Goal: Task Accomplishment & Management: Use online tool/utility

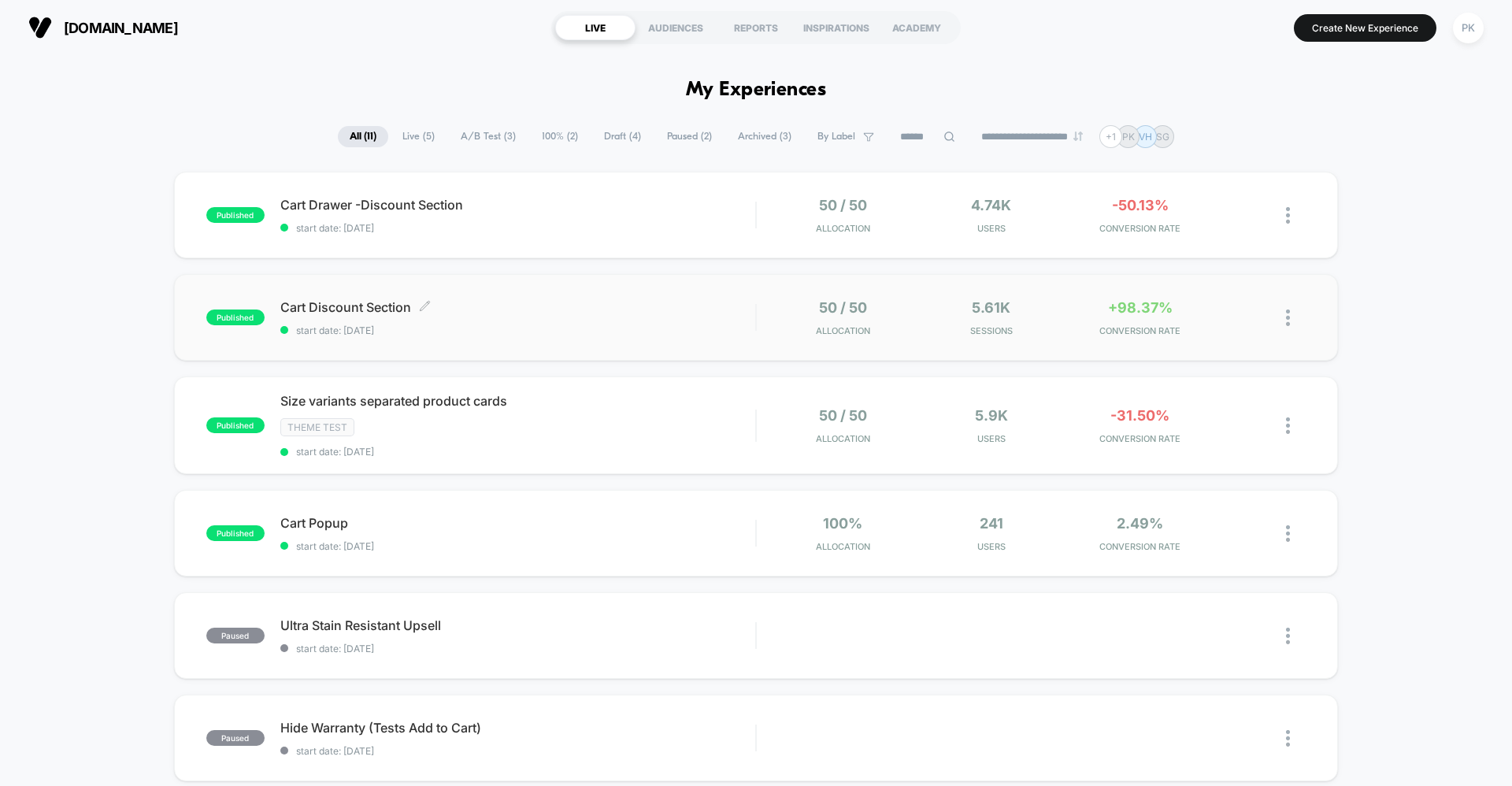
click at [624, 326] on span "start date: 10/10/2025" at bounding box center [518, 331] width 475 height 12
click at [1242, 317] on icon at bounding box center [1246, 318] width 12 height 12
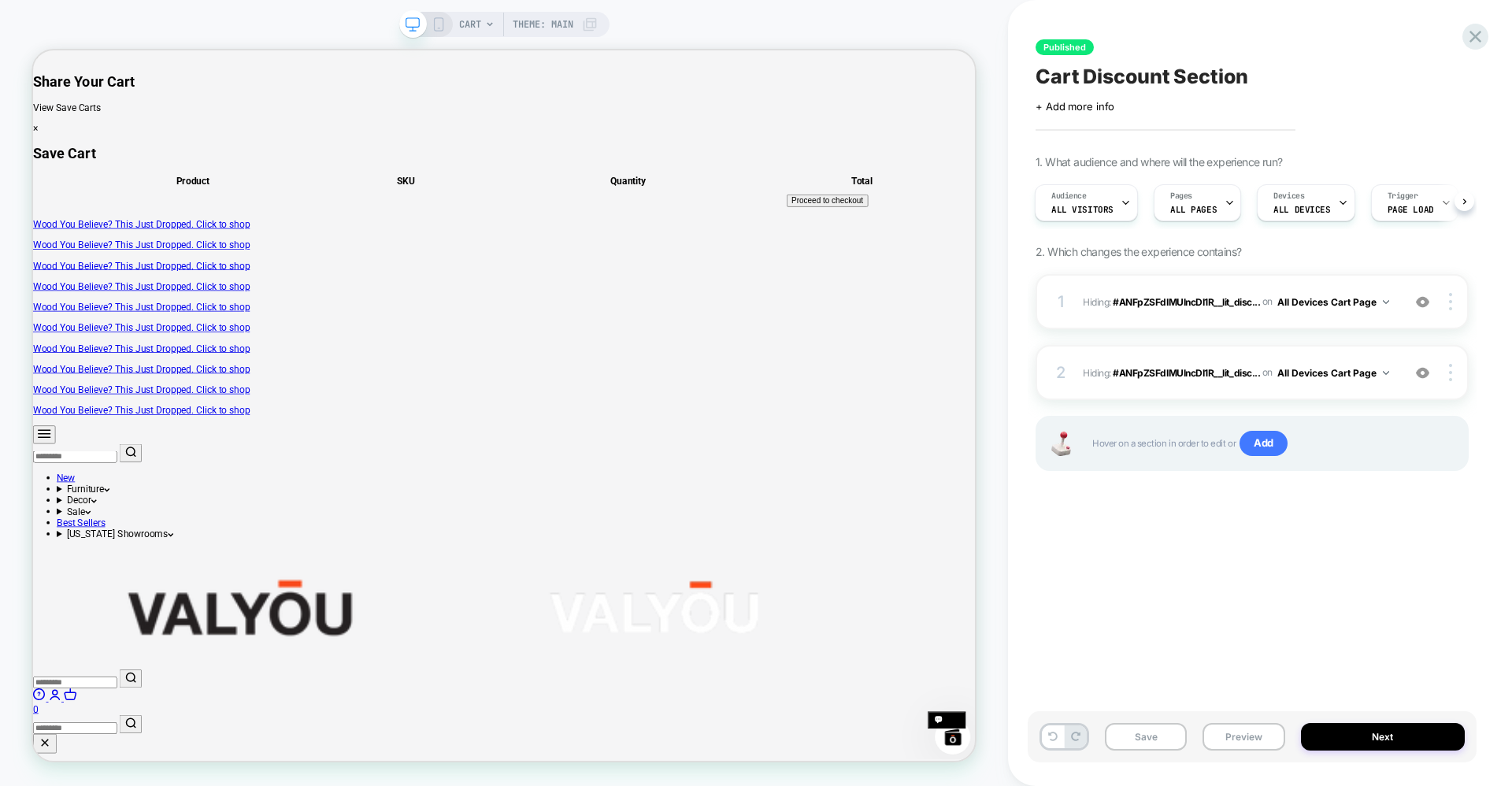
click at [558, 24] on span "Theme: MAIN" at bounding box center [544, 25] width 61 height 26
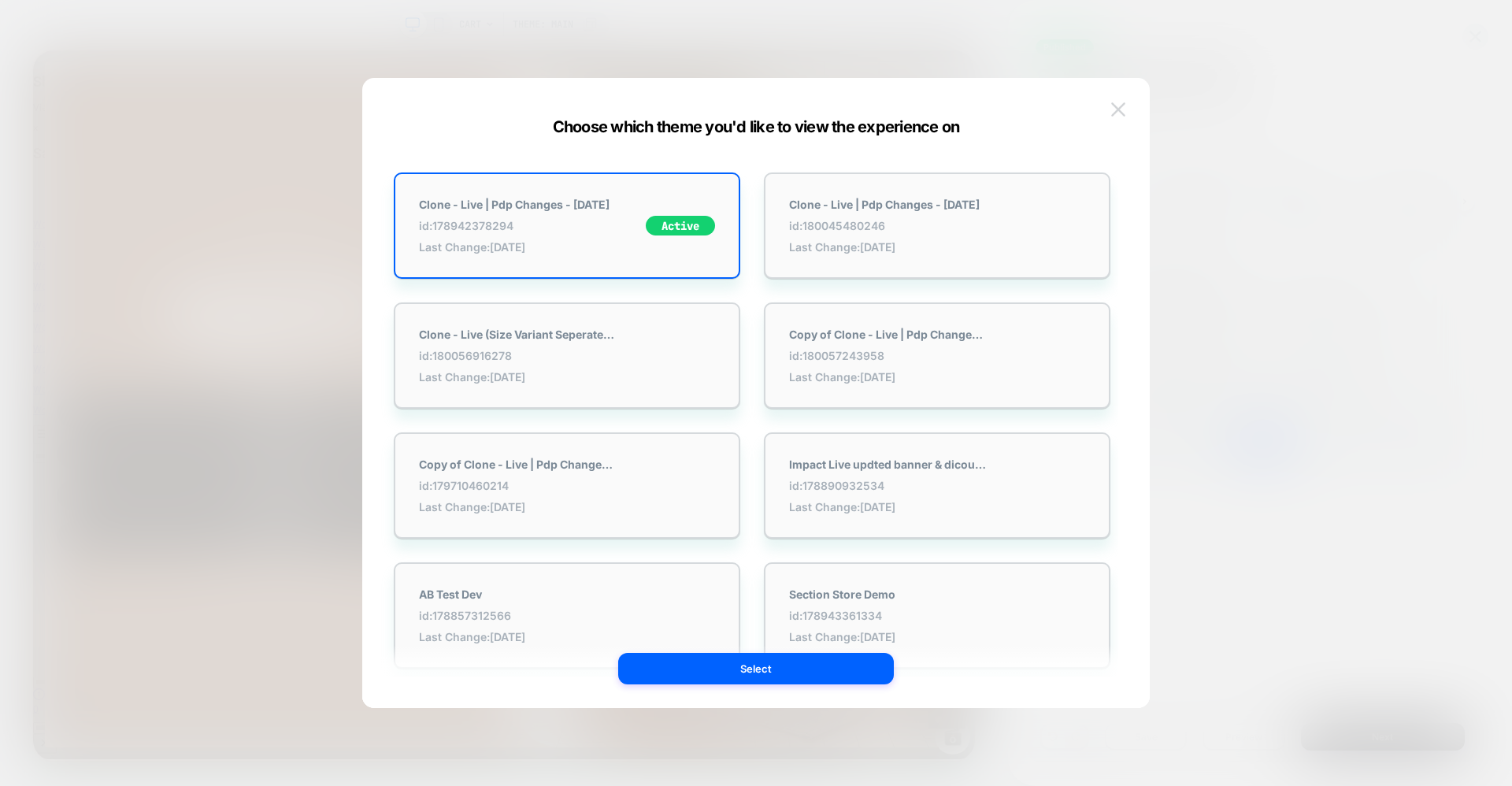
click at [1122, 110] on img at bounding box center [1119, 109] width 14 height 14
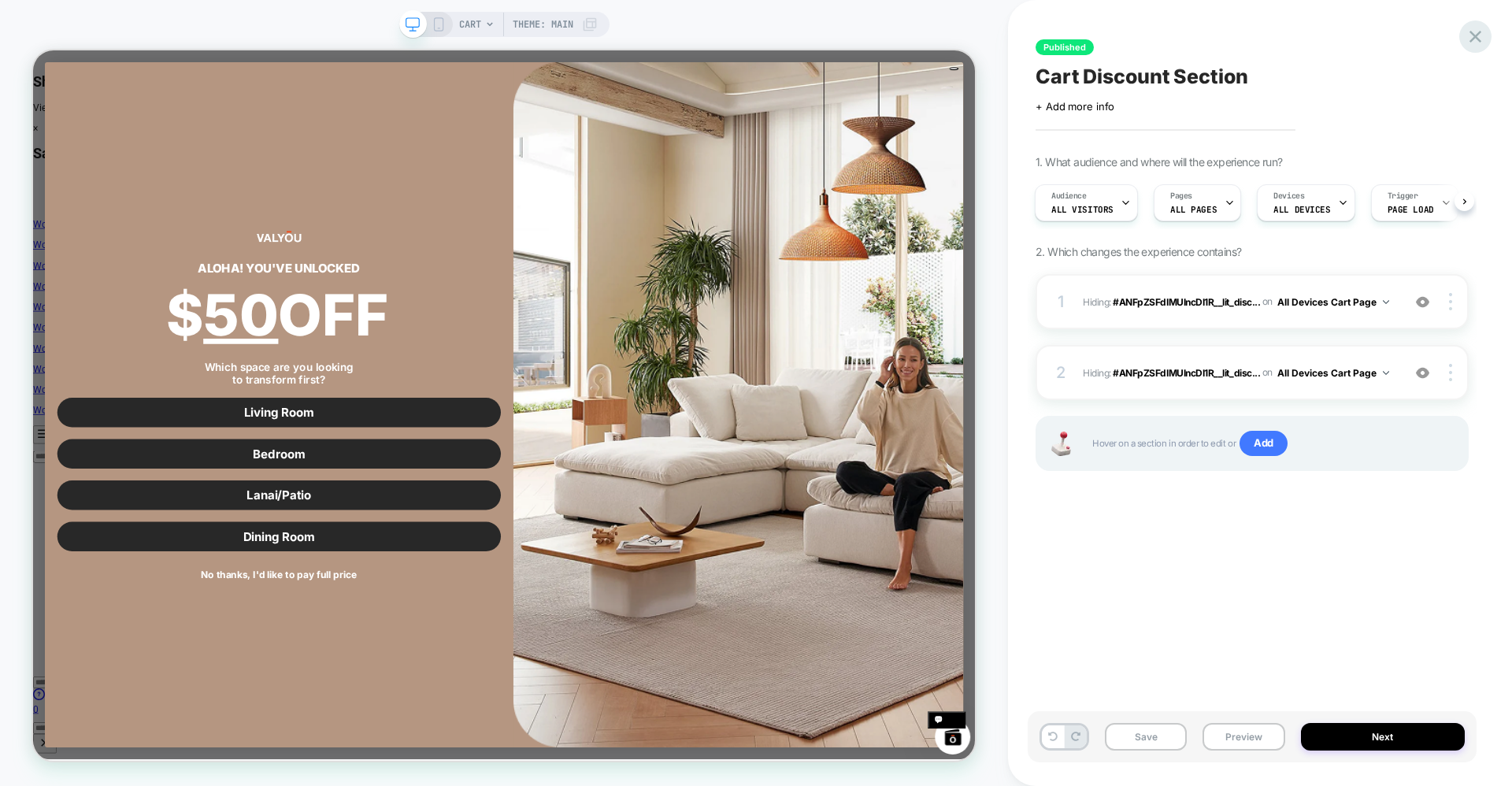
click at [1483, 39] on icon at bounding box center [1476, 36] width 22 height 22
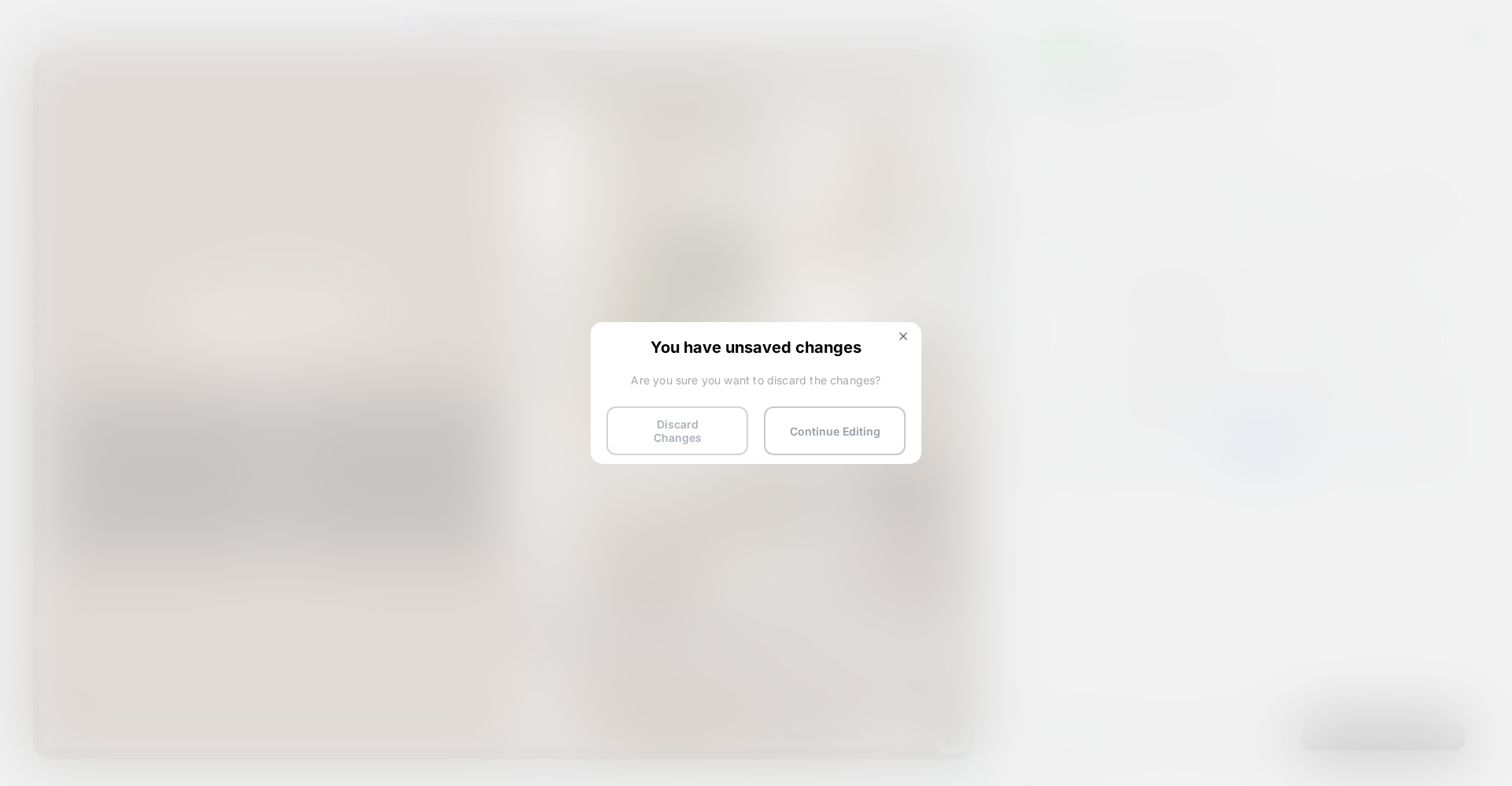
click at [669, 429] on button "Discard Changes" at bounding box center [677, 431] width 141 height 49
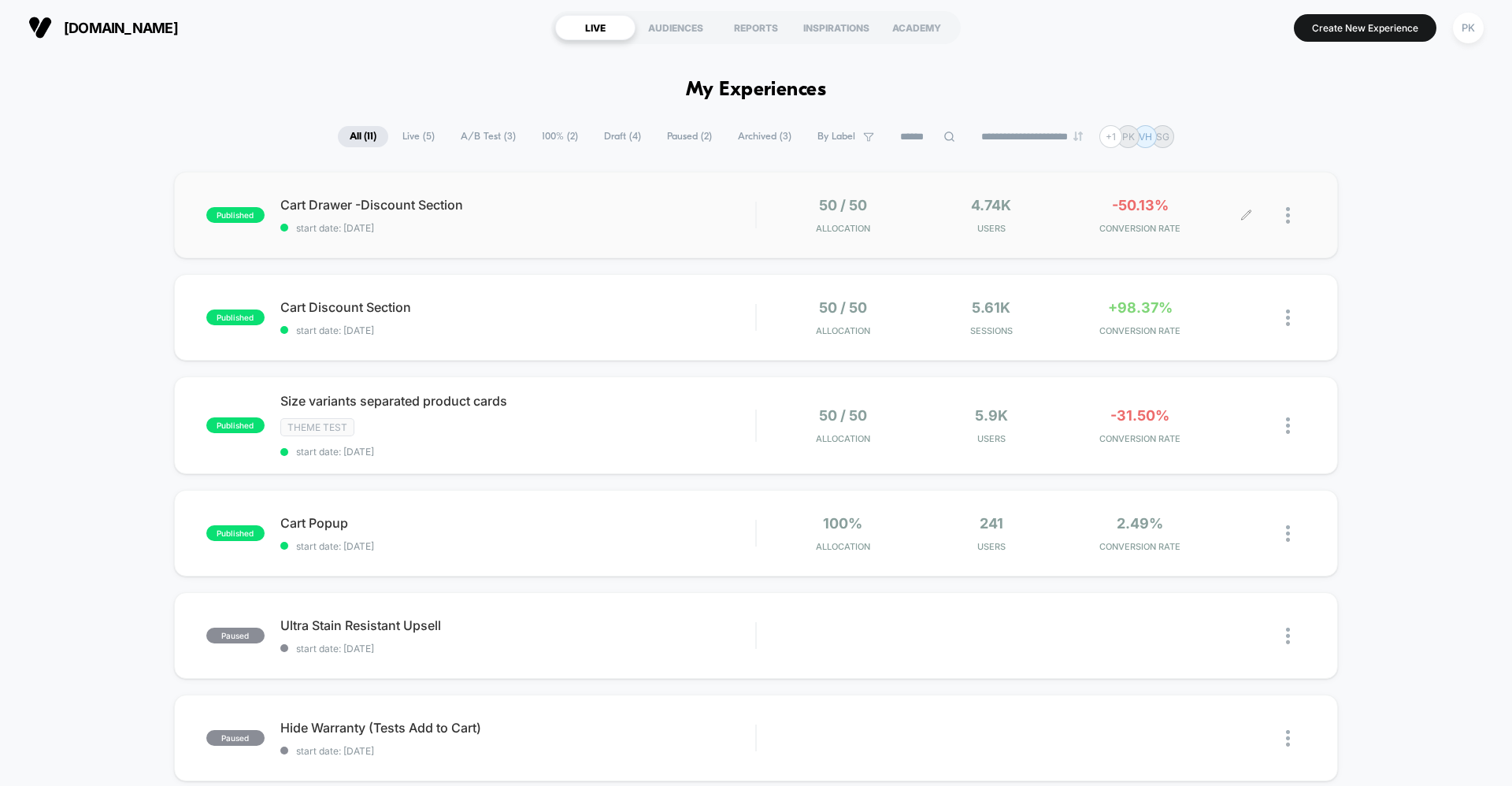
click at [1251, 212] on icon at bounding box center [1246, 215] width 10 height 10
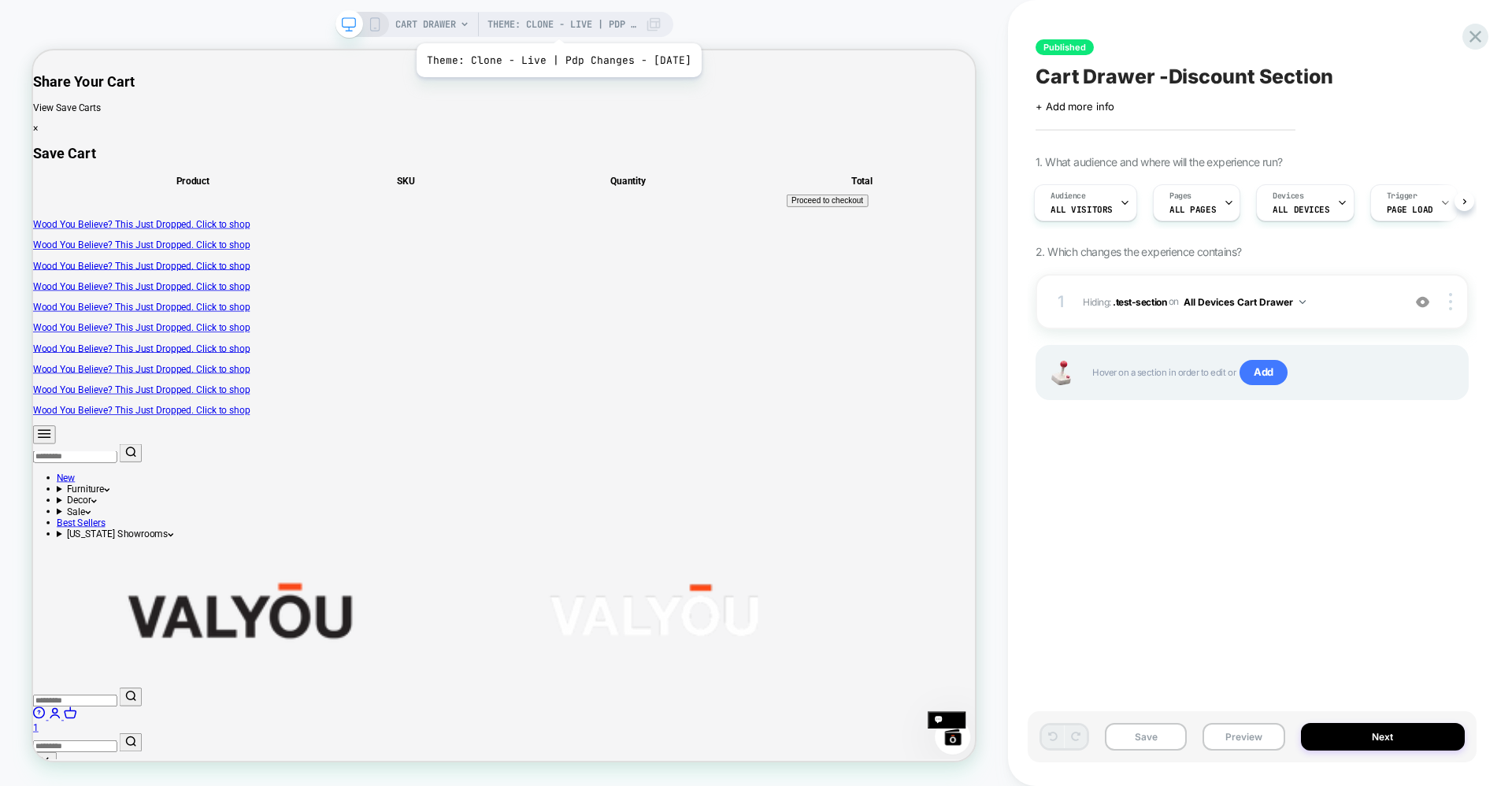
click at [562, 24] on span "Theme: Clone - Live | Pdp Changes - 10-08-25" at bounding box center [562, 25] width 150 height 26
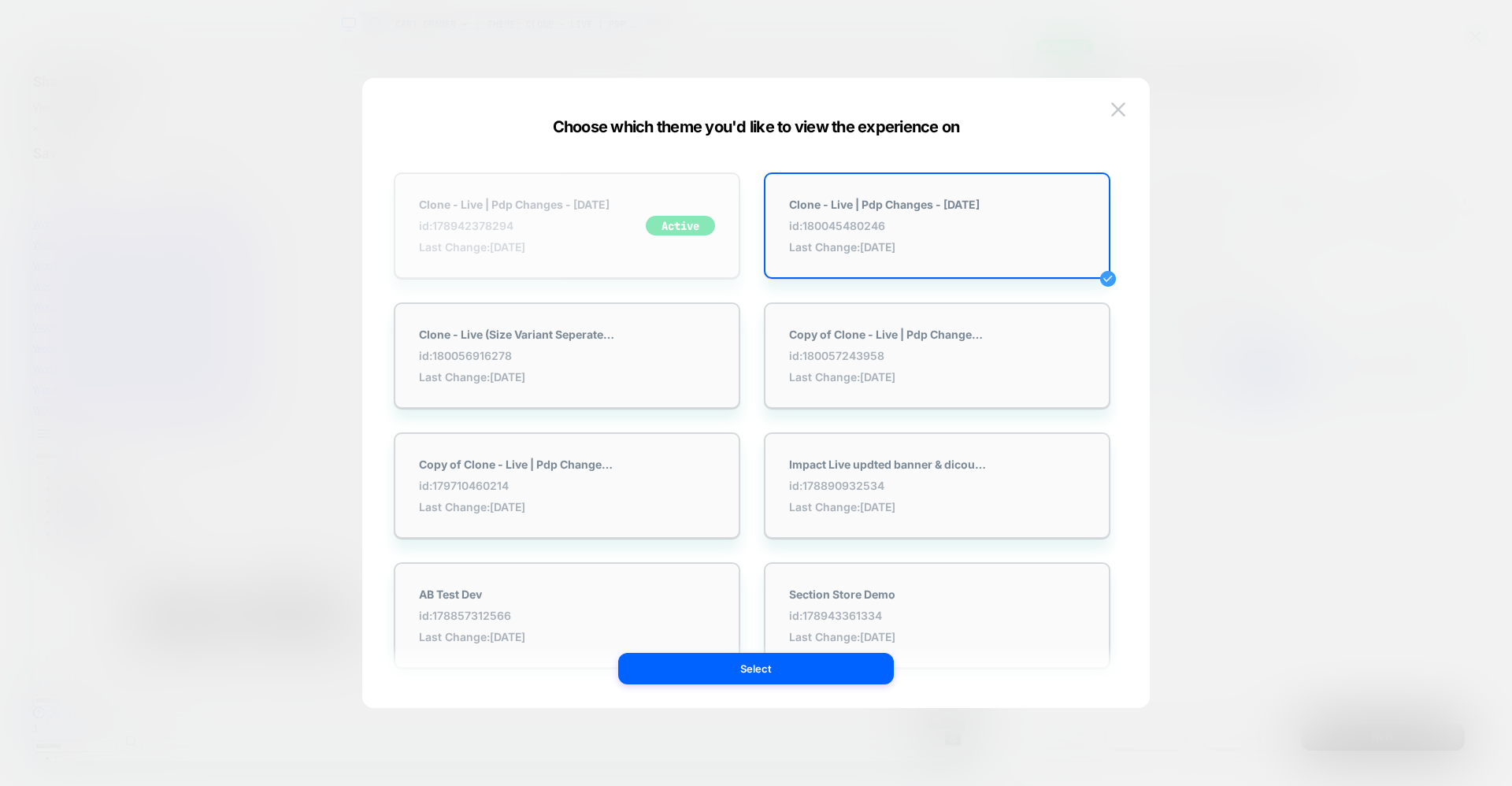
click at [551, 182] on div "Clone - Live | Pdp Changes - 22-08-25 id: 178942378294 Last Change: 10/12/2025 …" at bounding box center [566, 226] width 346 height 106
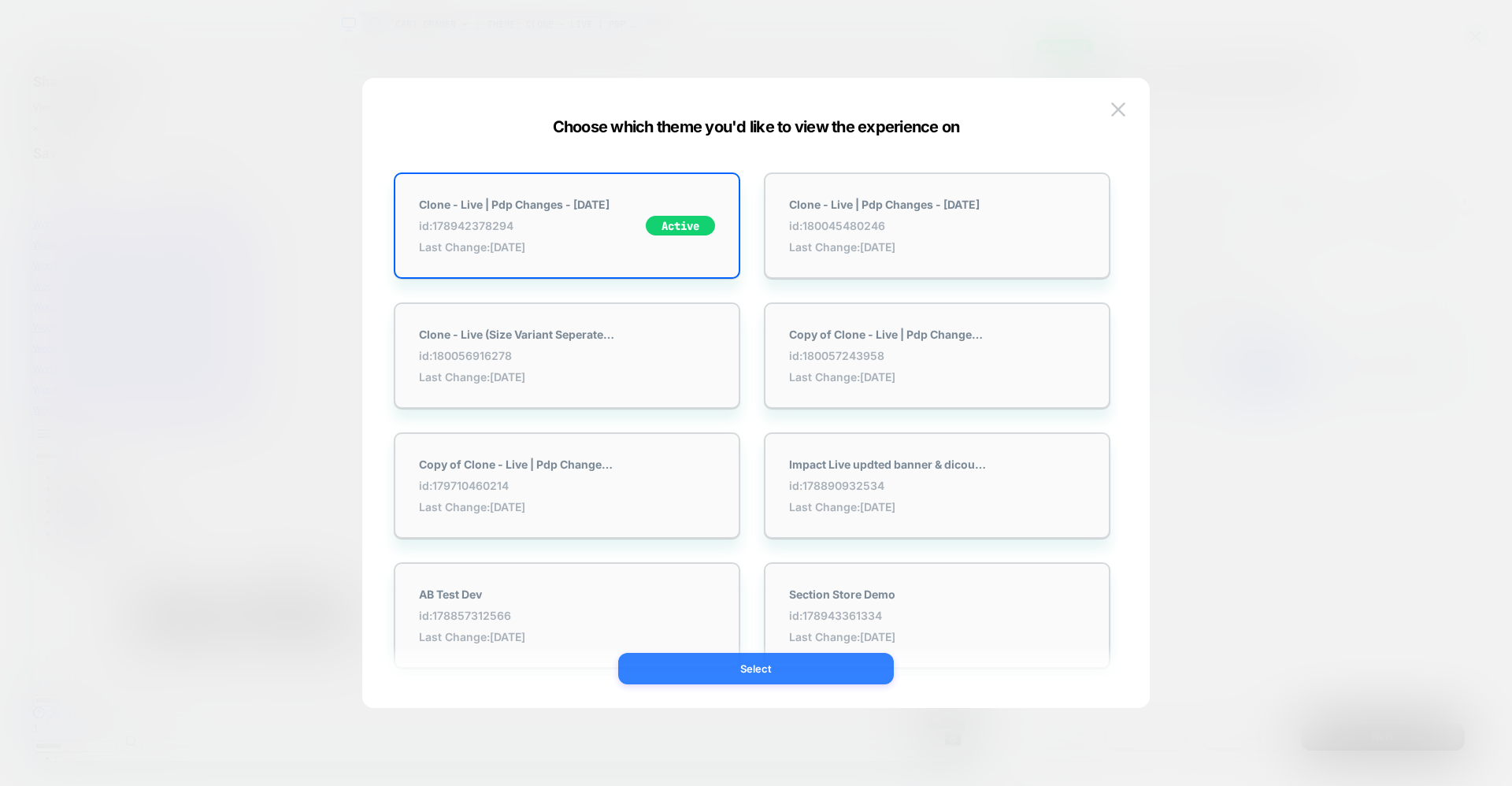
click at [765, 677] on button "Select" at bounding box center [756, 668] width 276 height 31
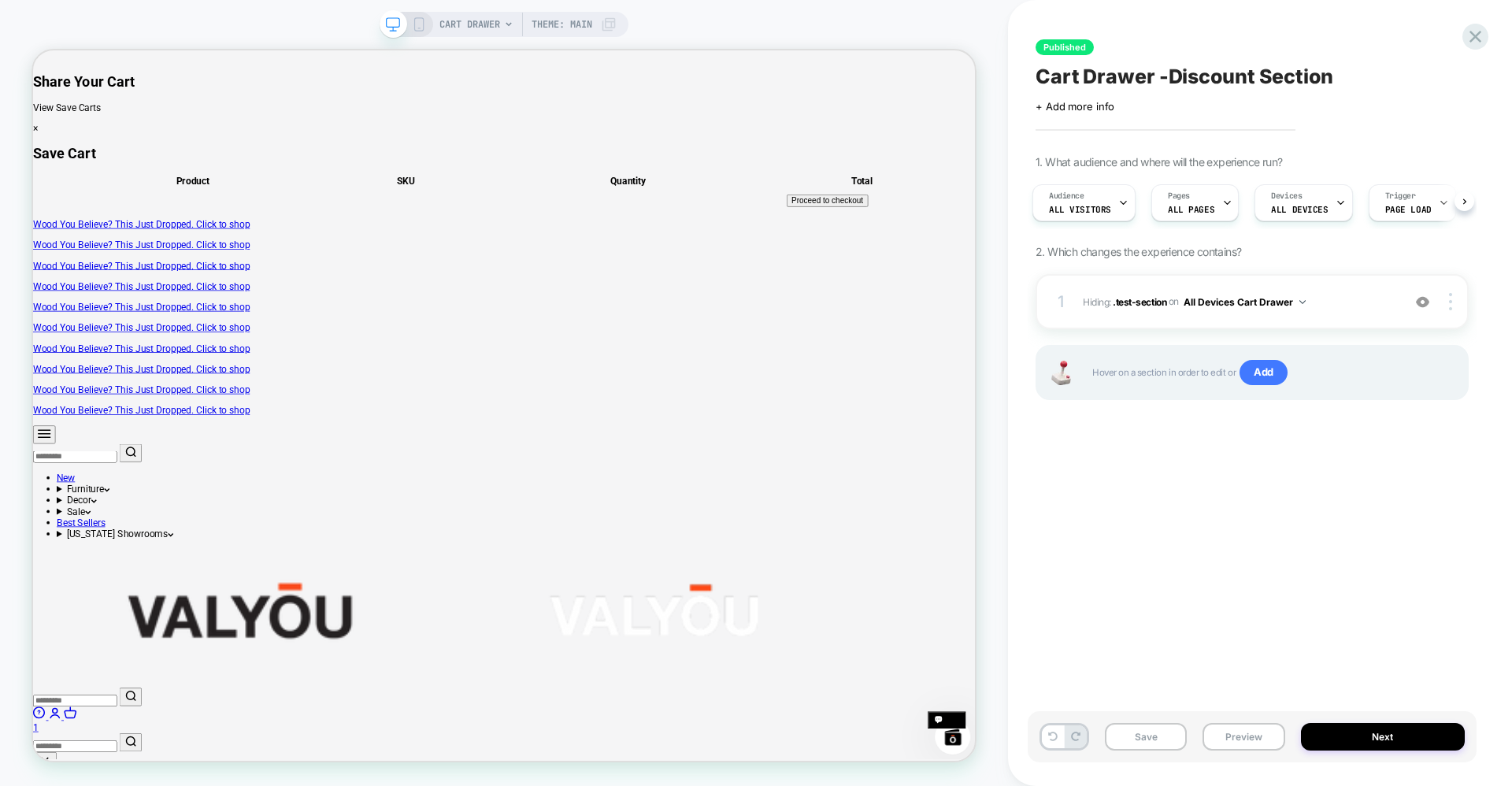
scroll to position [0, 4]
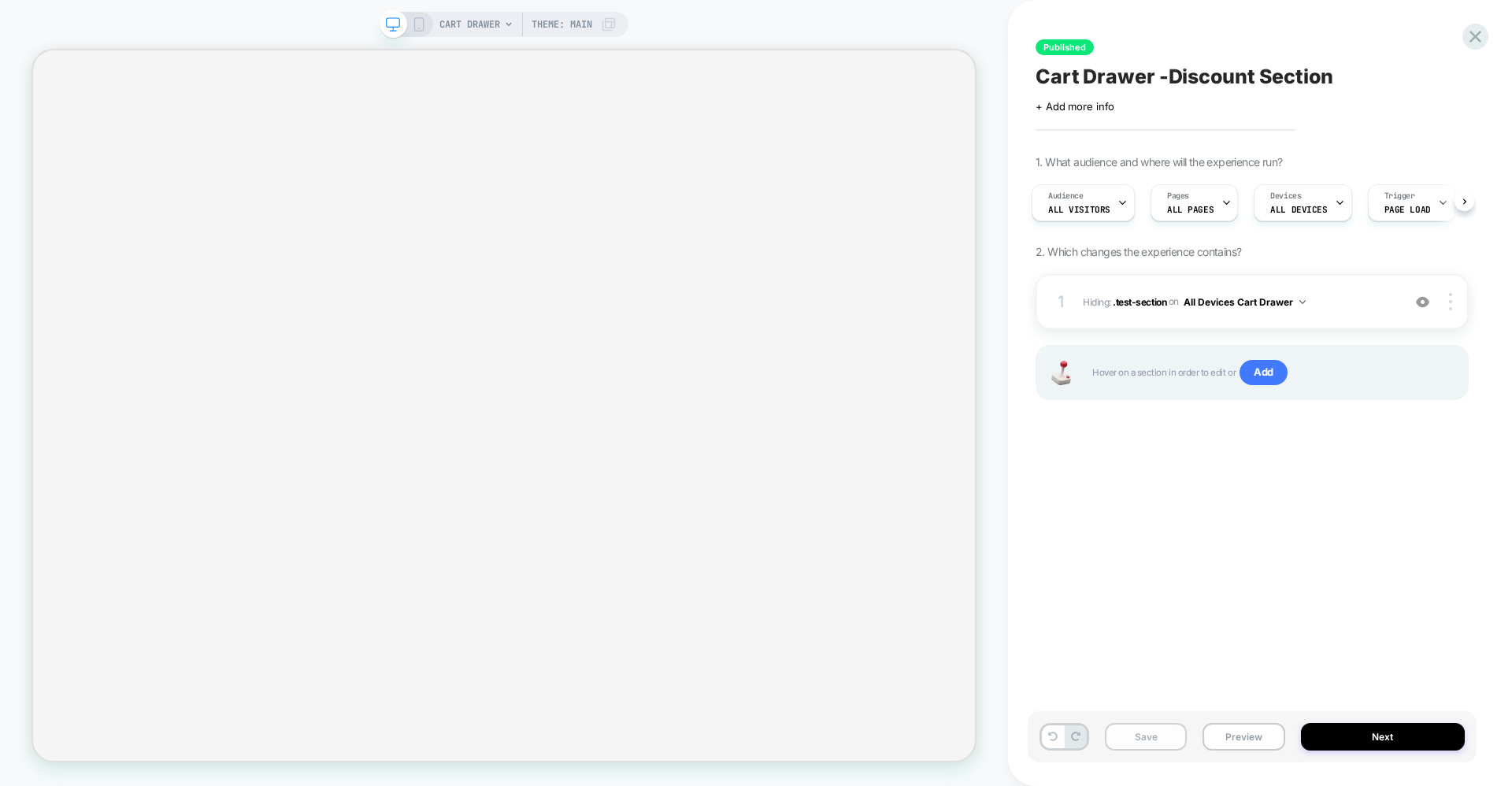
click at [1147, 734] on button "Save" at bounding box center [1145, 737] width 81 height 27
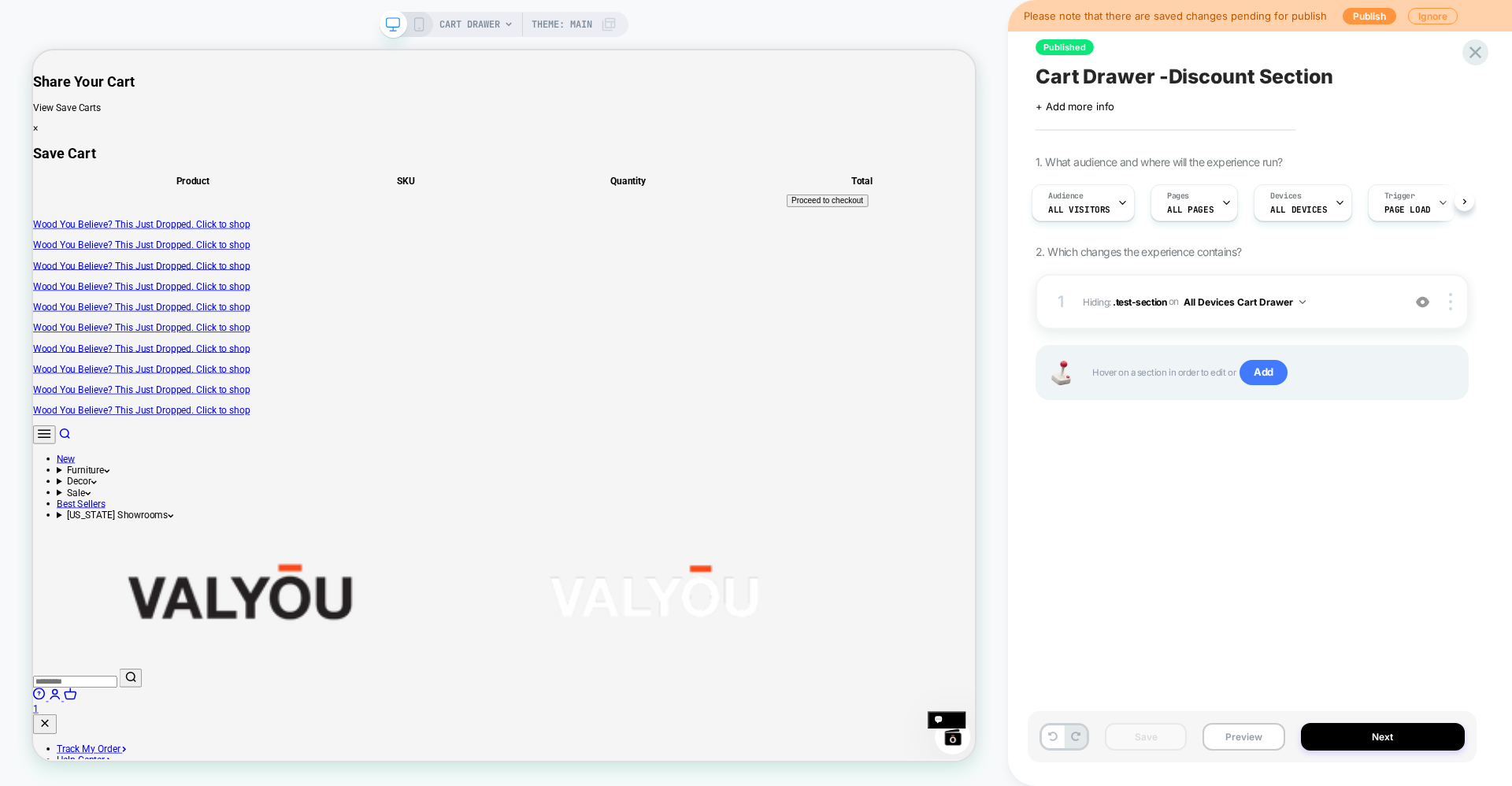
scroll to position [0, 0]
click at [1347, 745] on button "Next" at bounding box center [1383, 737] width 165 height 27
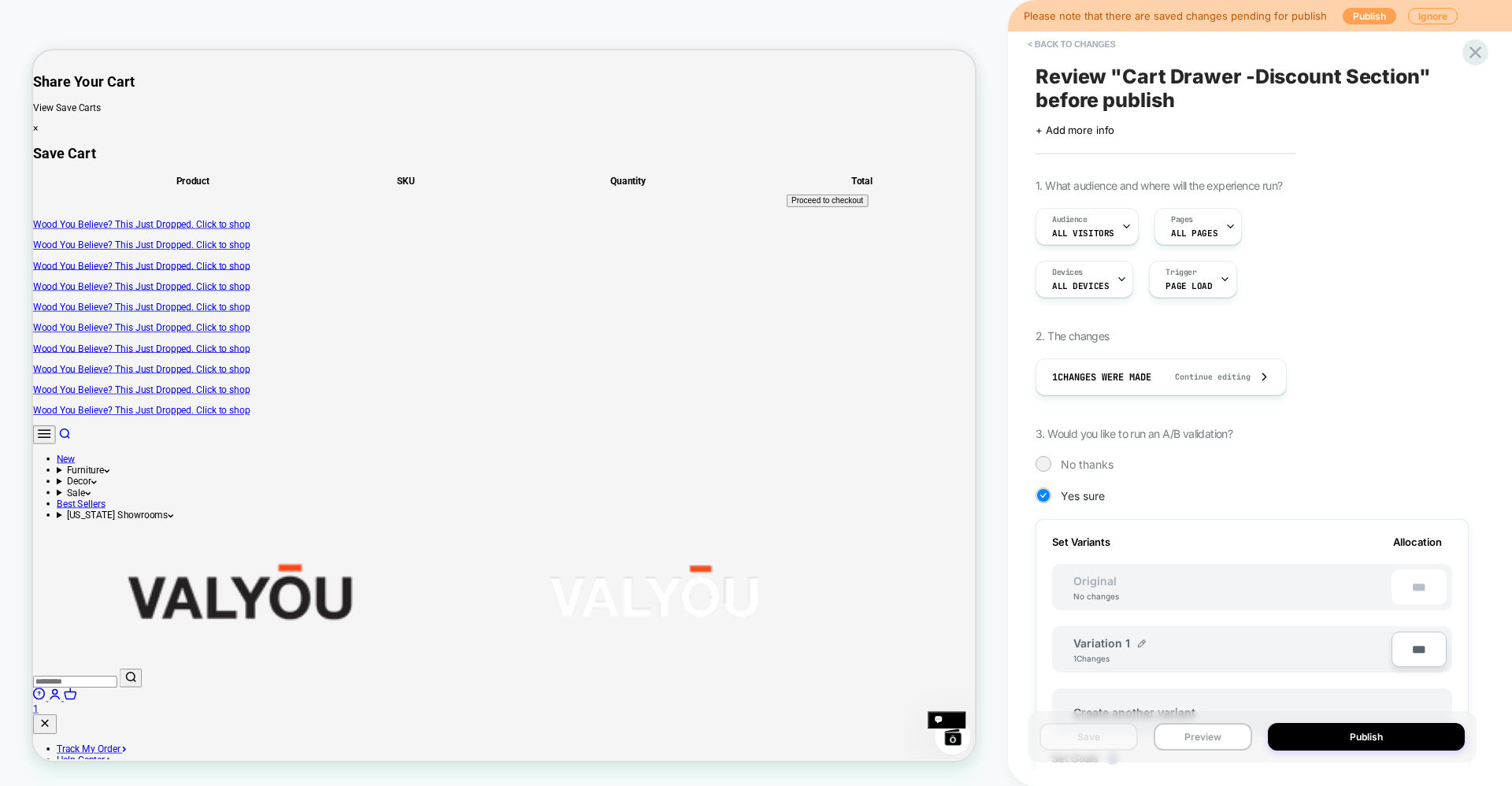
click at [1355, 10] on button "Publish" at bounding box center [1370, 16] width 54 height 17
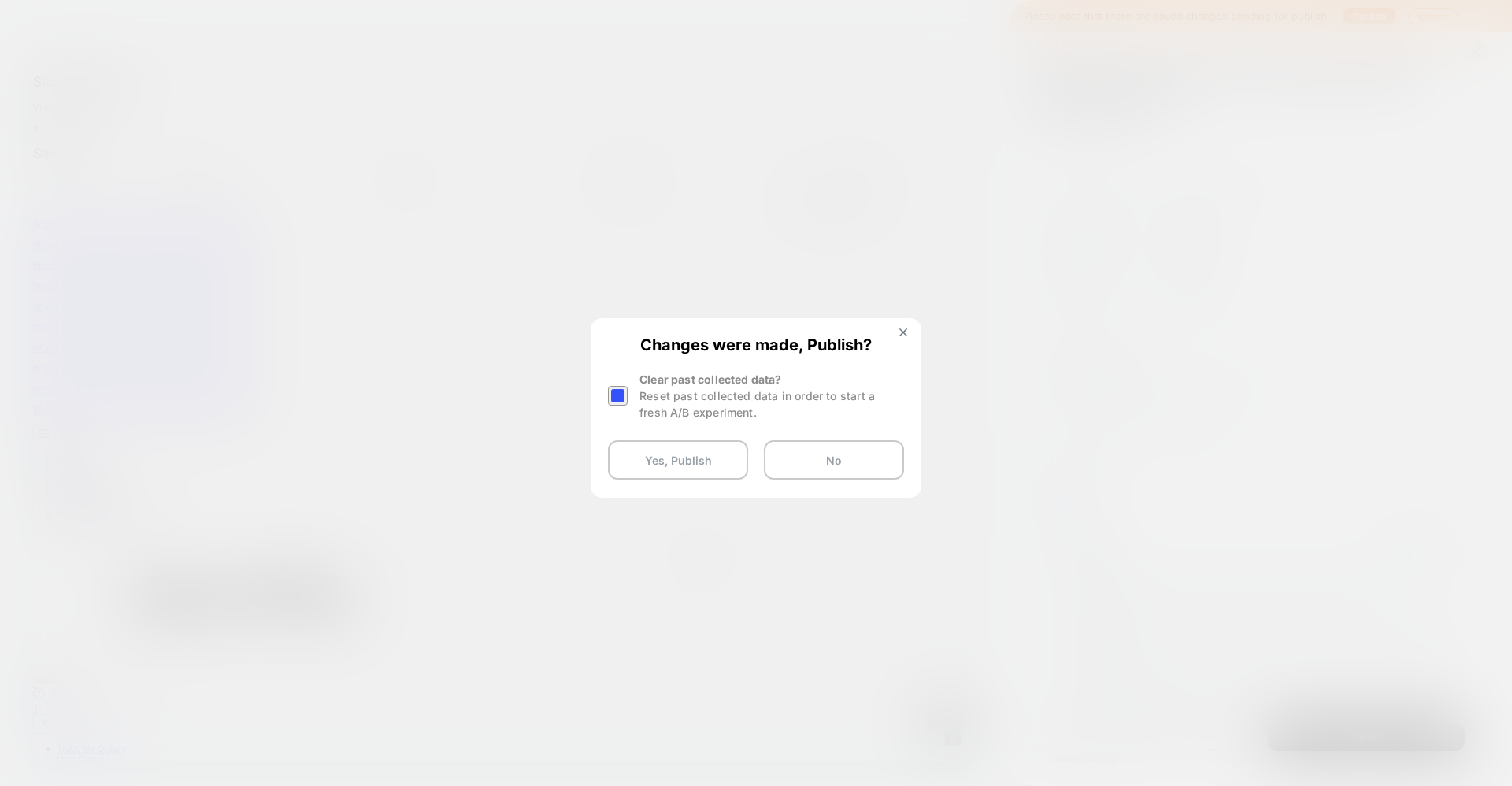
click at [615, 393] on div at bounding box center [618, 395] width 20 height 20
click at [612, 391] on div at bounding box center [618, 395] width 20 height 20
click at [625, 393] on div at bounding box center [618, 395] width 20 height 20
click at [697, 458] on button "Yes, Publish" at bounding box center [678, 460] width 140 height 39
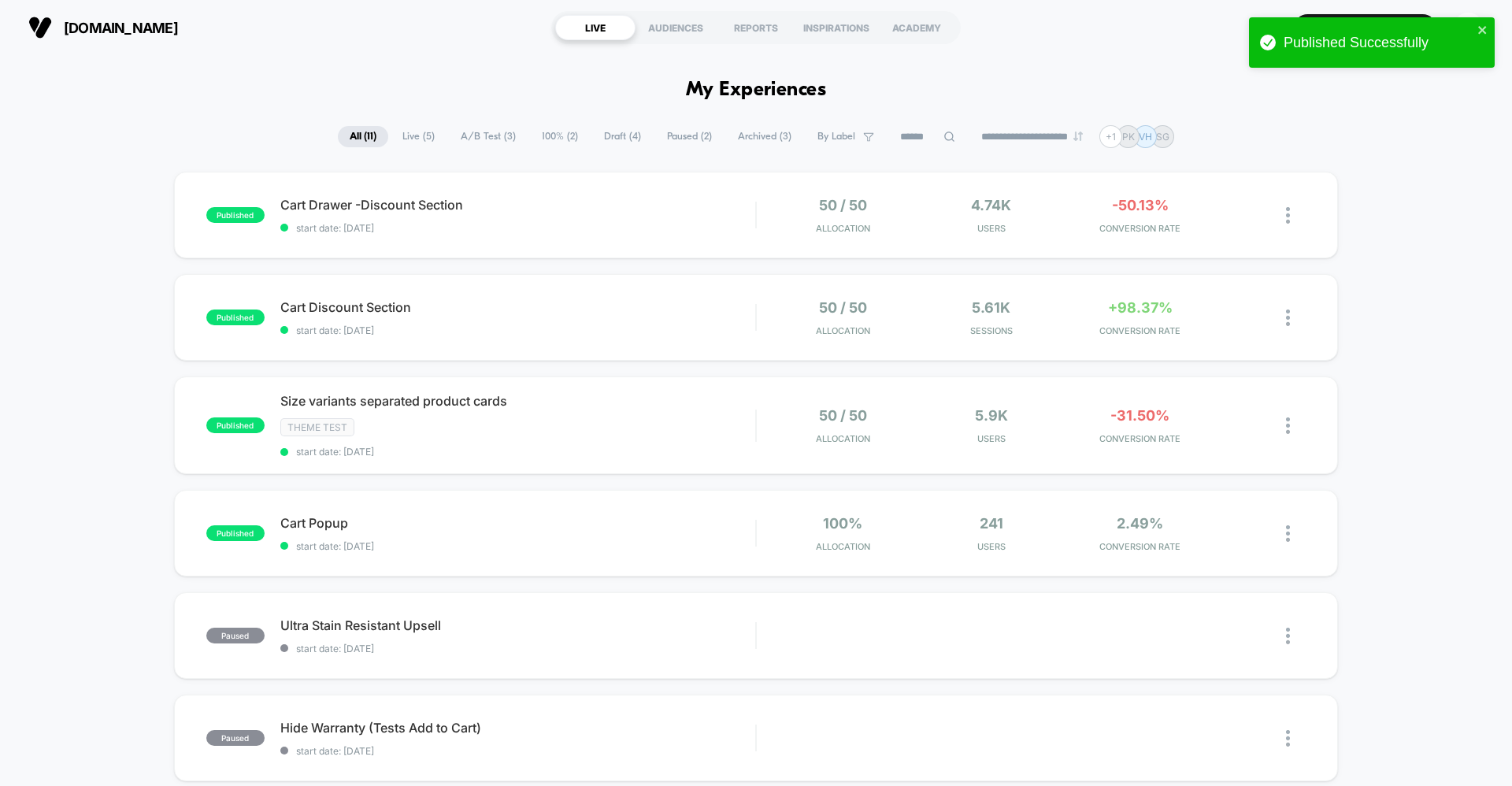
click at [622, 133] on span "Draft ( 4 )" at bounding box center [623, 136] width 61 height 22
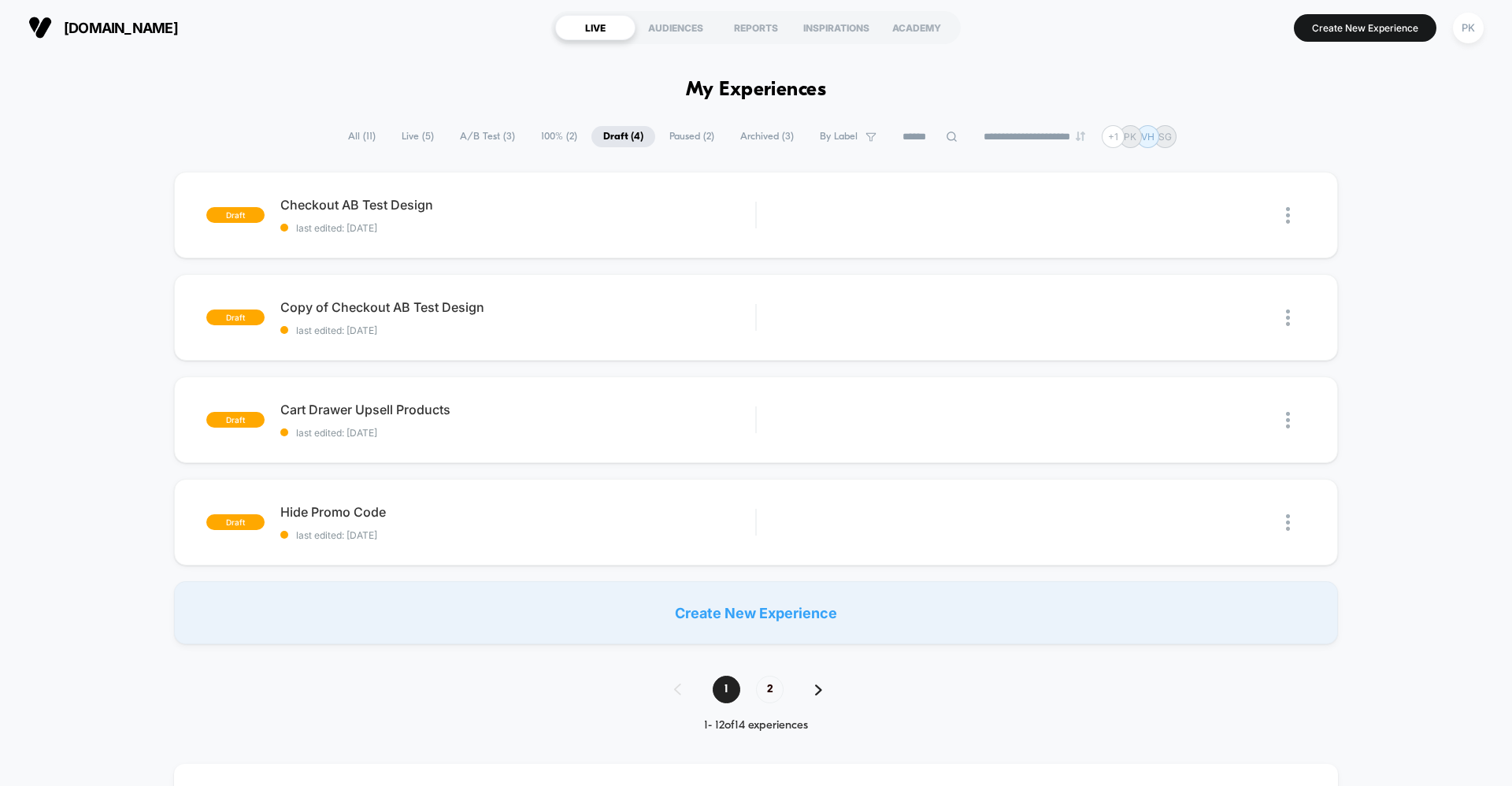
click at [413, 128] on span "Live ( 5 )" at bounding box center [417, 136] width 56 height 22
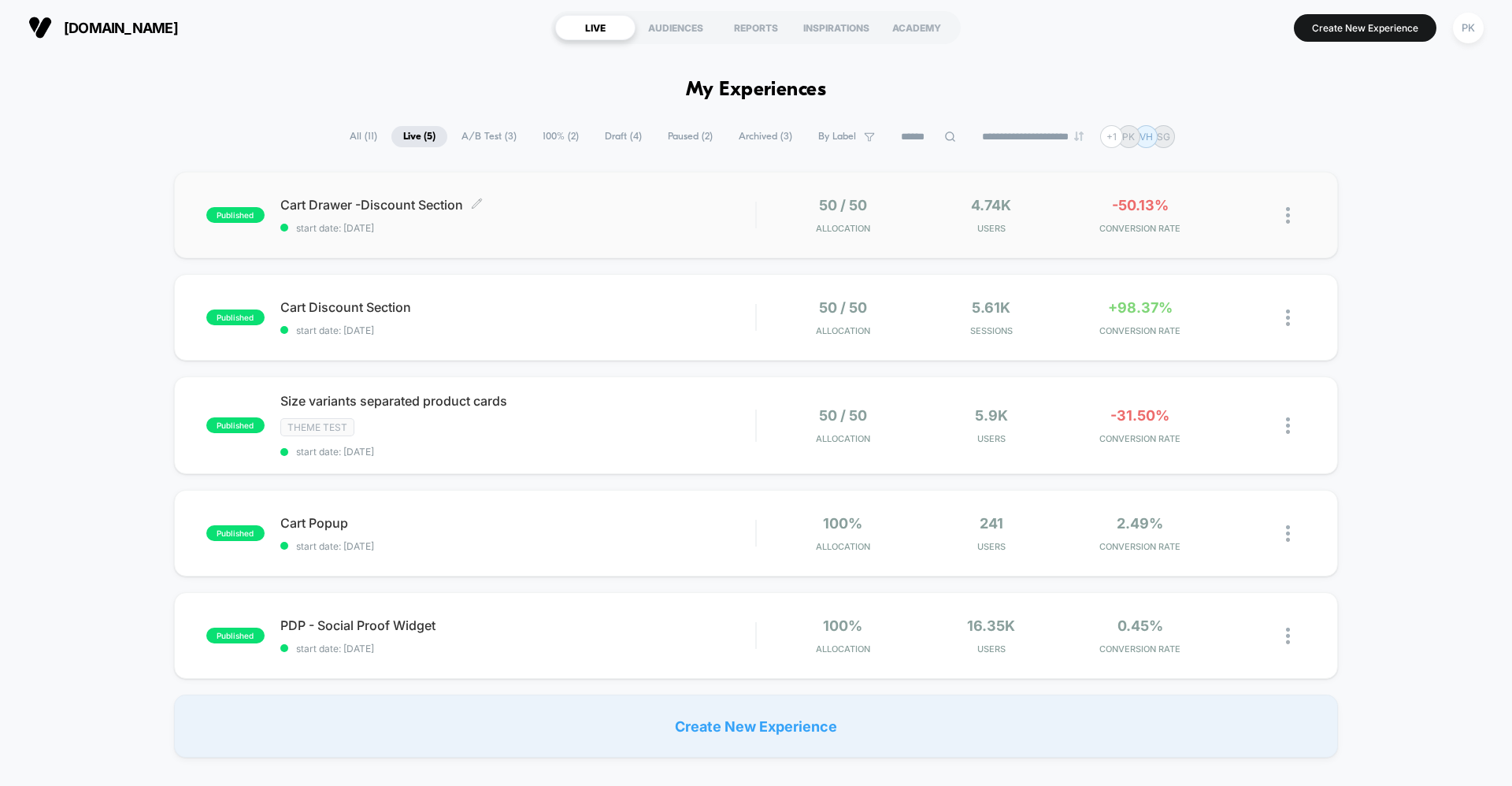
click at [754, 232] on span "start date: 10/10/2025" at bounding box center [518, 228] width 475 height 12
click at [1248, 218] on icon at bounding box center [1246, 216] width 12 height 12
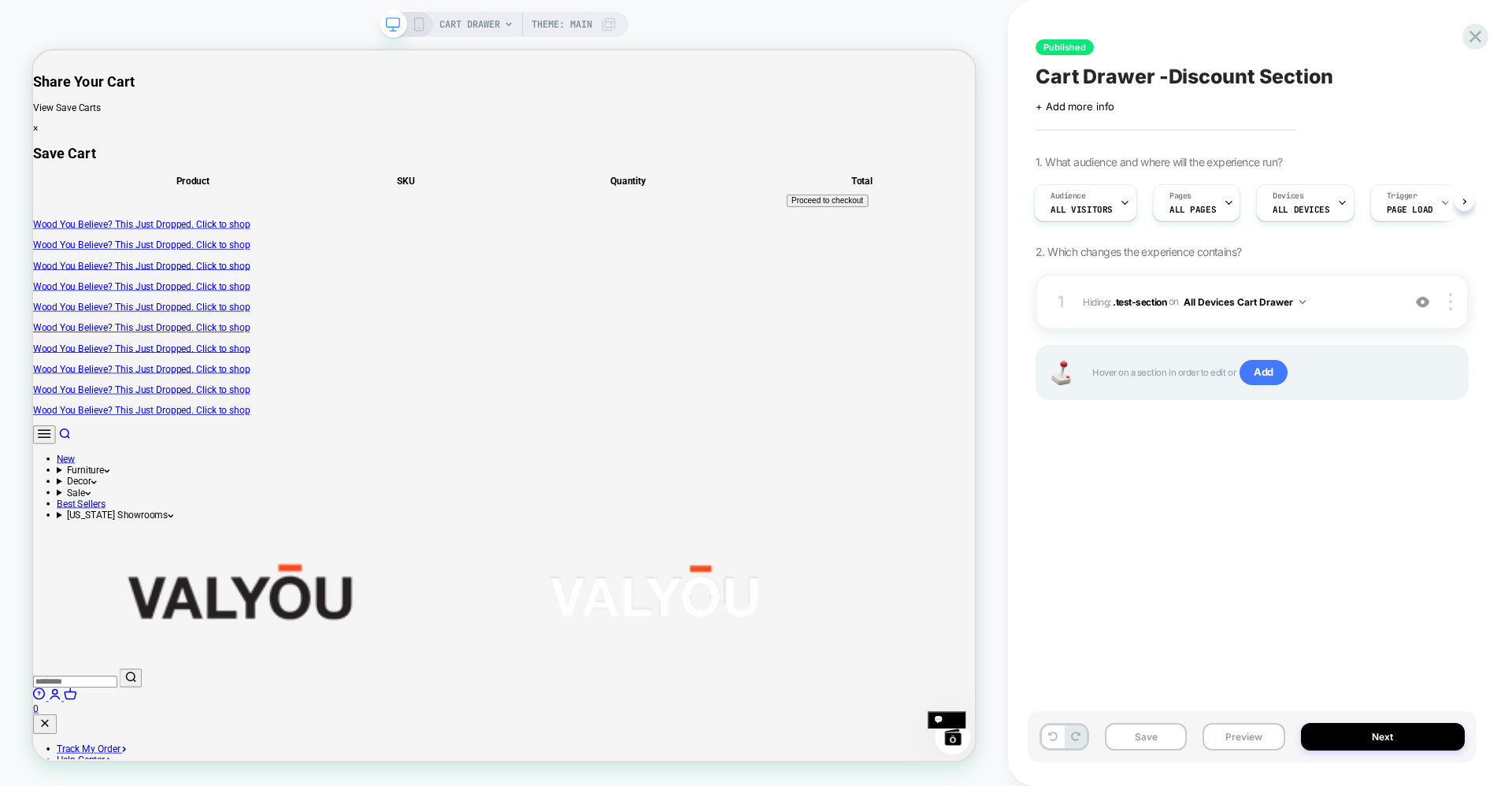
click at [1470, 23] on div "Published Cart Drawer -Discount Section Click to edit experience details + Add …" at bounding box center [1253, 393] width 449 height 755
click at [1475, 39] on icon at bounding box center [1476, 36] width 22 height 22
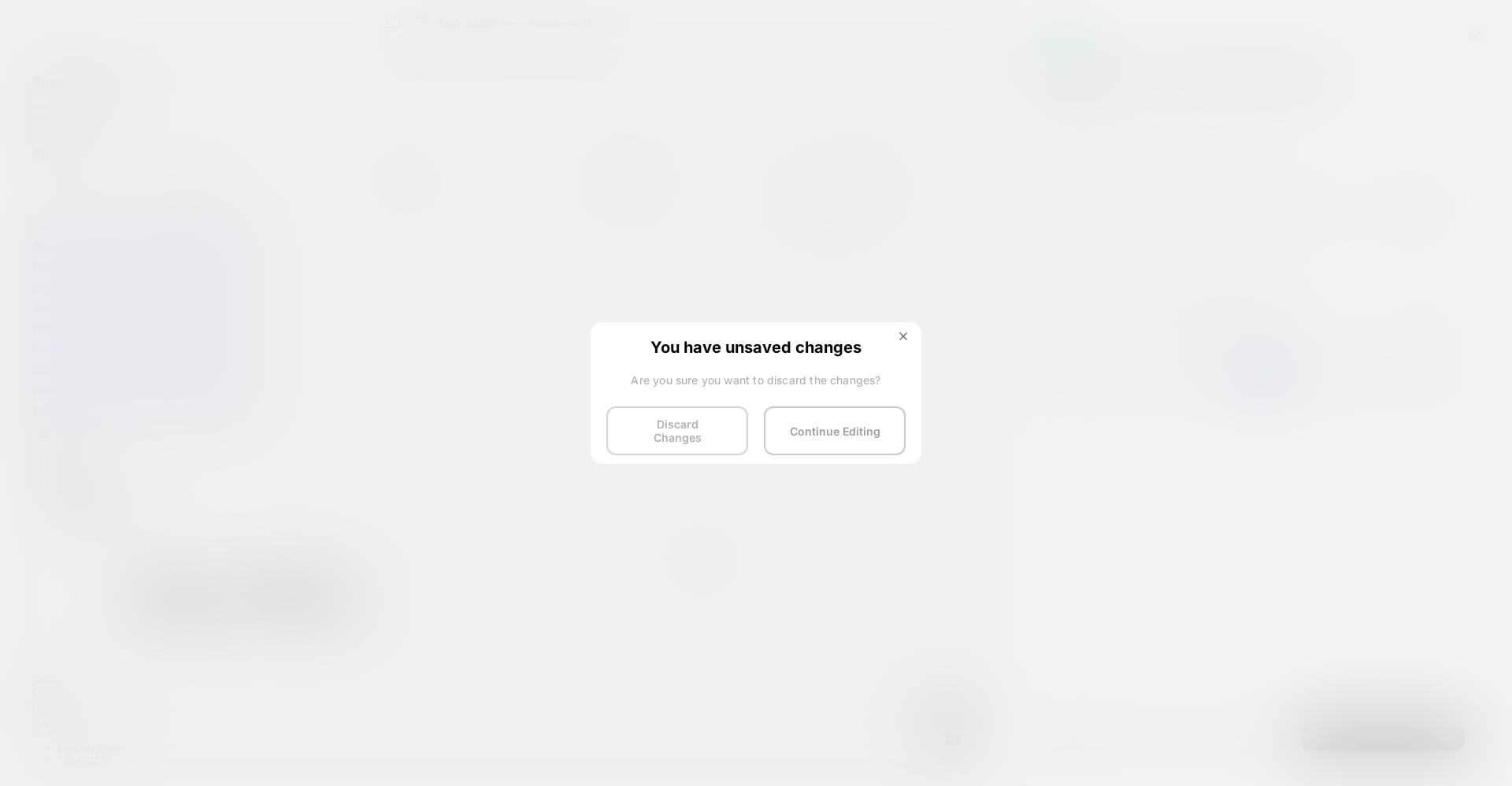
click at [701, 423] on button "Discard Changes" at bounding box center [677, 431] width 141 height 49
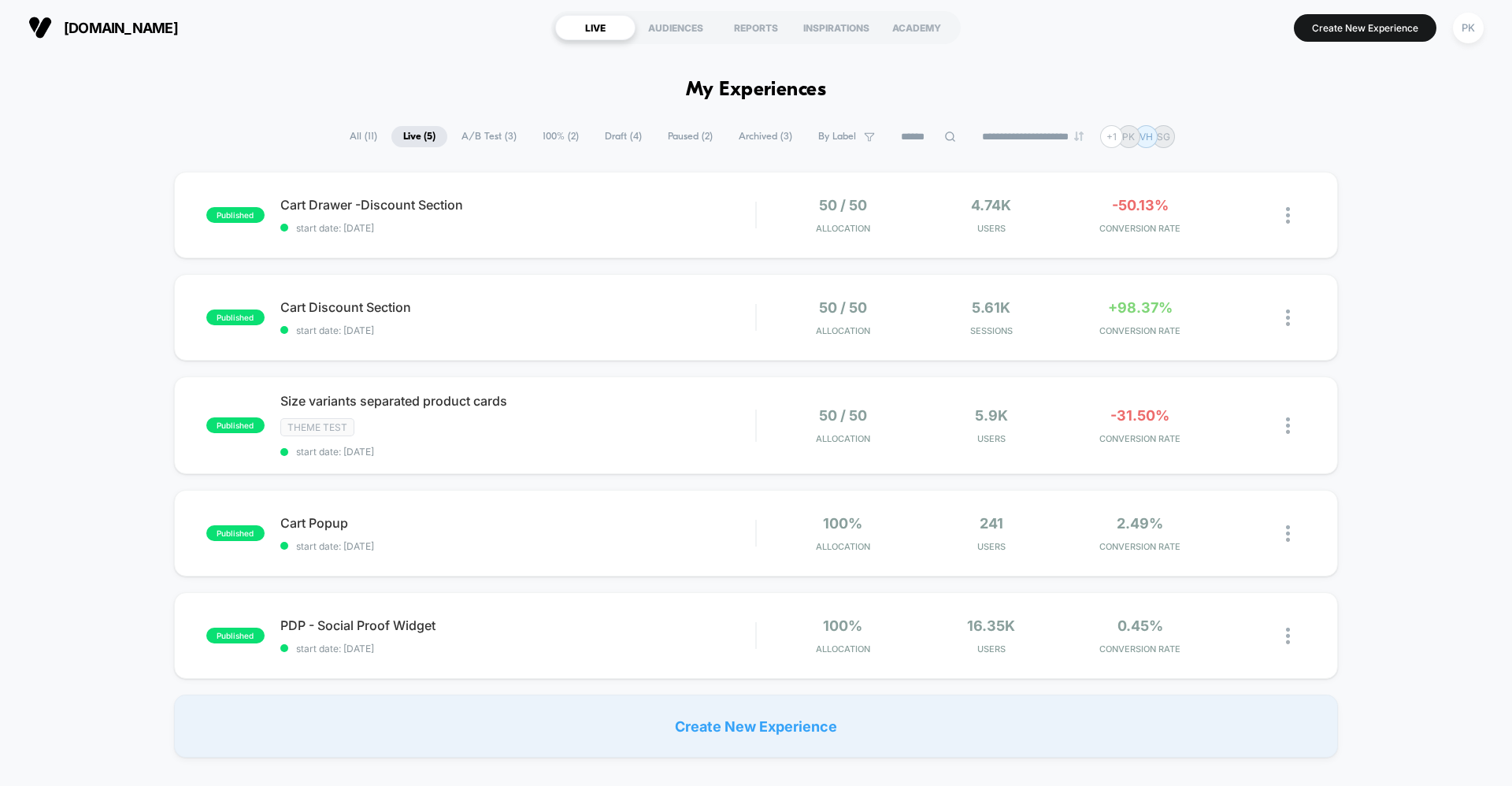
click at [350, 137] on span "All ( 11 )" at bounding box center [363, 136] width 51 height 22
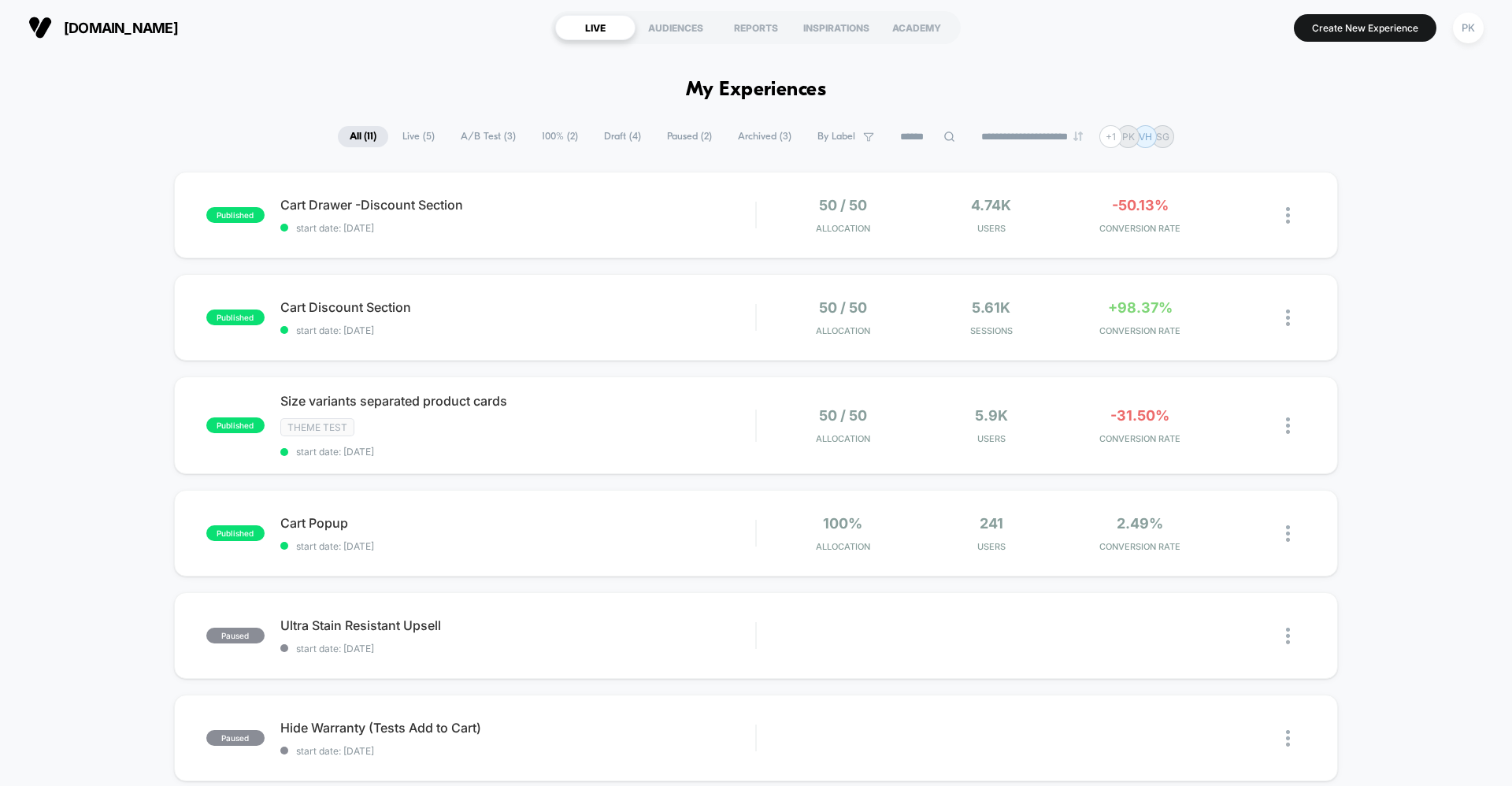
click at [404, 132] on span "Live ( 5 )" at bounding box center [418, 136] width 56 height 22
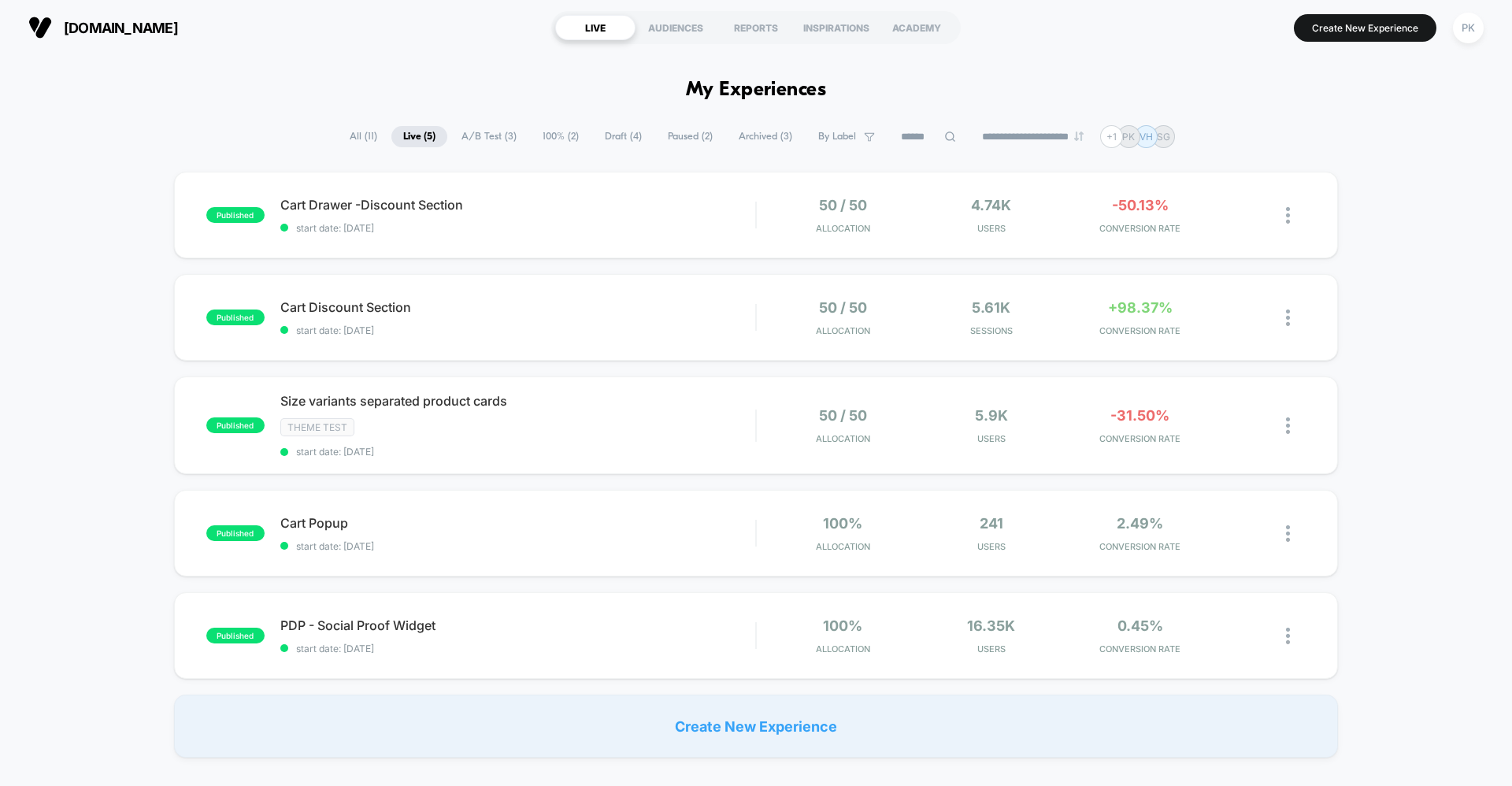
click at [498, 138] on span "A/B Test ( 3 )" at bounding box center [489, 136] width 78 height 22
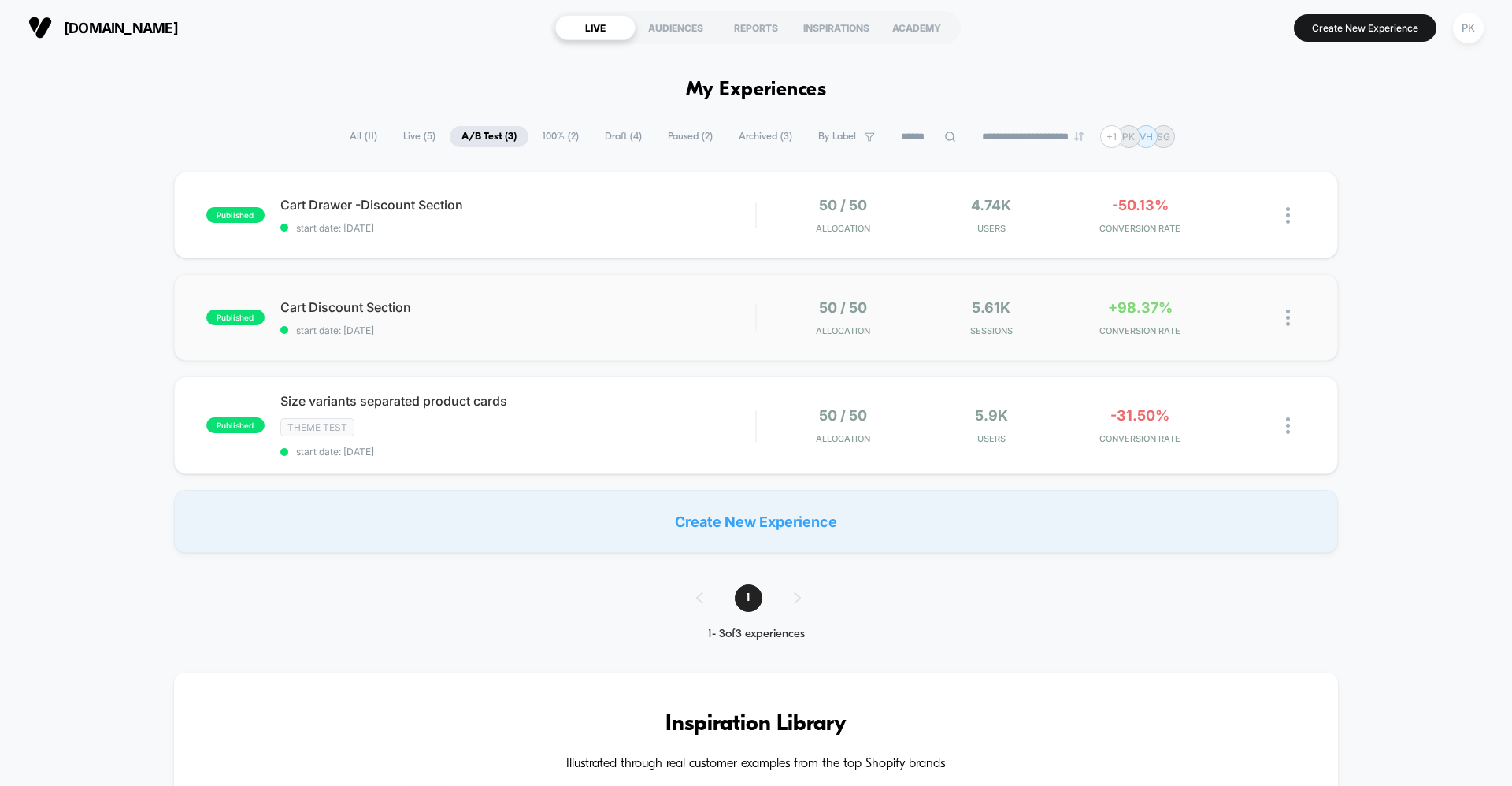
click at [1287, 316] on img at bounding box center [1288, 317] width 4 height 17
click at [1182, 297] on div "Pause" at bounding box center [1207, 300] width 141 height 35
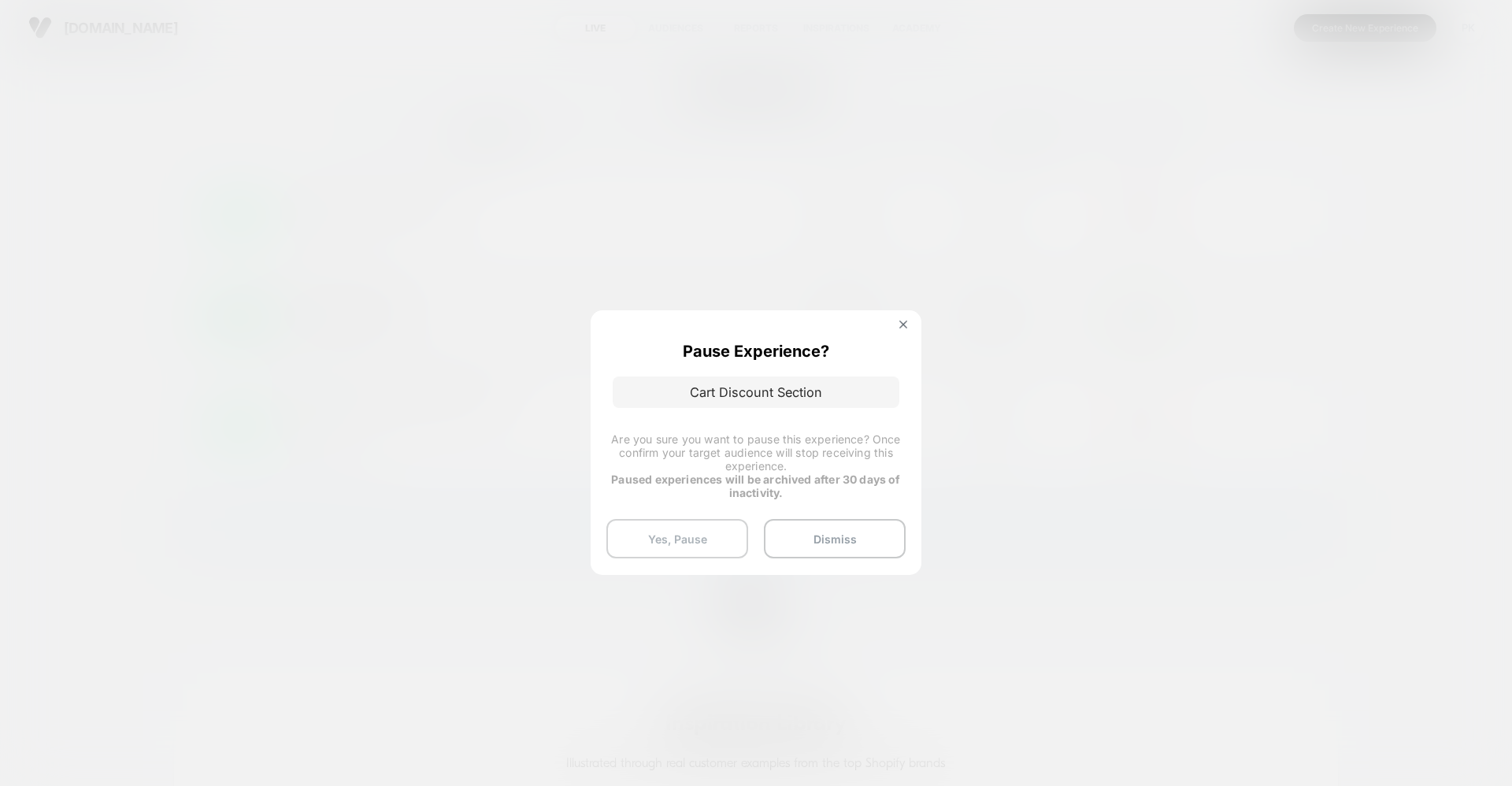
click at [687, 550] on button "Yes, Pause" at bounding box center [677, 539] width 141 height 39
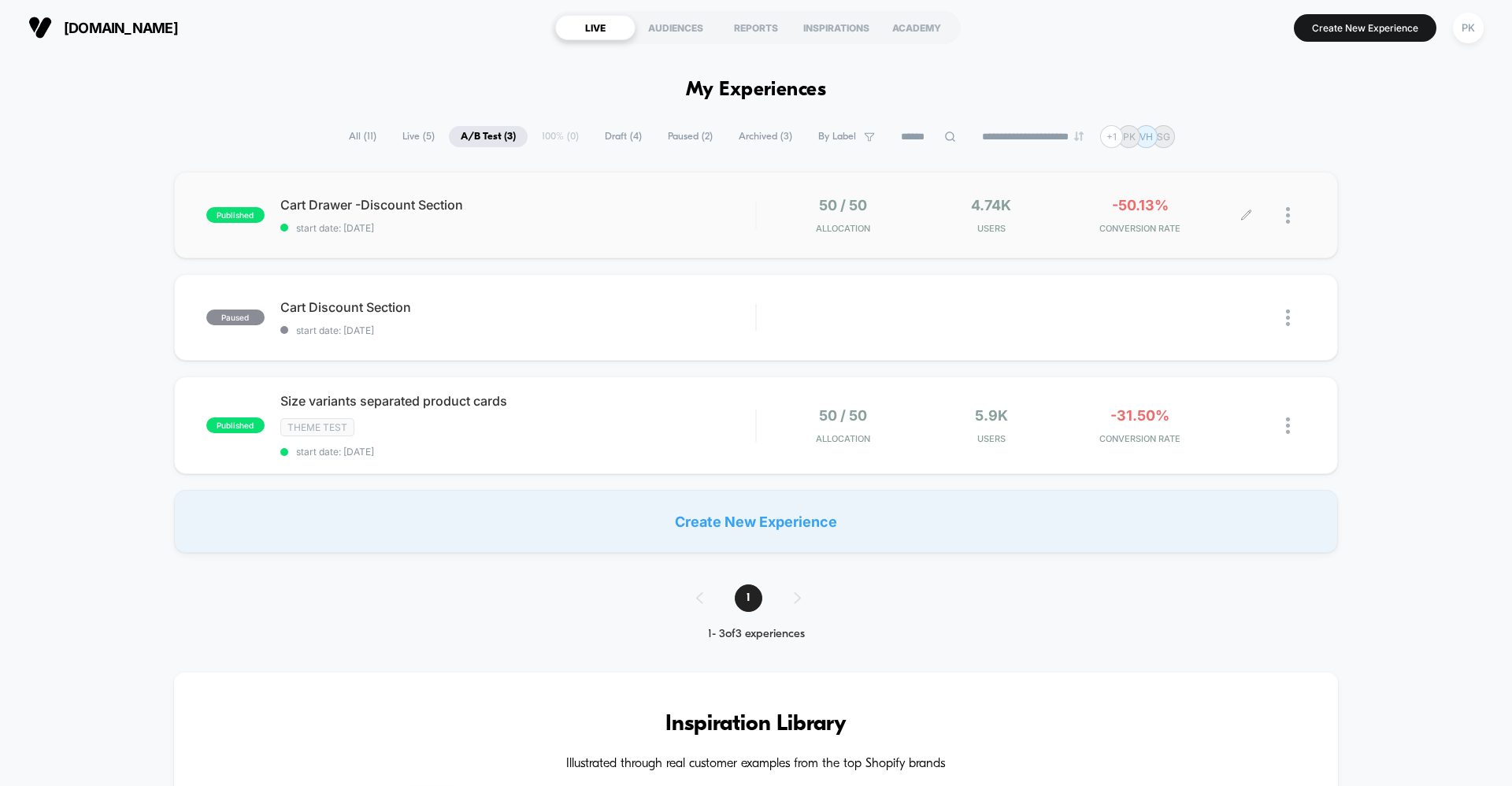
click at [1289, 203] on div at bounding box center [1296, 216] width 20 height 37
click at [1188, 197] on div "Pause" at bounding box center [1207, 198] width 141 height 35
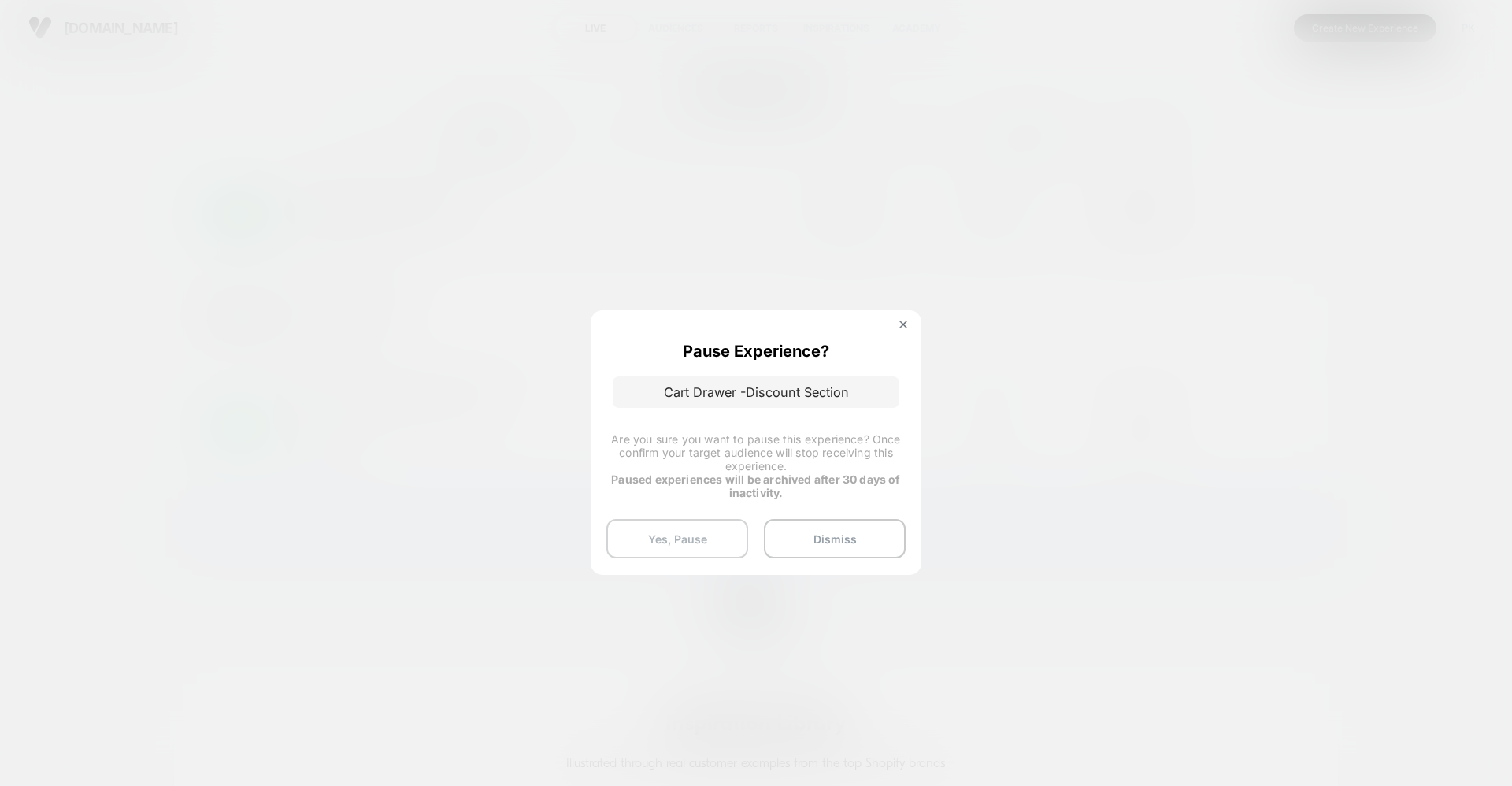
click at [722, 534] on button "Yes, Pause" at bounding box center [677, 539] width 141 height 39
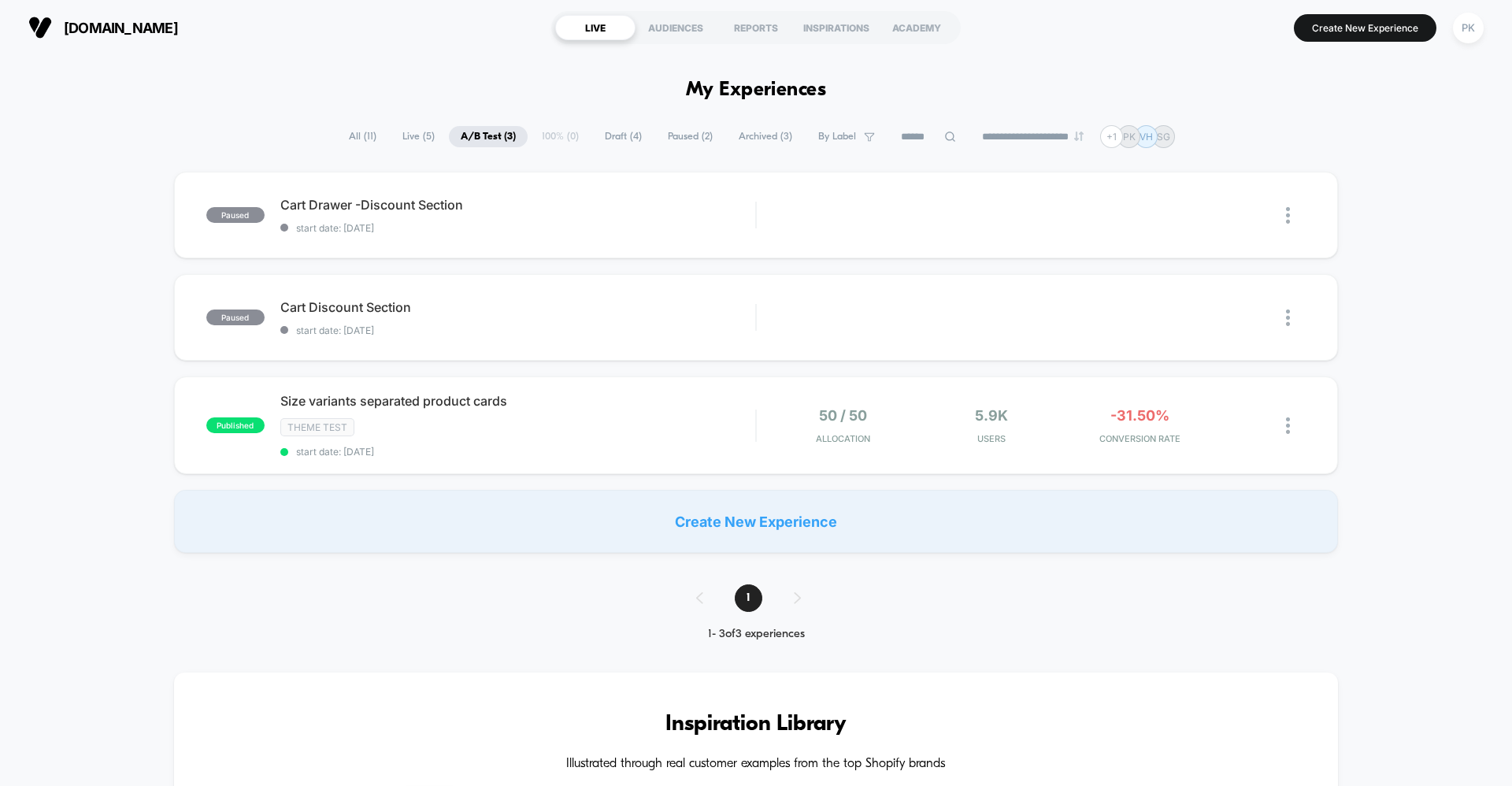
click at [416, 132] on span "Live ( 5 )" at bounding box center [418, 136] width 56 height 22
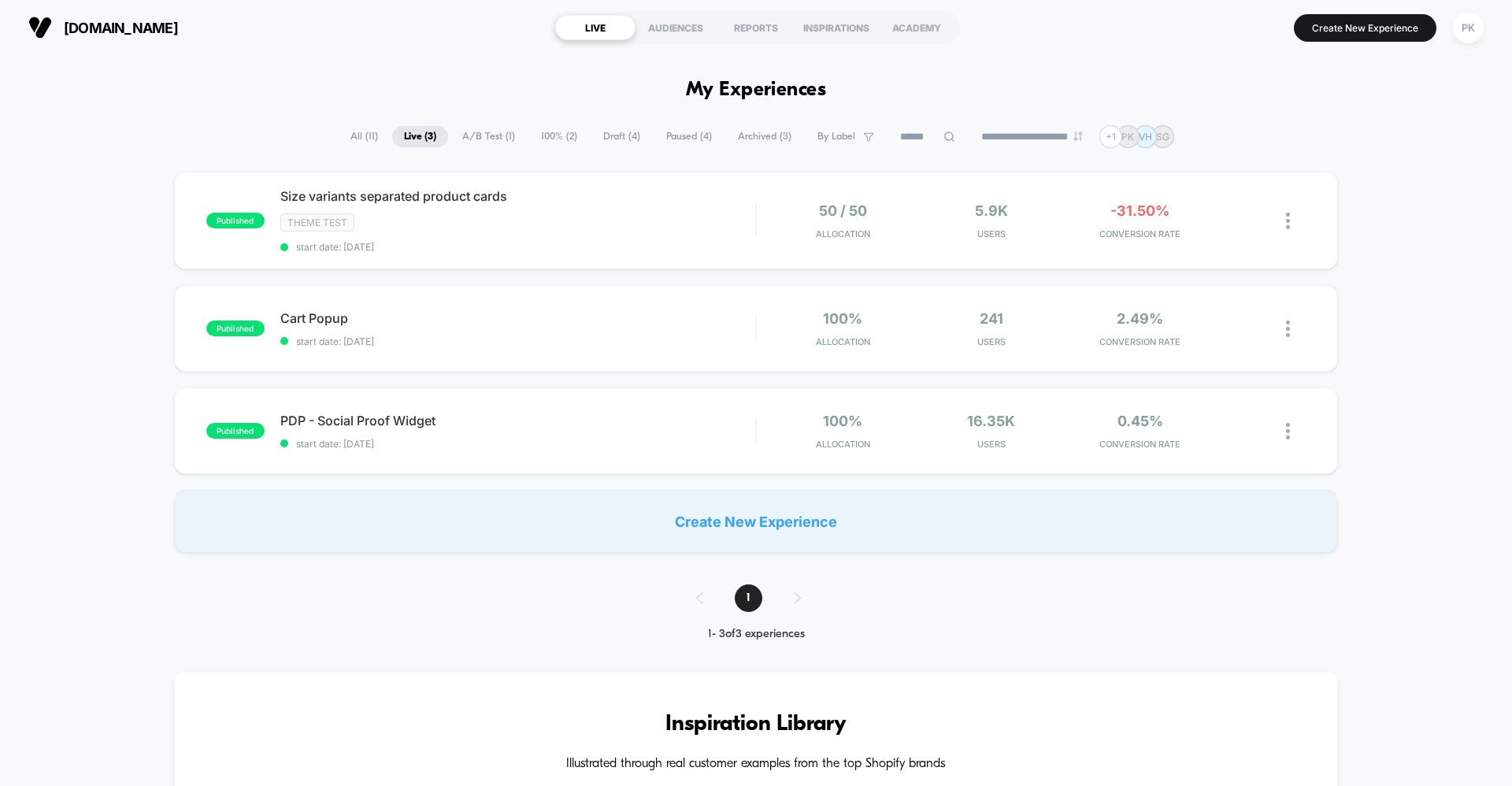
click at [476, 133] on span "A/B Test ( 1 )" at bounding box center [489, 136] width 77 height 22
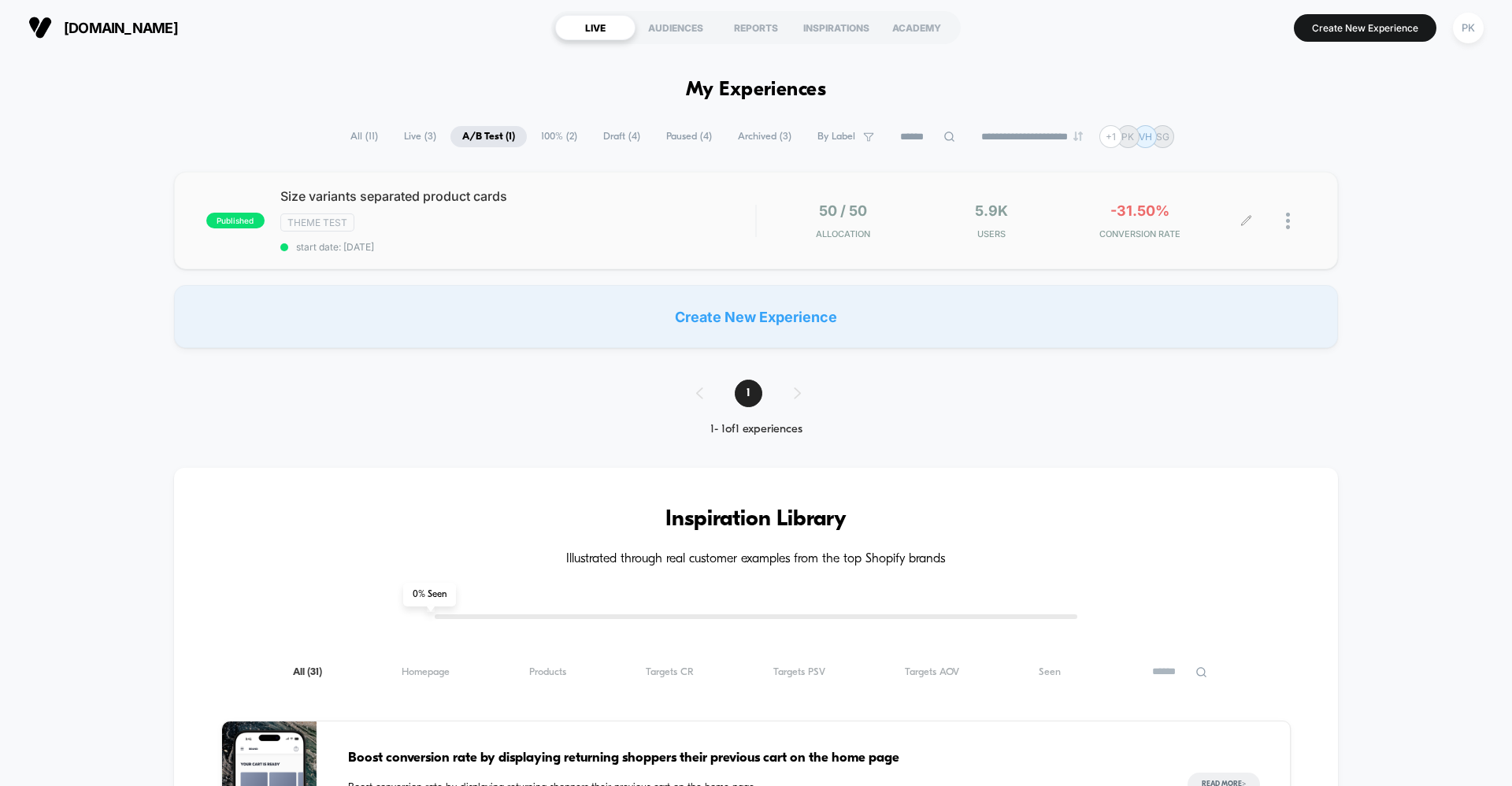
click at [1255, 216] on div at bounding box center [1277, 221] width 59 height 37
click at [1240, 218] on icon at bounding box center [1246, 221] width 12 height 12
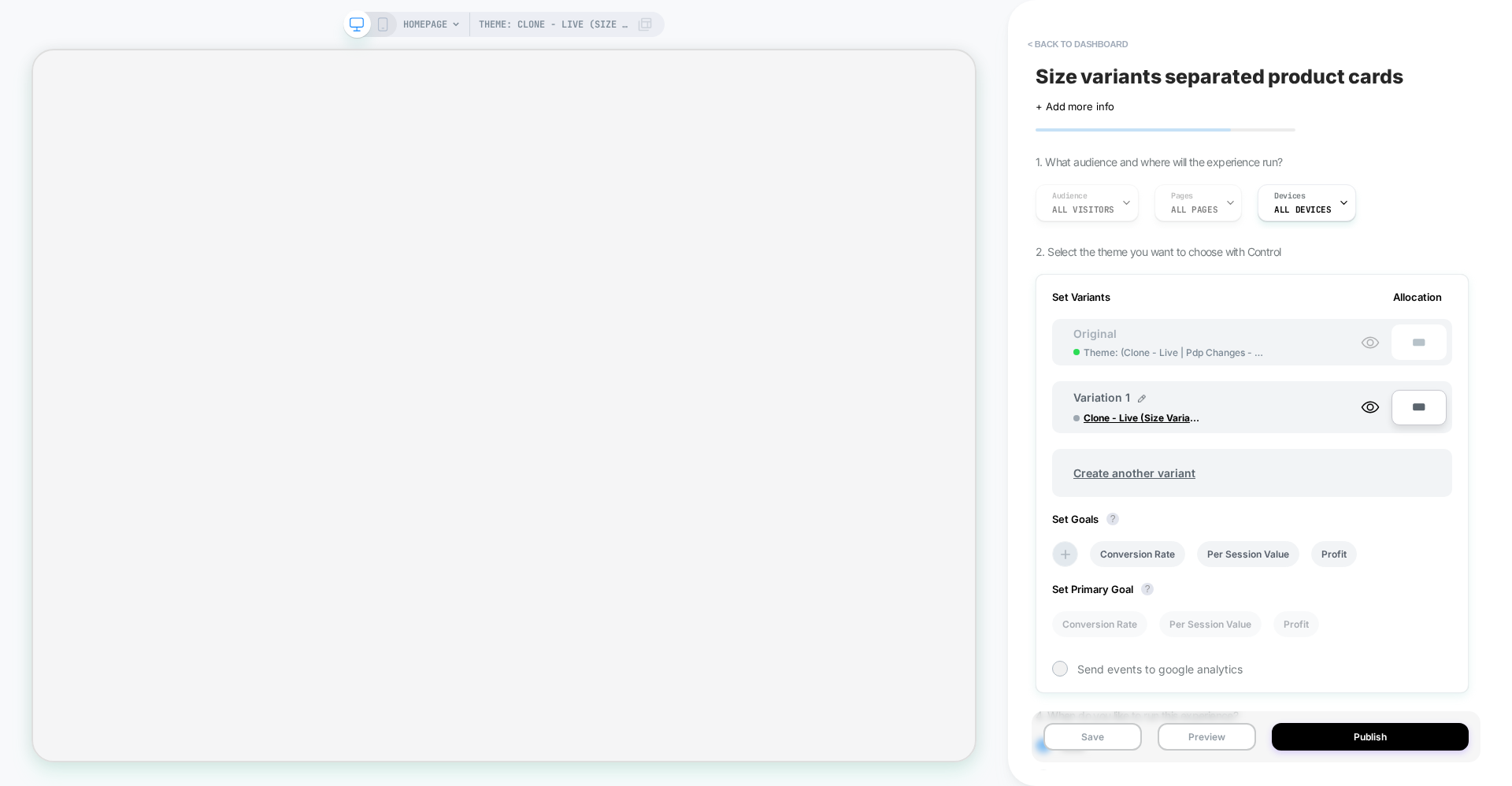
click at [480, 8] on div "Theme: Clone - Live (Size Variant Seperate Card) HOMEPAGE Theme: Clone - Live (…" at bounding box center [503, 393] width 1008 height 786
click at [502, 16] on span "Theme: Clone - Live (Size Variant Seperate Card)" at bounding box center [553, 25] width 150 height 26
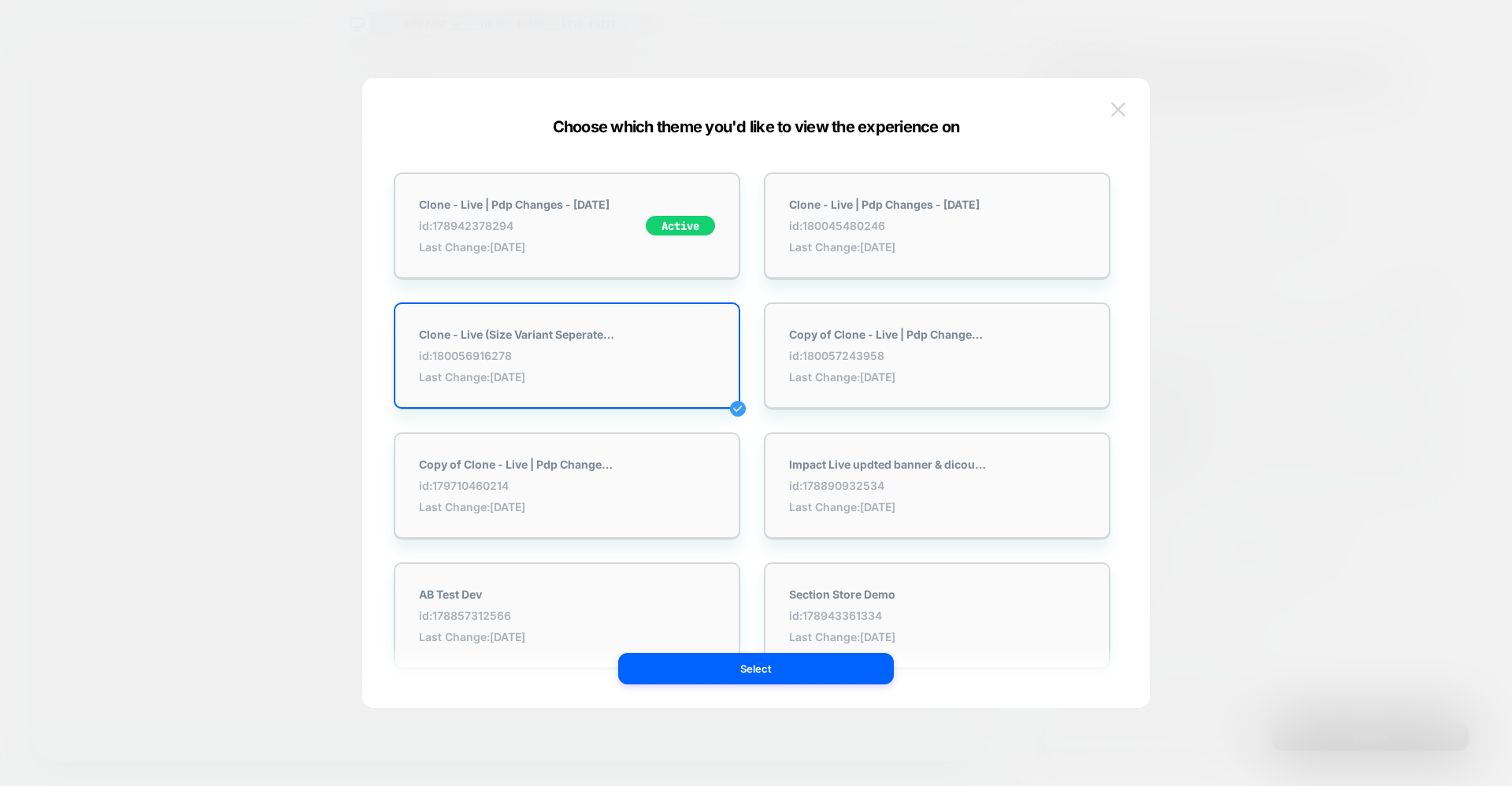
click at [1109, 105] on button at bounding box center [1119, 110] width 24 height 24
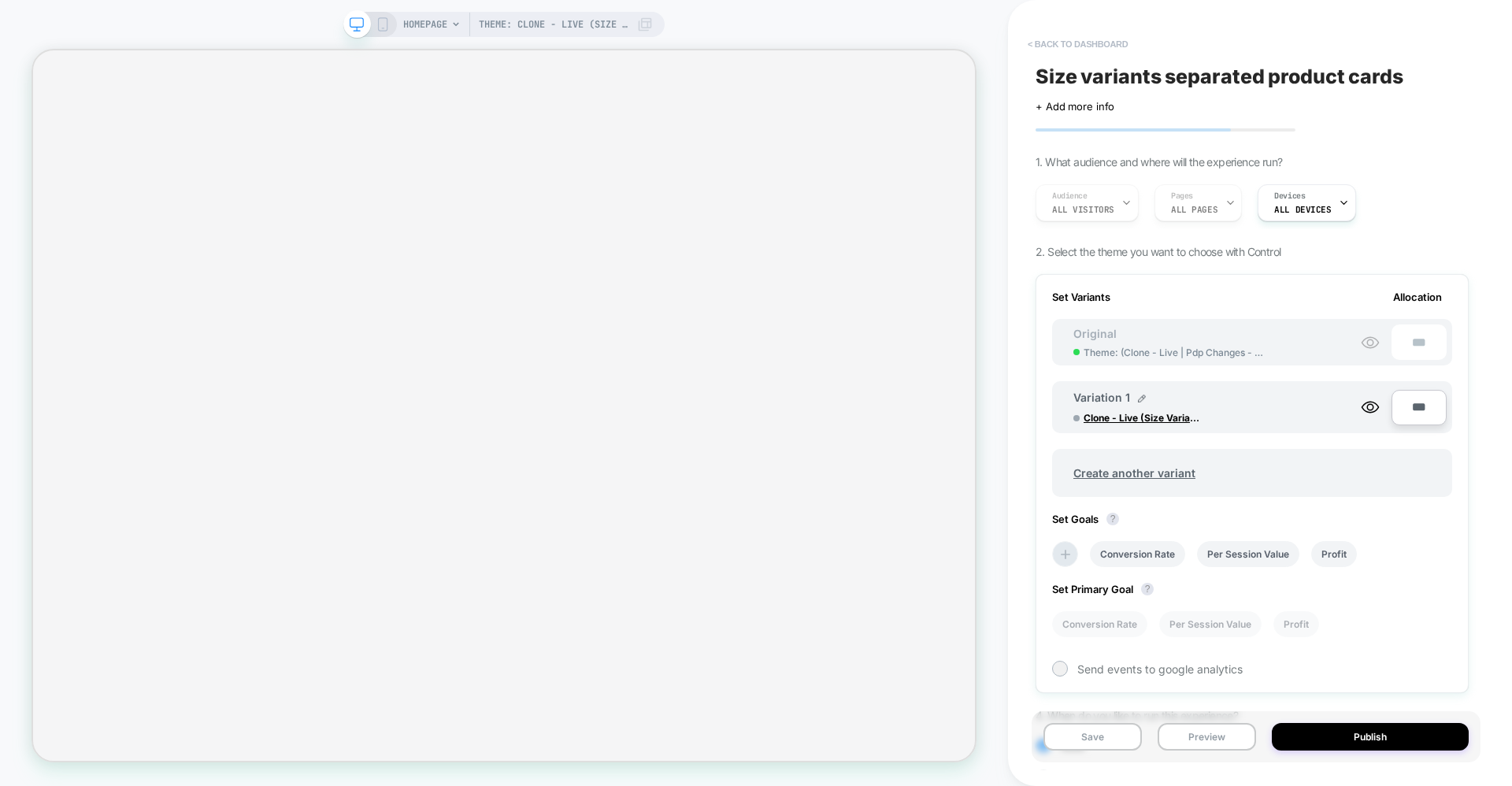
click at [1060, 38] on button "< back to dashboard" at bounding box center [1078, 44] width 116 height 26
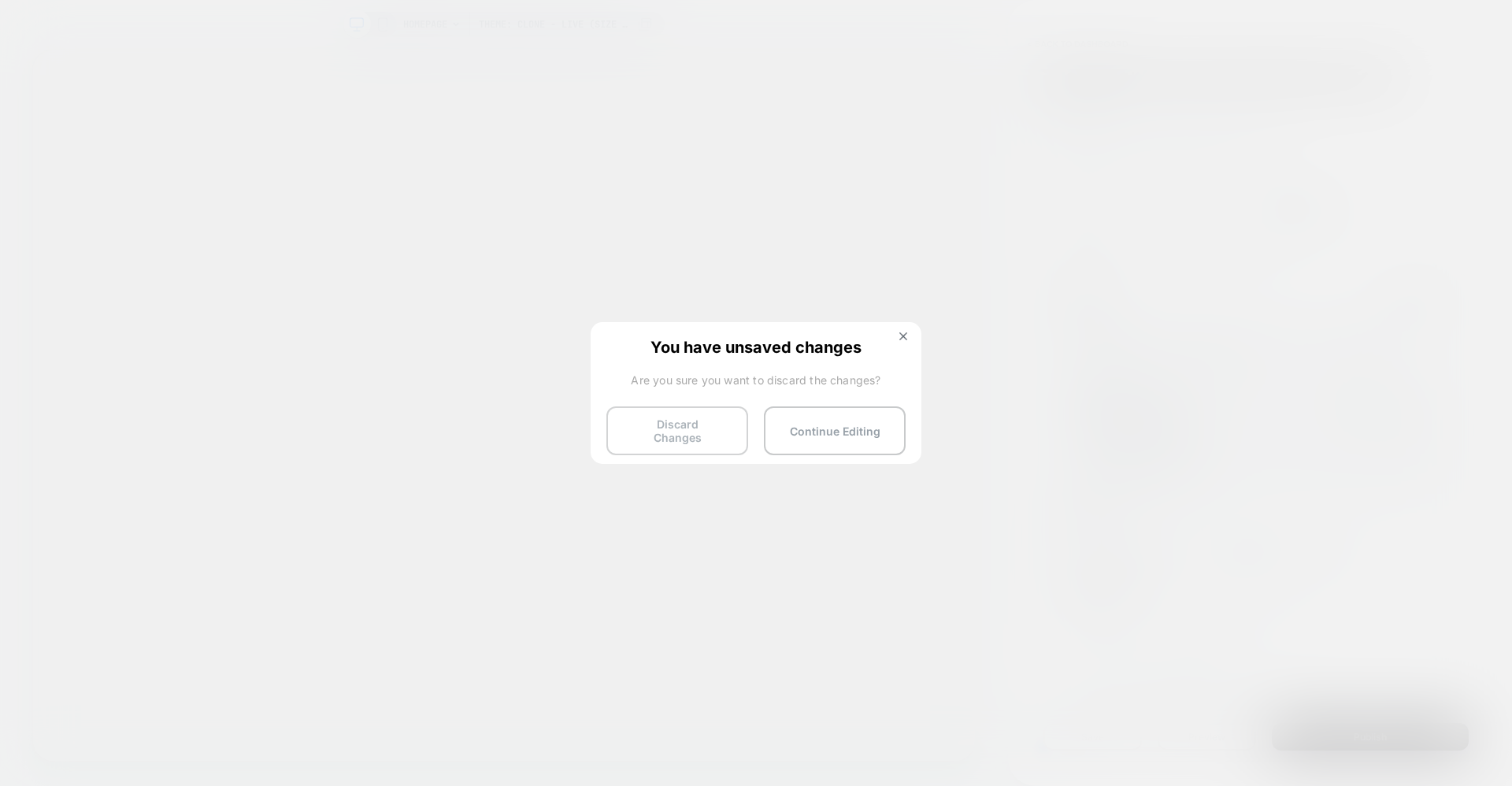
click at [701, 429] on button "Discard Changes" at bounding box center [677, 431] width 141 height 49
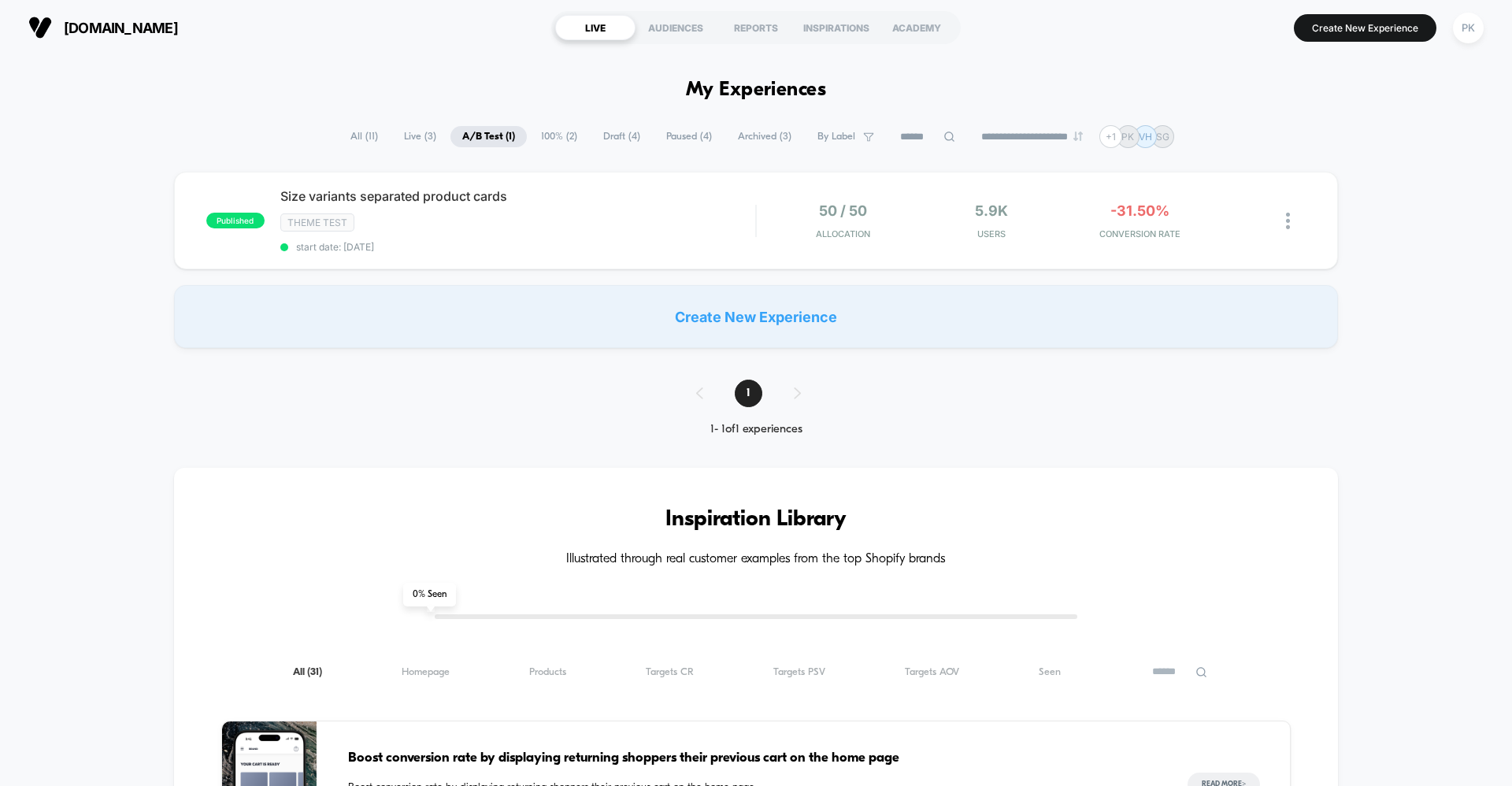
click at [562, 133] on span "100% ( 2 )" at bounding box center [558, 136] width 60 height 22
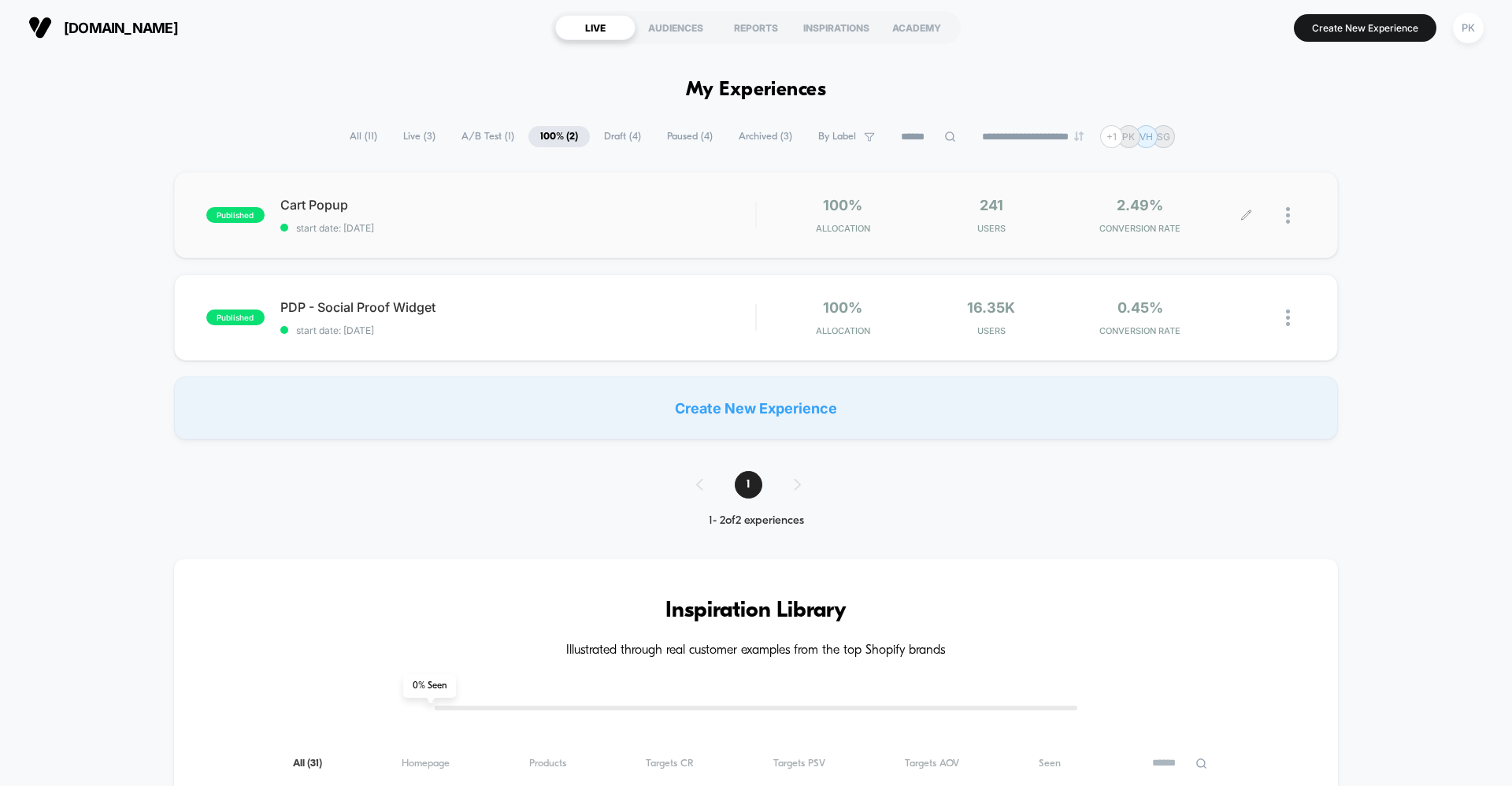
click at [1295, 206] on div at bounding box center [1296, 216] width 20 height 37
click at [1066, 429] on div "Create New Experience" at bounding box center [756, 408] width 1164 height 63
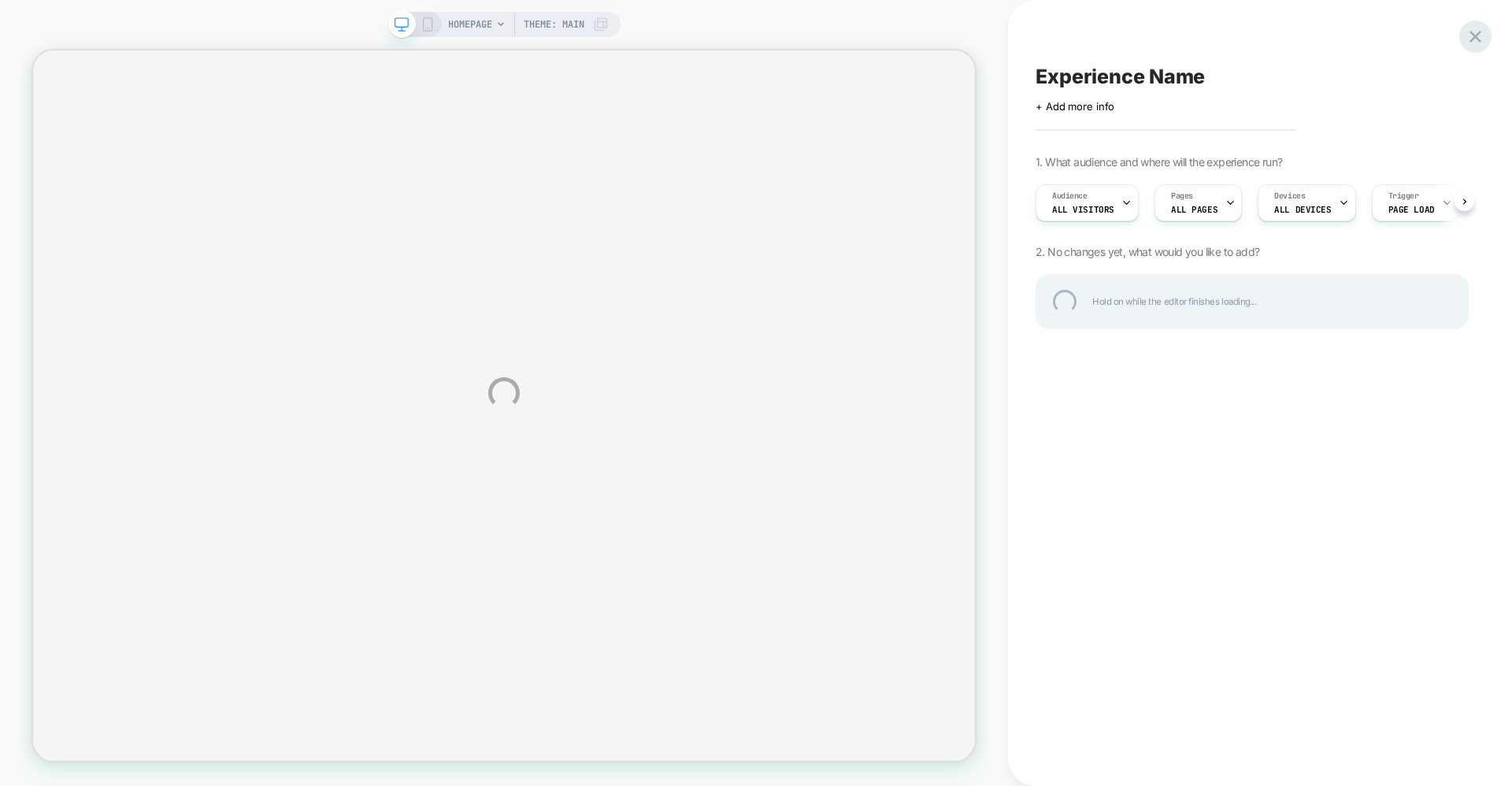
click at [1482, 38] on div at bounding box center [1475, 36] width 32 height 32
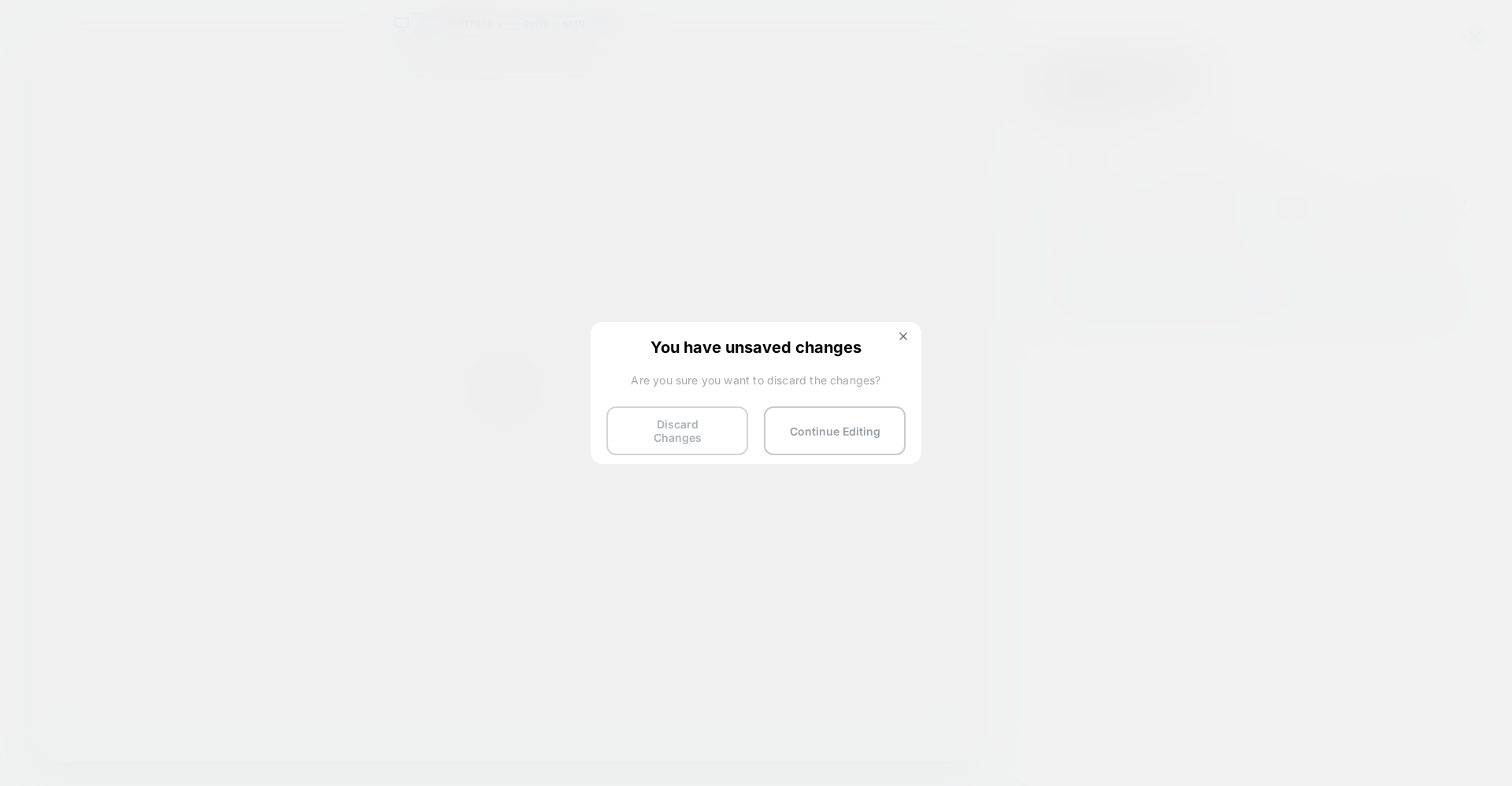
click at [713, 435] on button "Discard Changes" at bounding box center [677, 431] width 141 height 49
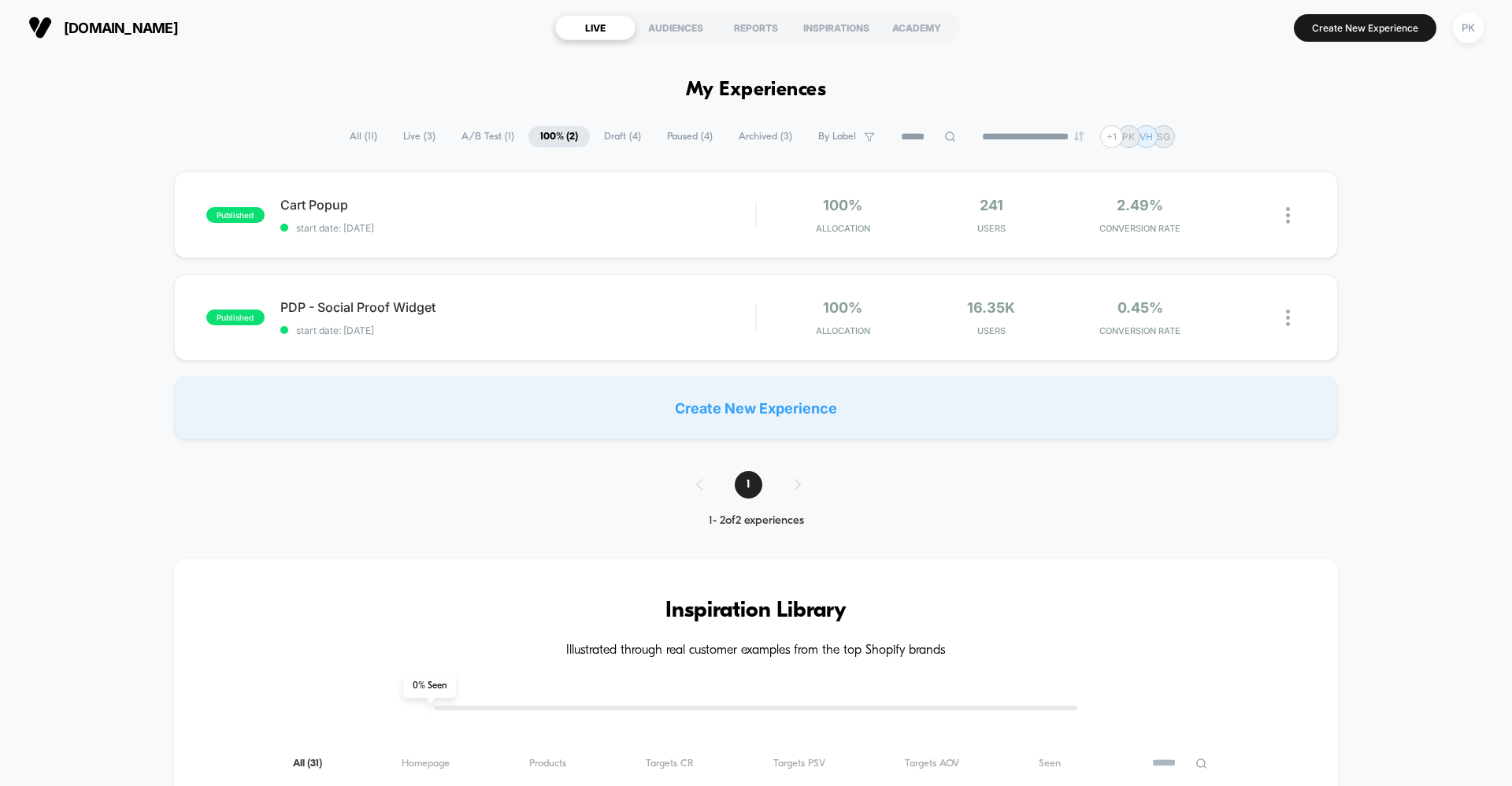
click at [673, 140] on span "Paused ( 4 )" at bounding box center [690, 136] width 70 height 22
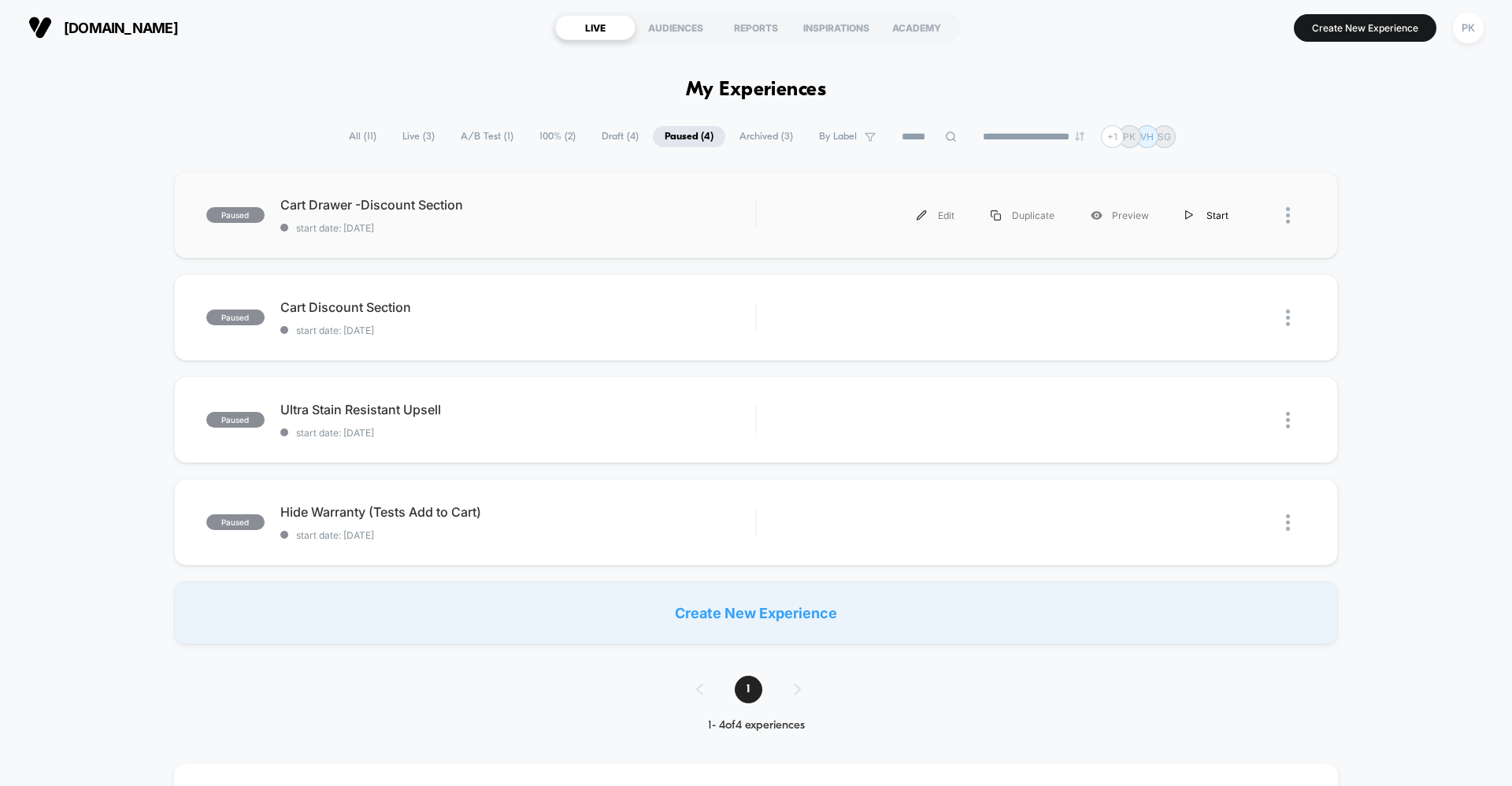
click at [1224, 212] on div "Start" at bounding box center [1207, 215] width 79 height 35
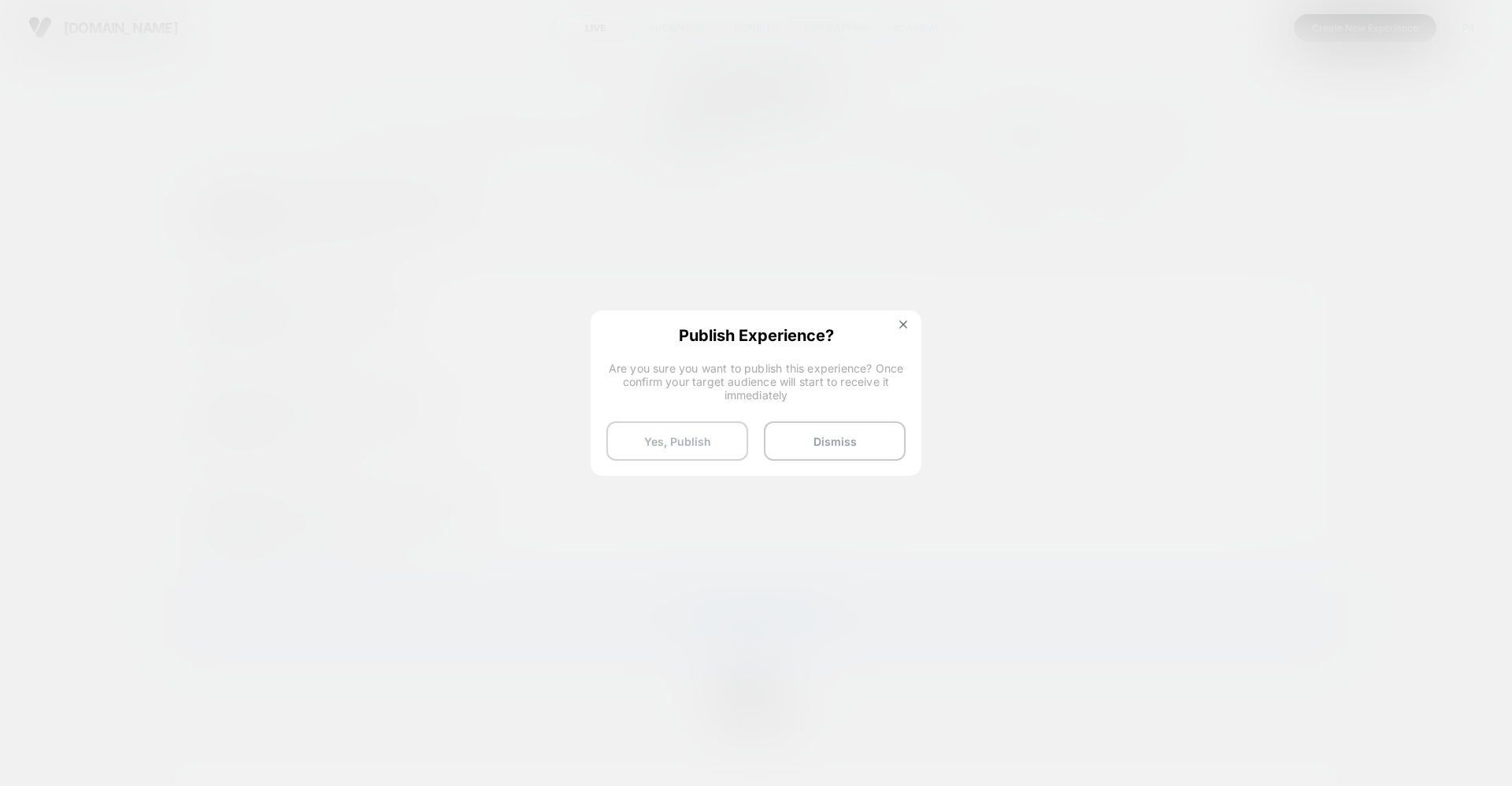
click at [691, 440] on button "Yes, Publish" at bounding box center [677, 441] width 141 height 39
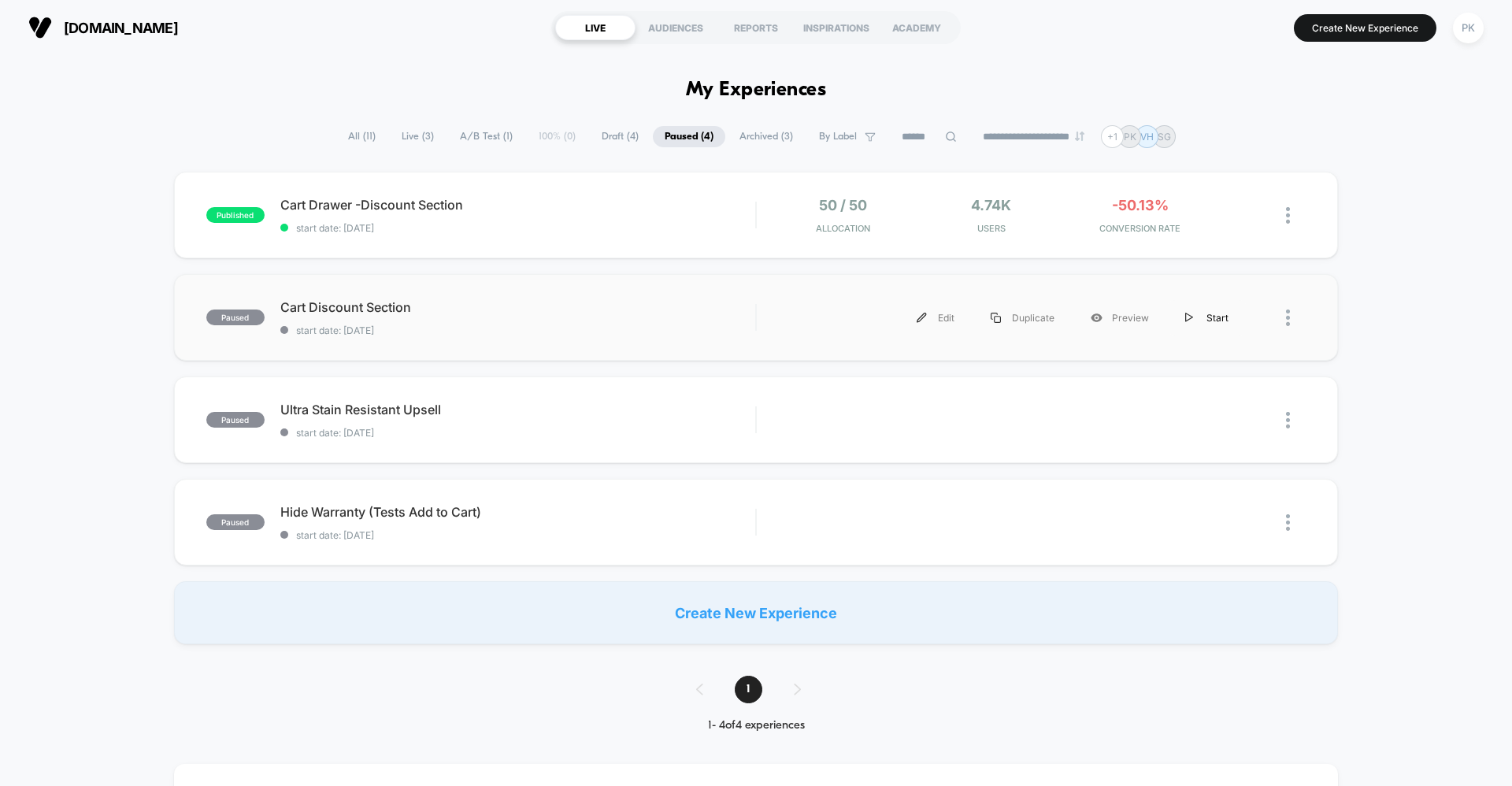
click at [1199, 315] on div "Start" at bounding box center [1207, 318] width 79 height 35
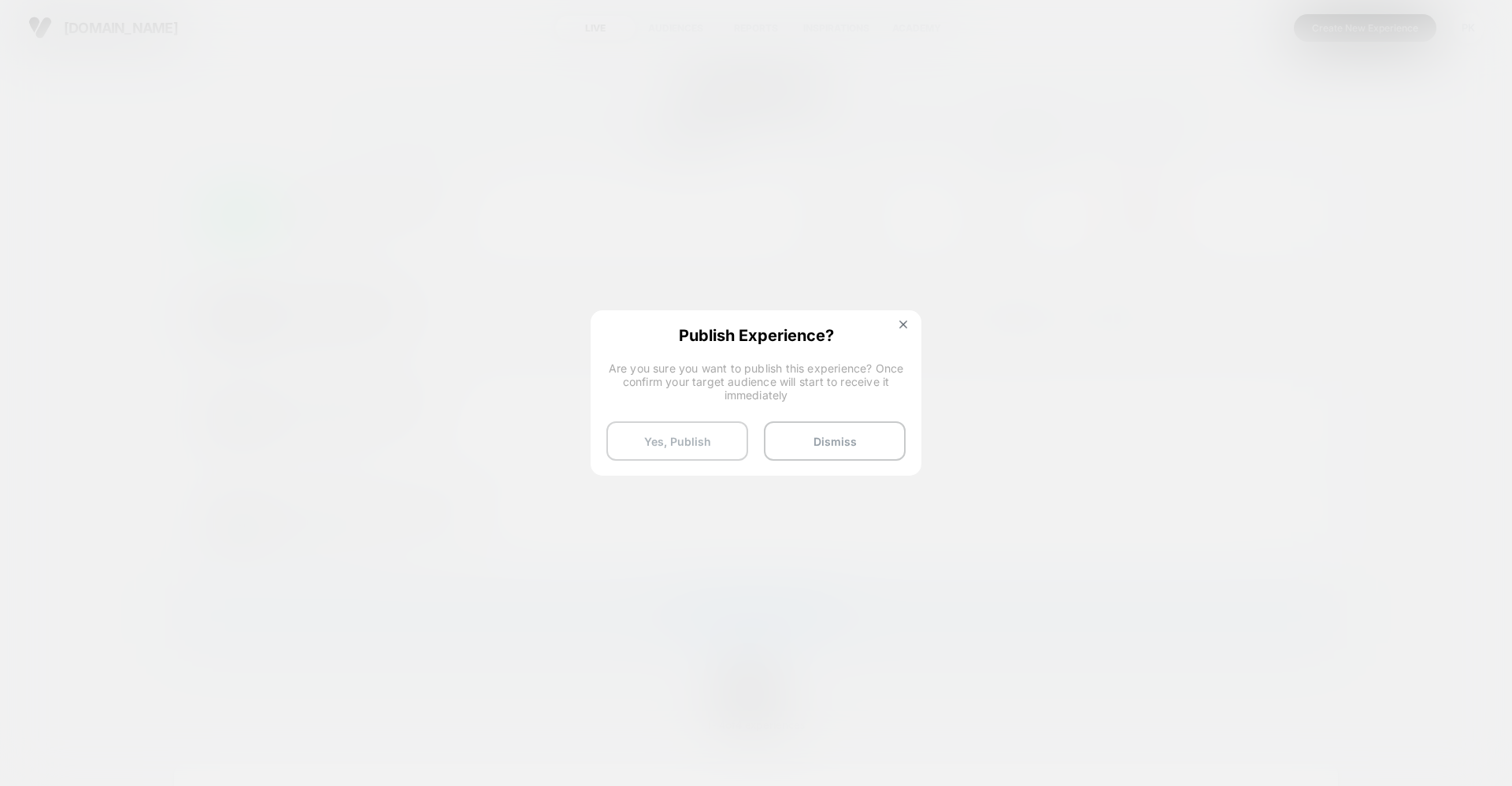
click at [685, 440] on button "Yes, Publish" at bounding box center [677, 441] width 141 height 39
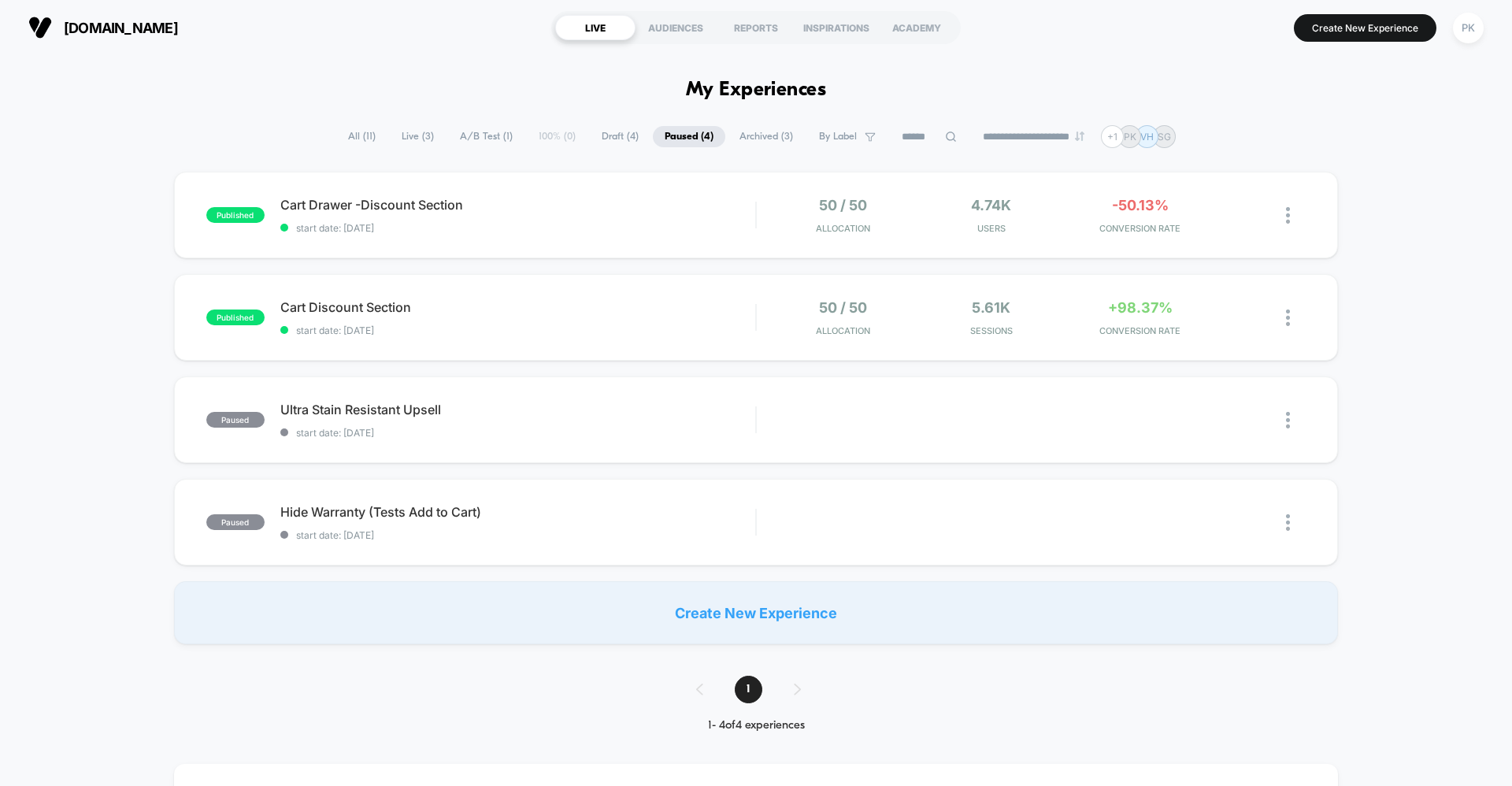
click at [476, 135] on span "A/B Test ( 1 )" at bounding box center [487, 136] width 77 height 22
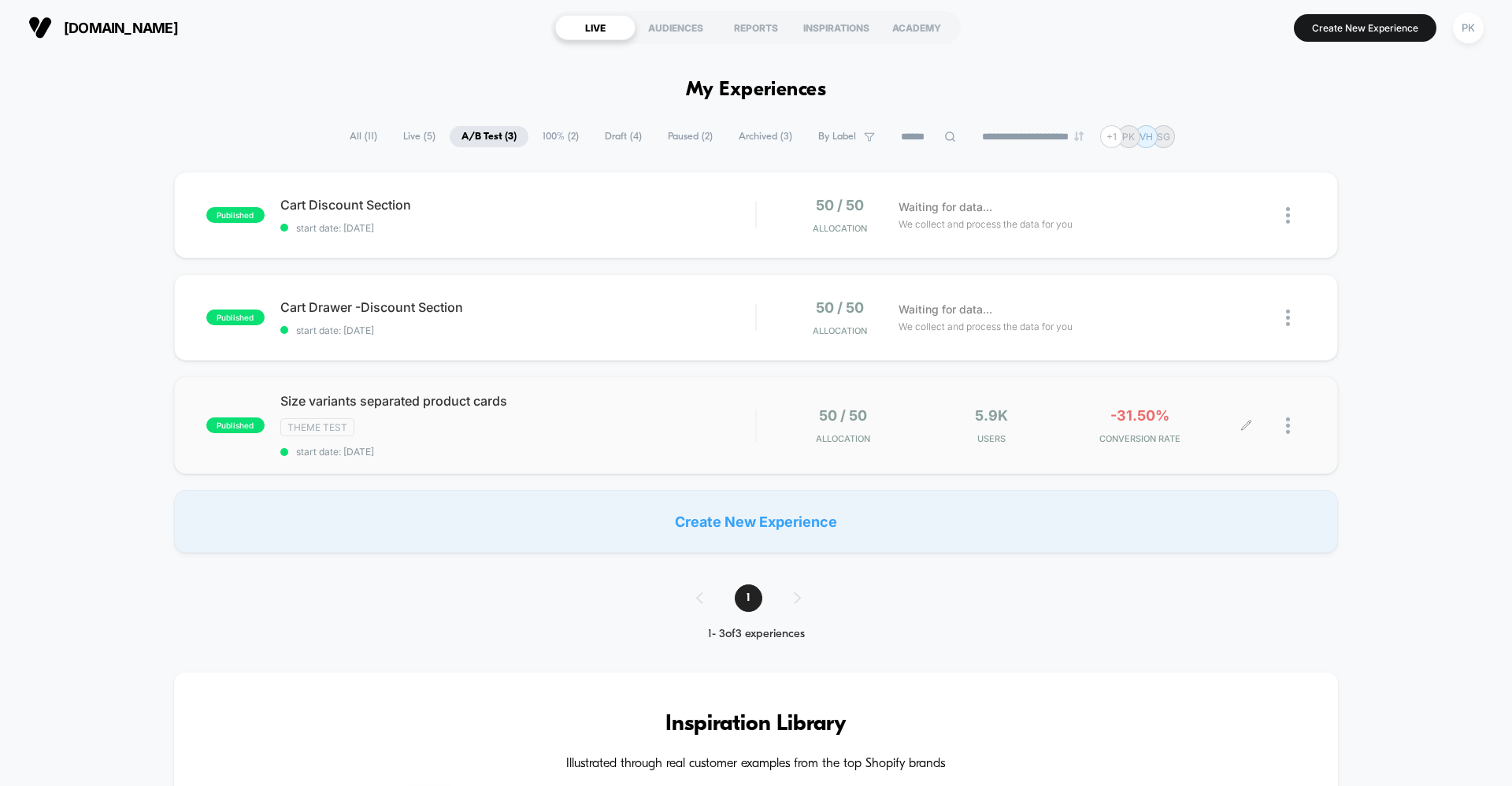
click at [1283, 422] on div at bounding box center [1277, 426] width 59 height 37
click at [1283, 425] on div at bounding box center [1277, 426] width 59 height 37
click at [1288, 426] on img at bounding box center [1288, 425] width 4 height 17
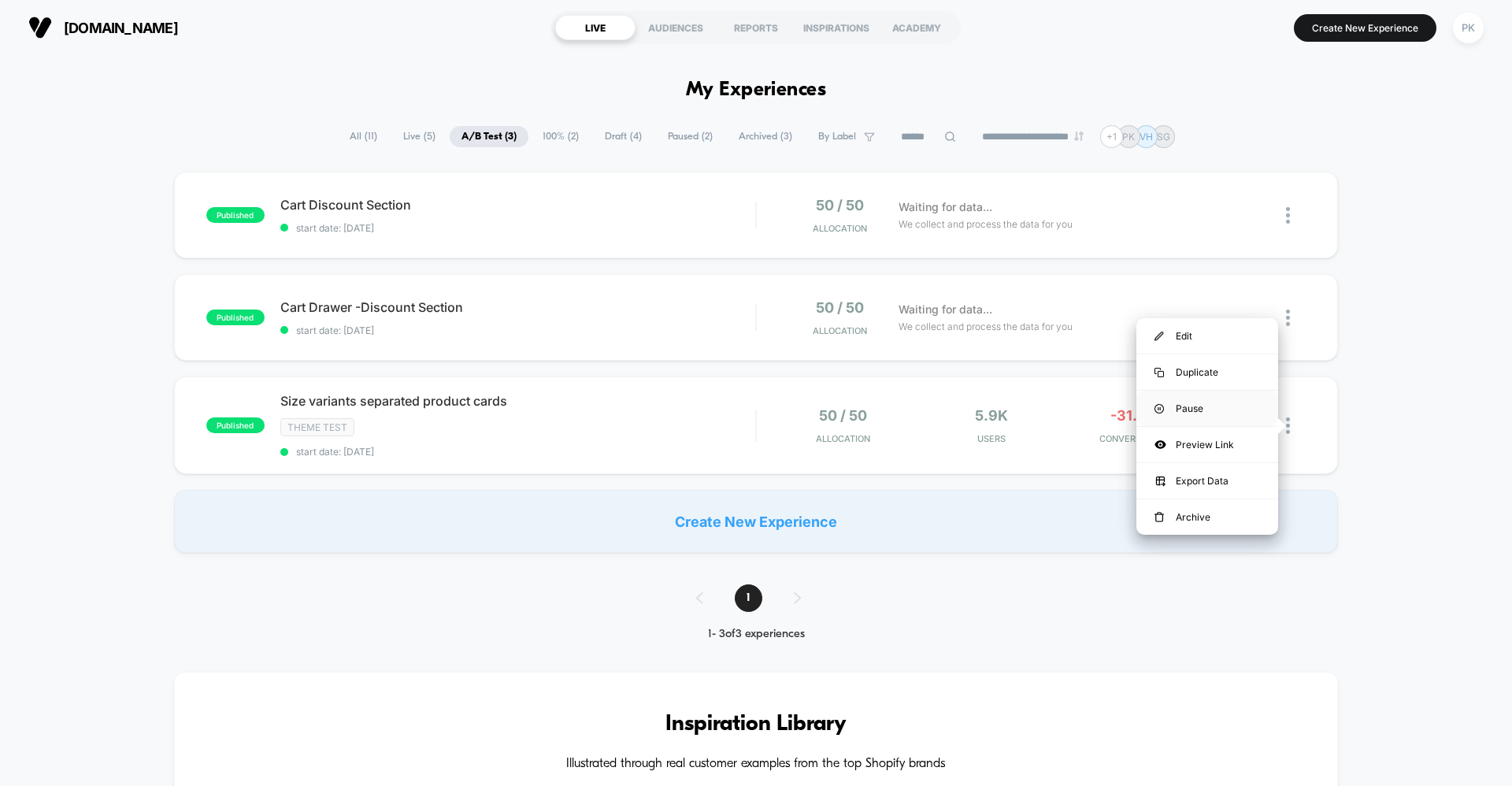
click at [1214, 403] on div "Pause" at bounding box center [1207, 408] width 141 height 35
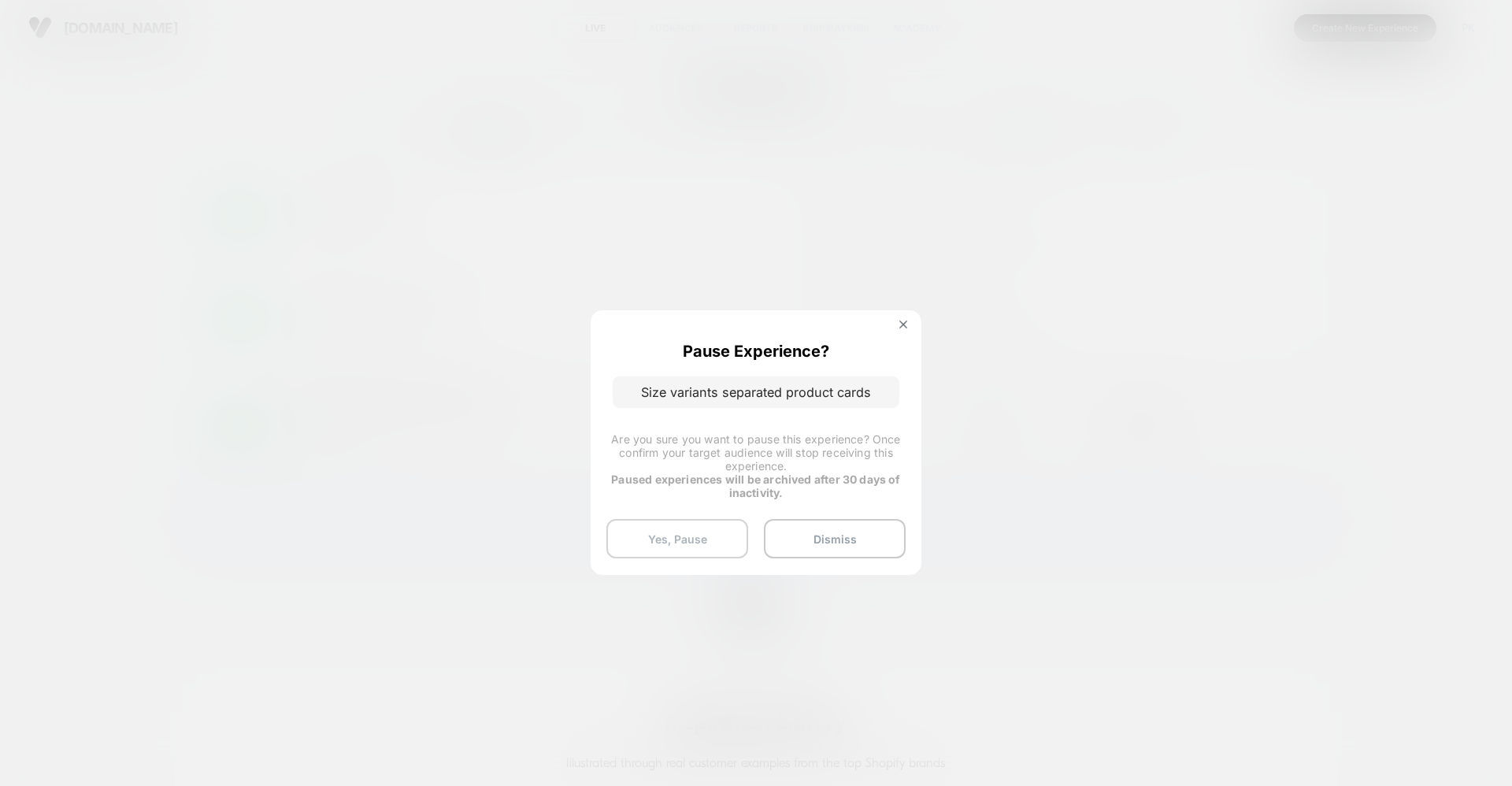
click at [679, 533] on button "Yes, Pause" at bounding box center [677, 539] width 141 height 39
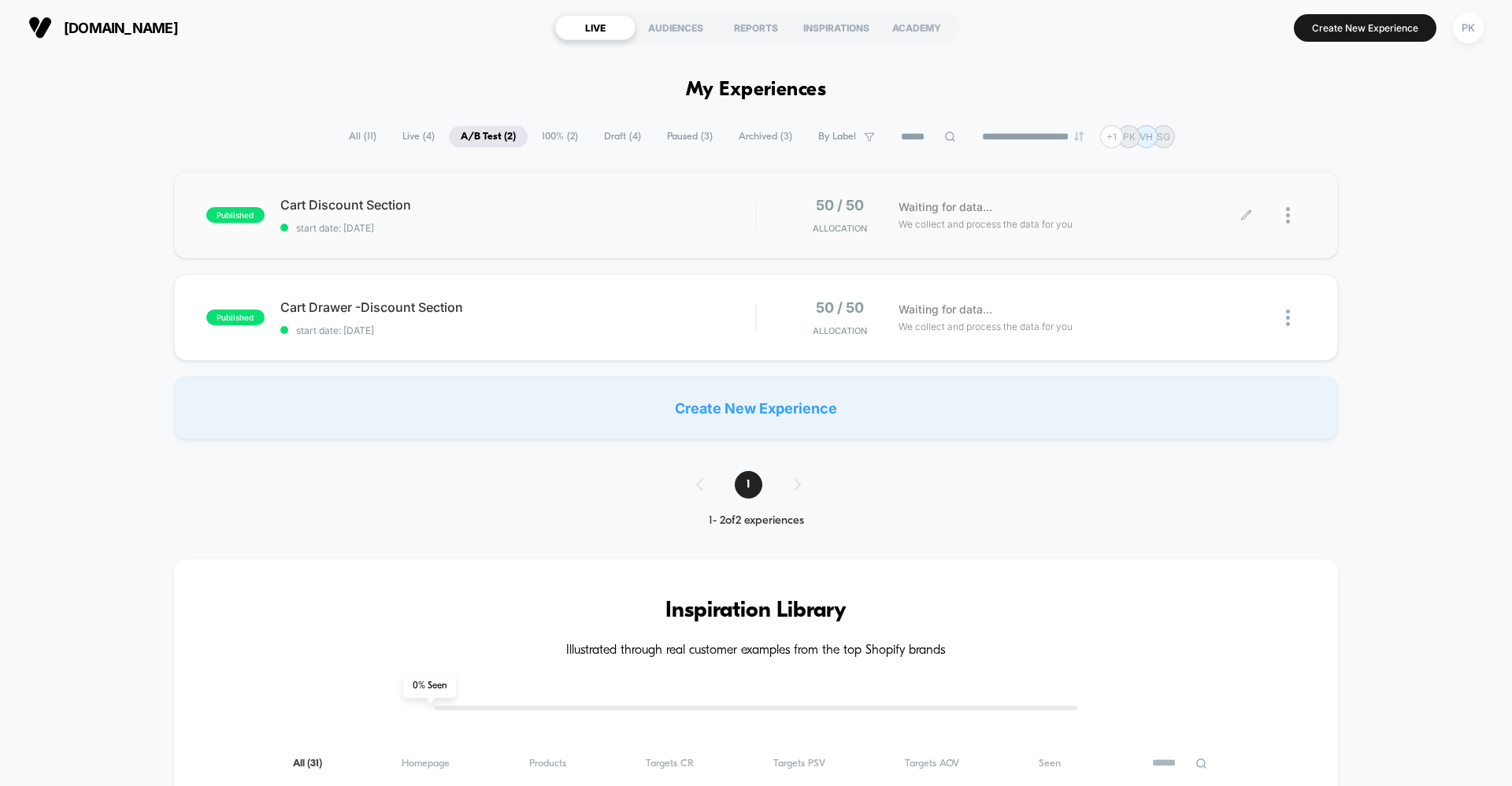
click at [1282, 210] on div at bounding box center [1277, 216] width 59 height 37
click at [700, 137] on span "Paused ( 3 )" at bounding box center [690, 136] width 70 height 22
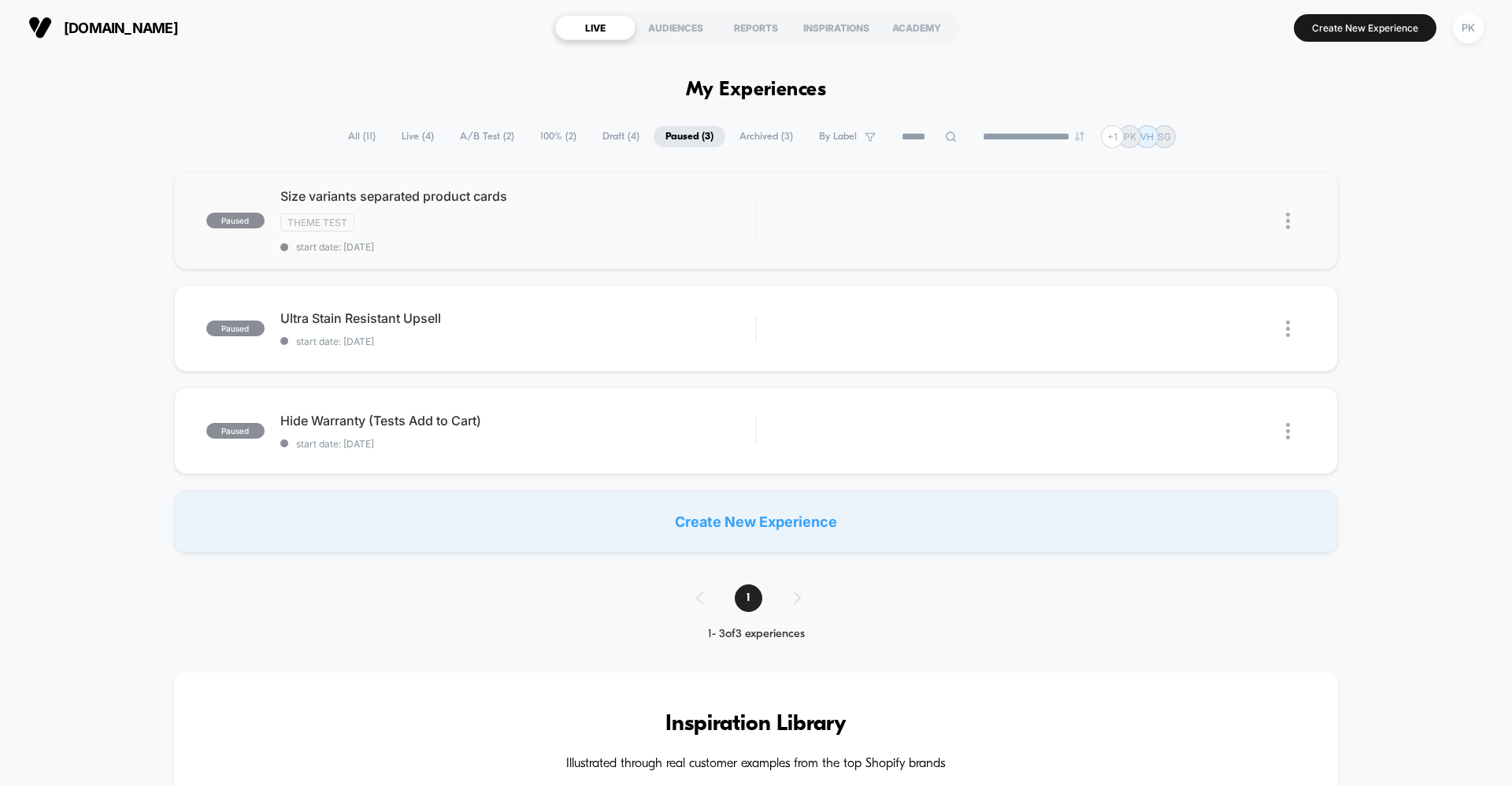
click at [1286, 224] on img at bounding box center [1288, 221] width 4 height 17
click at [1220, 200] on div "Start" at bounding box center [1207, 203] width 141 height 35
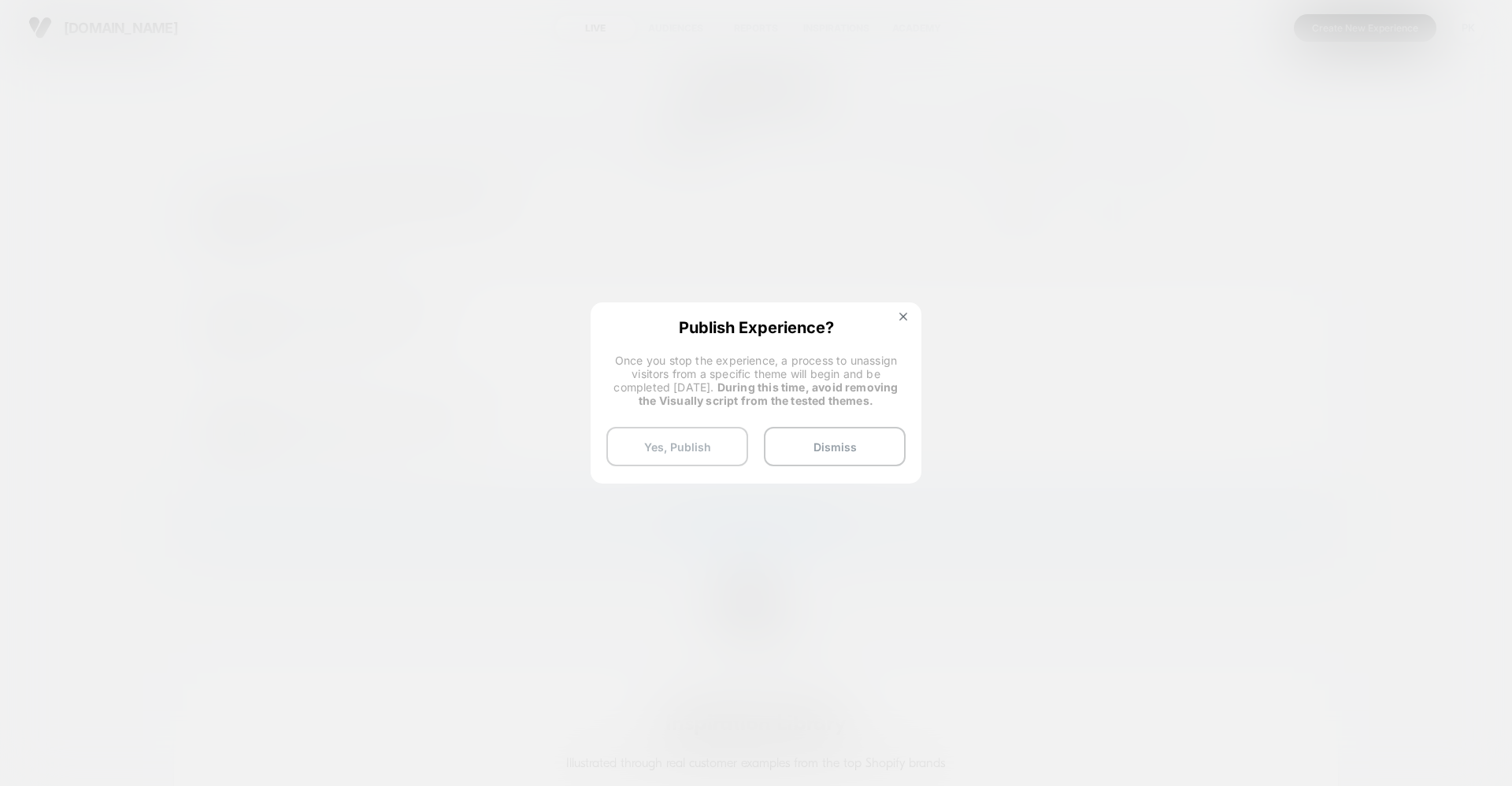
click at [679, 436] on button "Yes, Publish" at bounding box center [677, 446] width 141 height 39
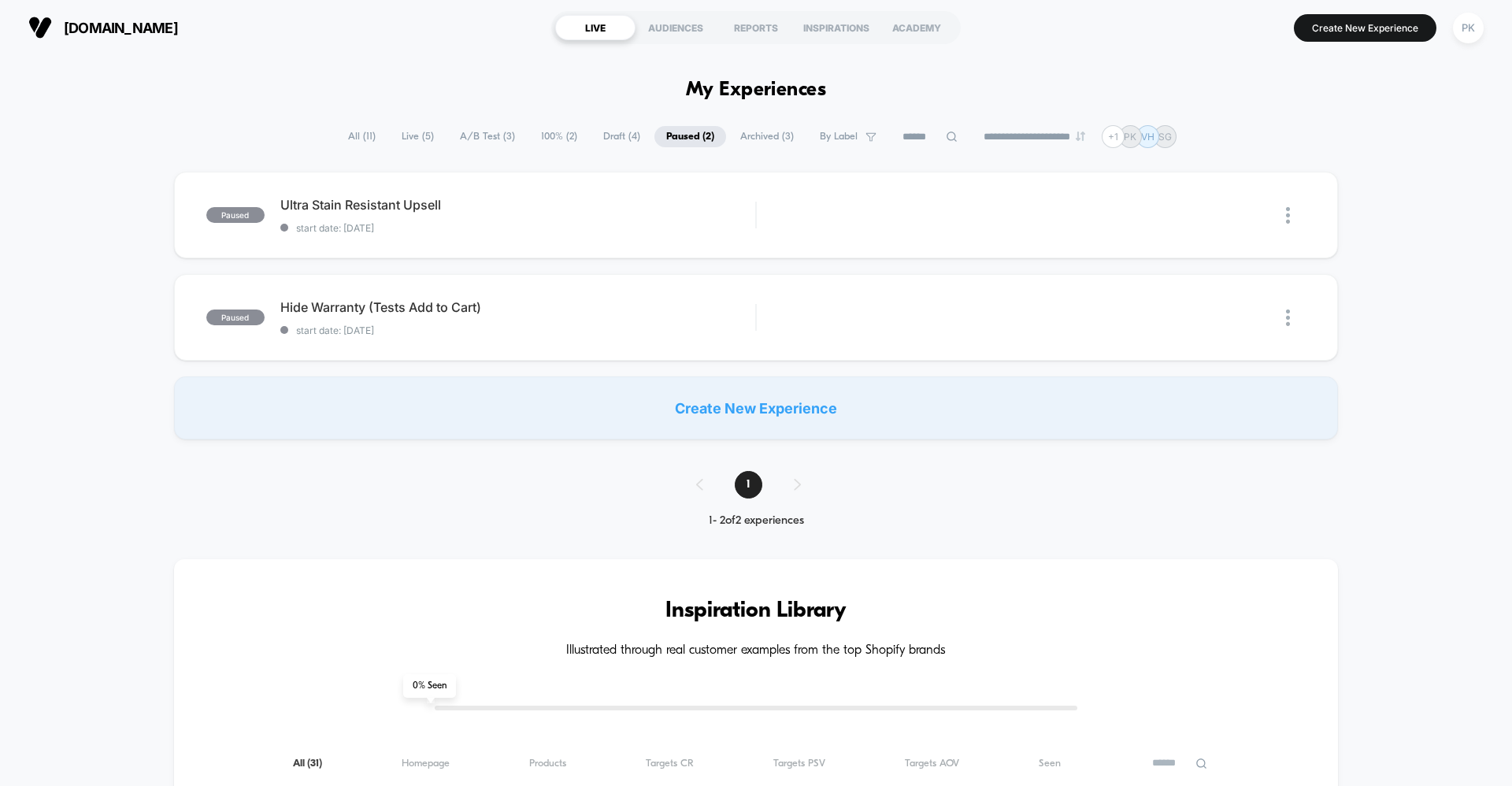
click at [499, 135] on span "A/B Test ( 3 )" at bounding box center [488, 136] width 78 height 22
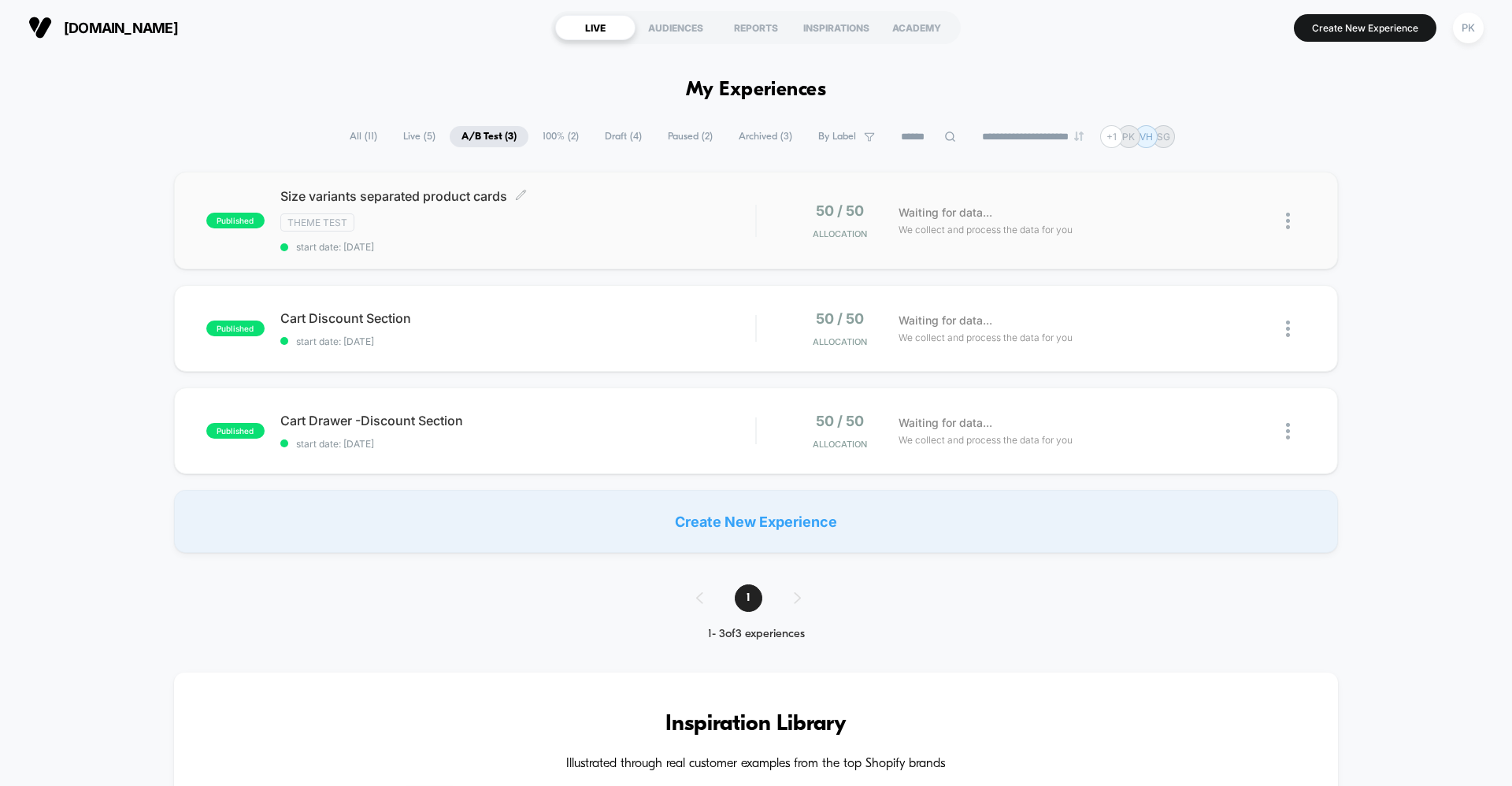
drag, startPoint x: 285, startPoint y: 192, endPoint x: 505, endPoint y: 192, distance: 220.0
click at [505, 192] on span "Size variants separated product cards Click to edit experience details" at bounding box center [518, 196] width 475 height 16
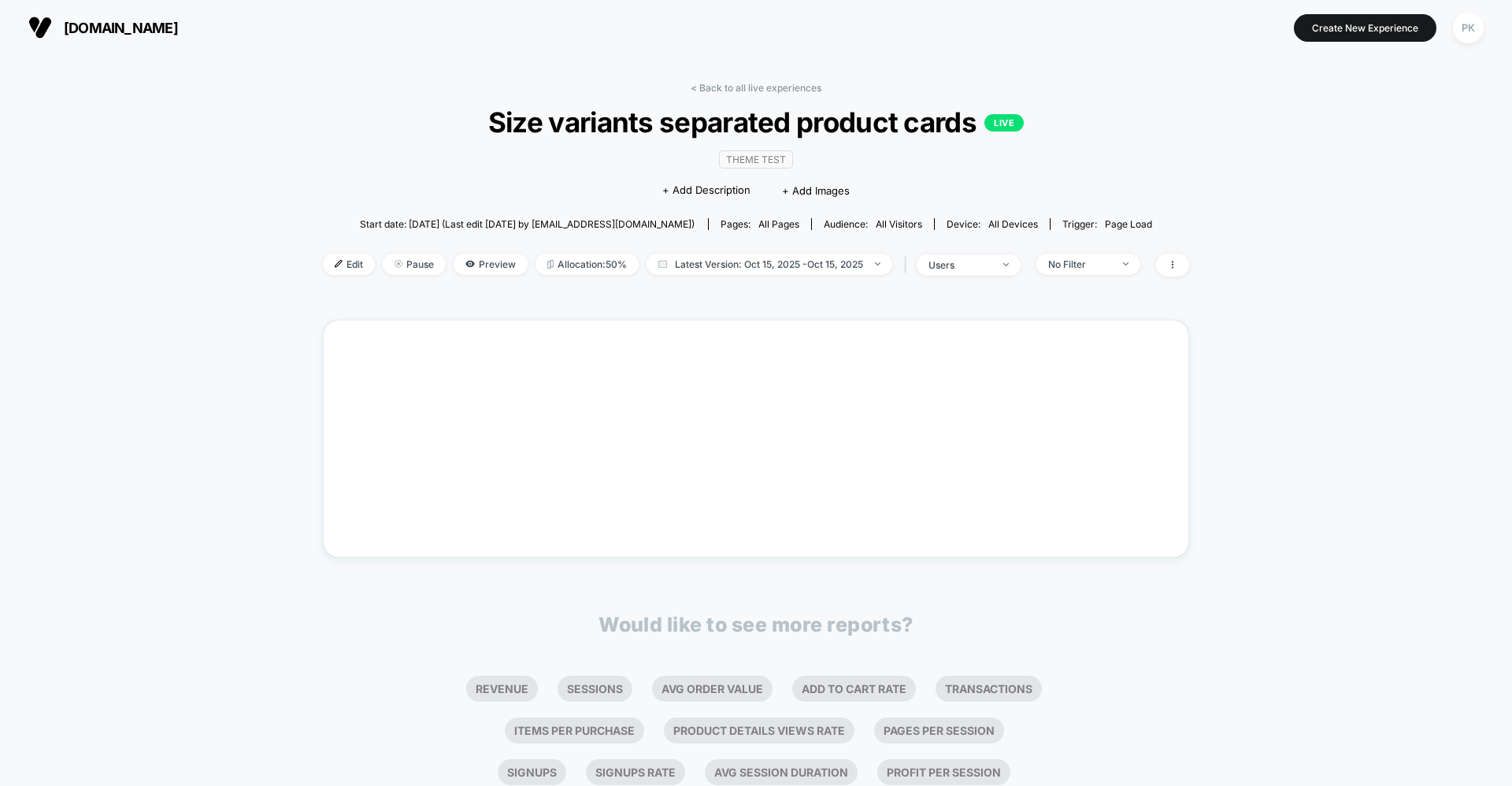
drag, startPoint x: 482, startPoint y: 118, endPoint x: 496, endPoint y: 121, distance: 14.3
click at [482, 121] on span "Size variants separated product cards LIVE" at bounding box center [756, 123] width 780 height 33
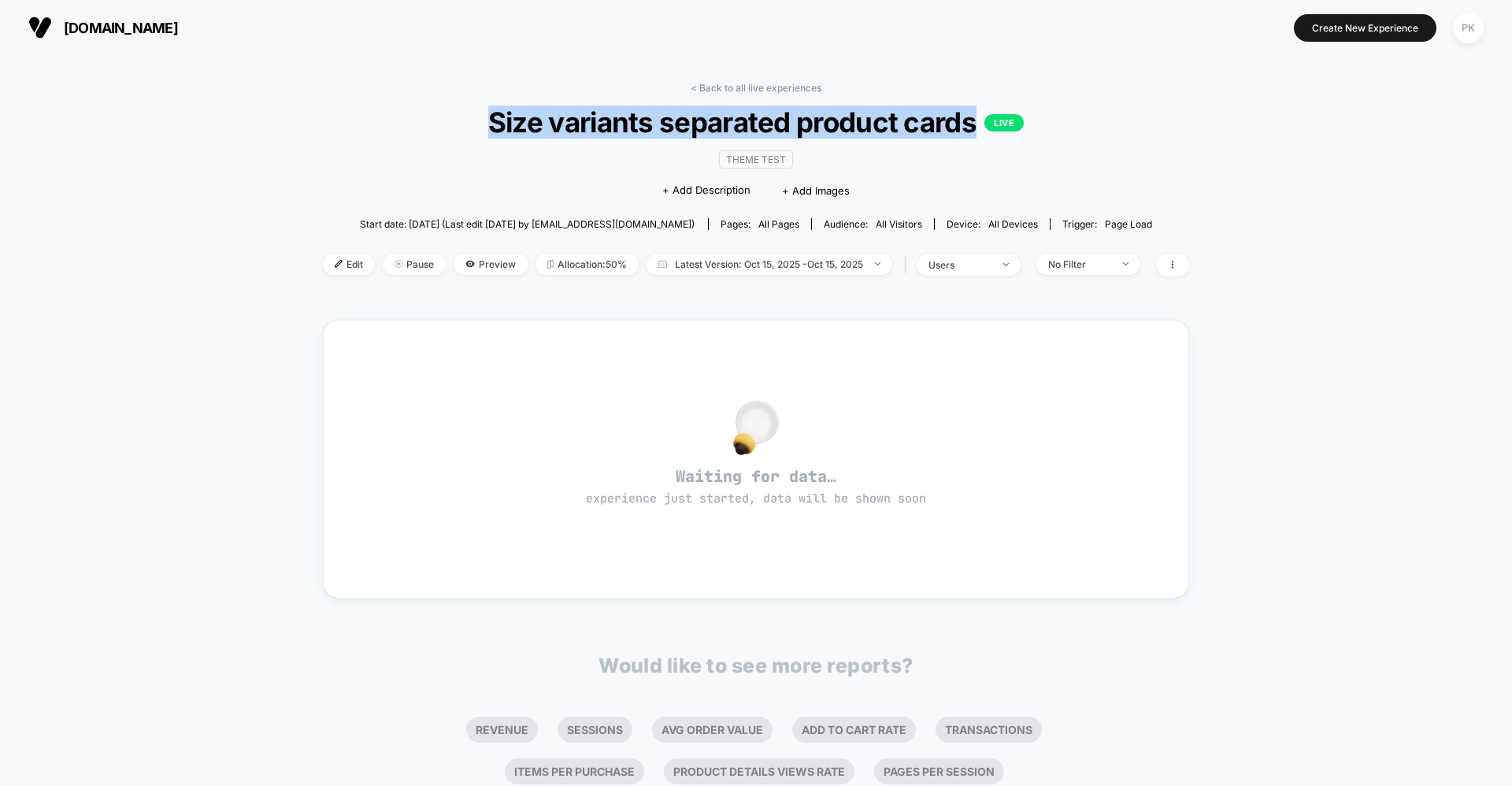
drag, startPoint x: 496, startPoint y: 121, endPoint x: 940, endPoint y: 120, distance: 444.0
click at [940, 120] on span "Size variants separated product cards LIVE" at bounding box center [756, 123] width 780 height 33
copy span "Size variants separated product cards"
click at [489, 268] on span "Preview" at bounding box center [490, 264] width 74 height 22
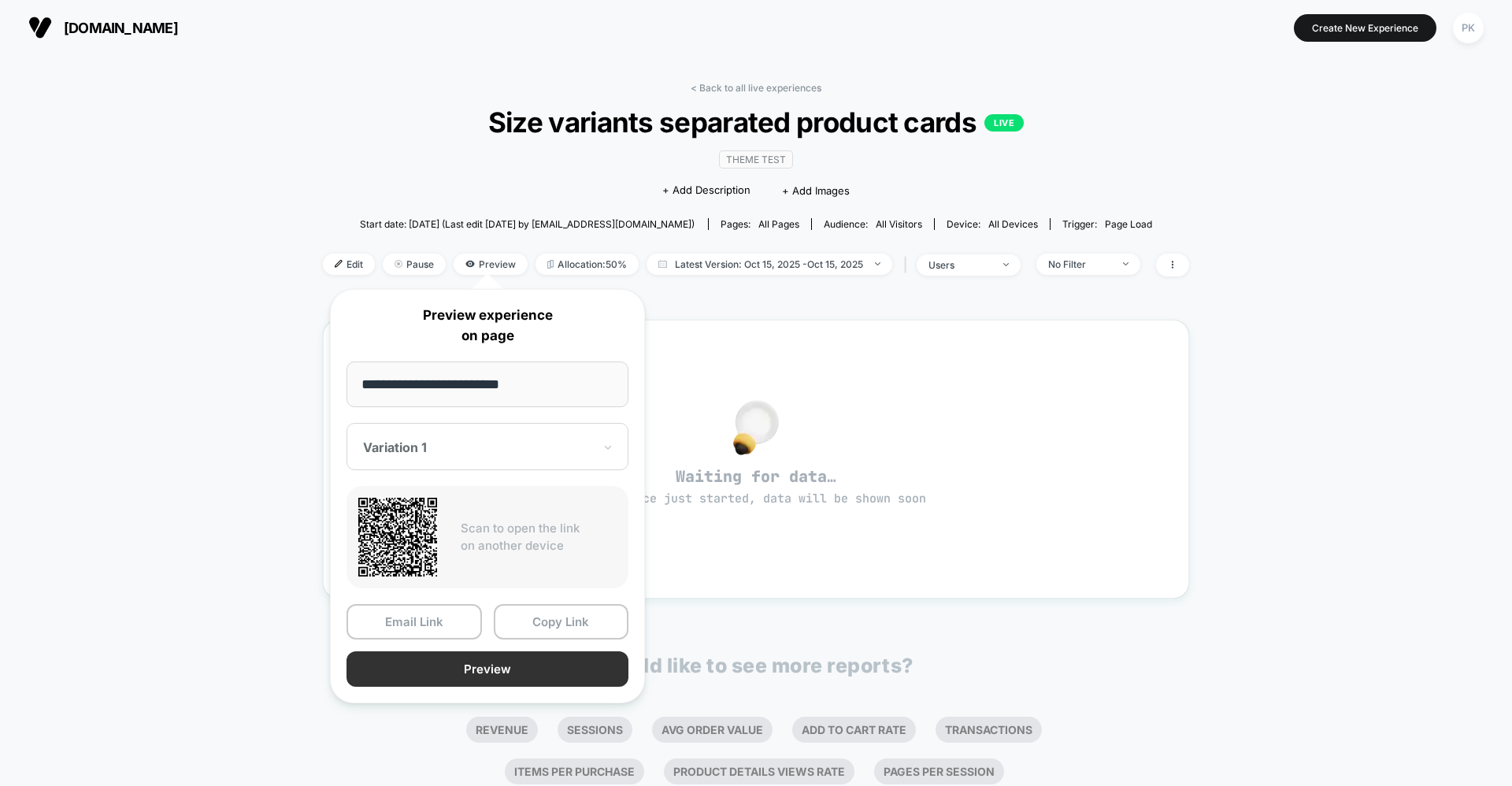
click at [489, 658] on button "Preview" at bounding box center [487, 669] width 282 height 35
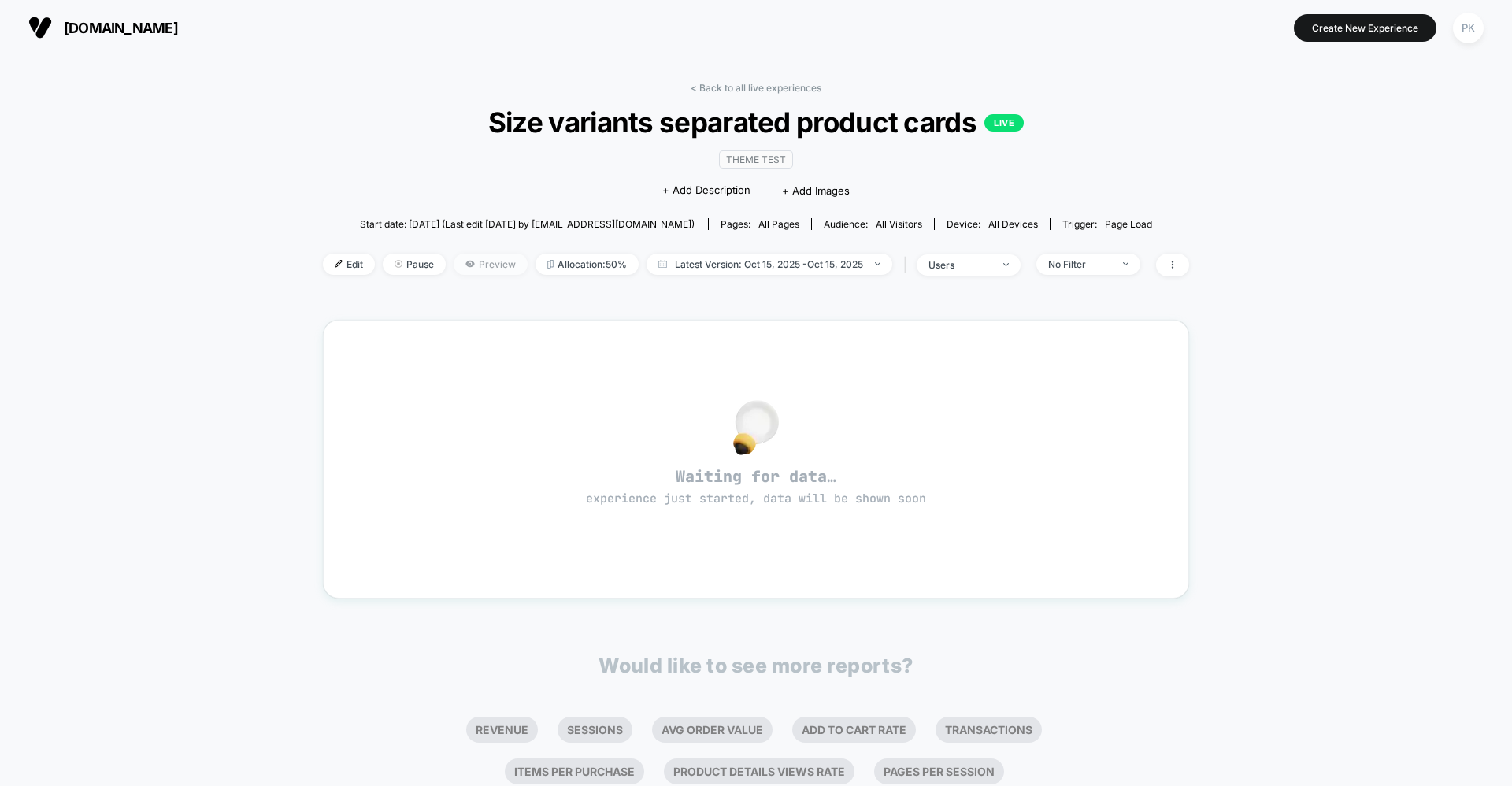
click at [482, 258] on span "Preview" at bounding box center [490, 264] width 74 height 22
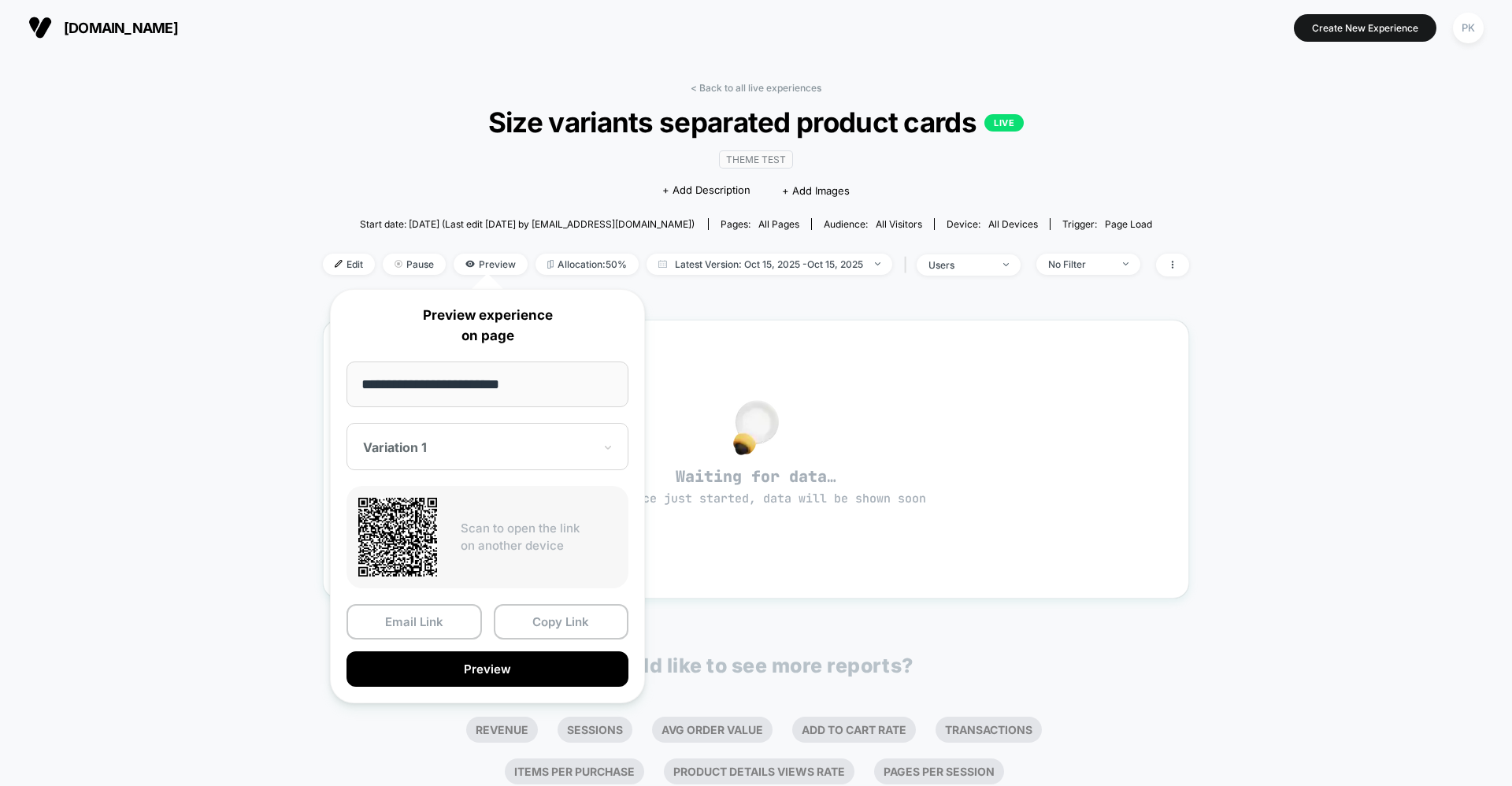
click at [492, 429] on div "Variation 1" at bounding box center [487, 446] width 282 height 47
click at [432, 521] on div "CONTROL" at bounding box center [487, 530] width 266 height 28
click at [450, 666] on button "Preview" at bounding box center [487, 669] width 282 height 35
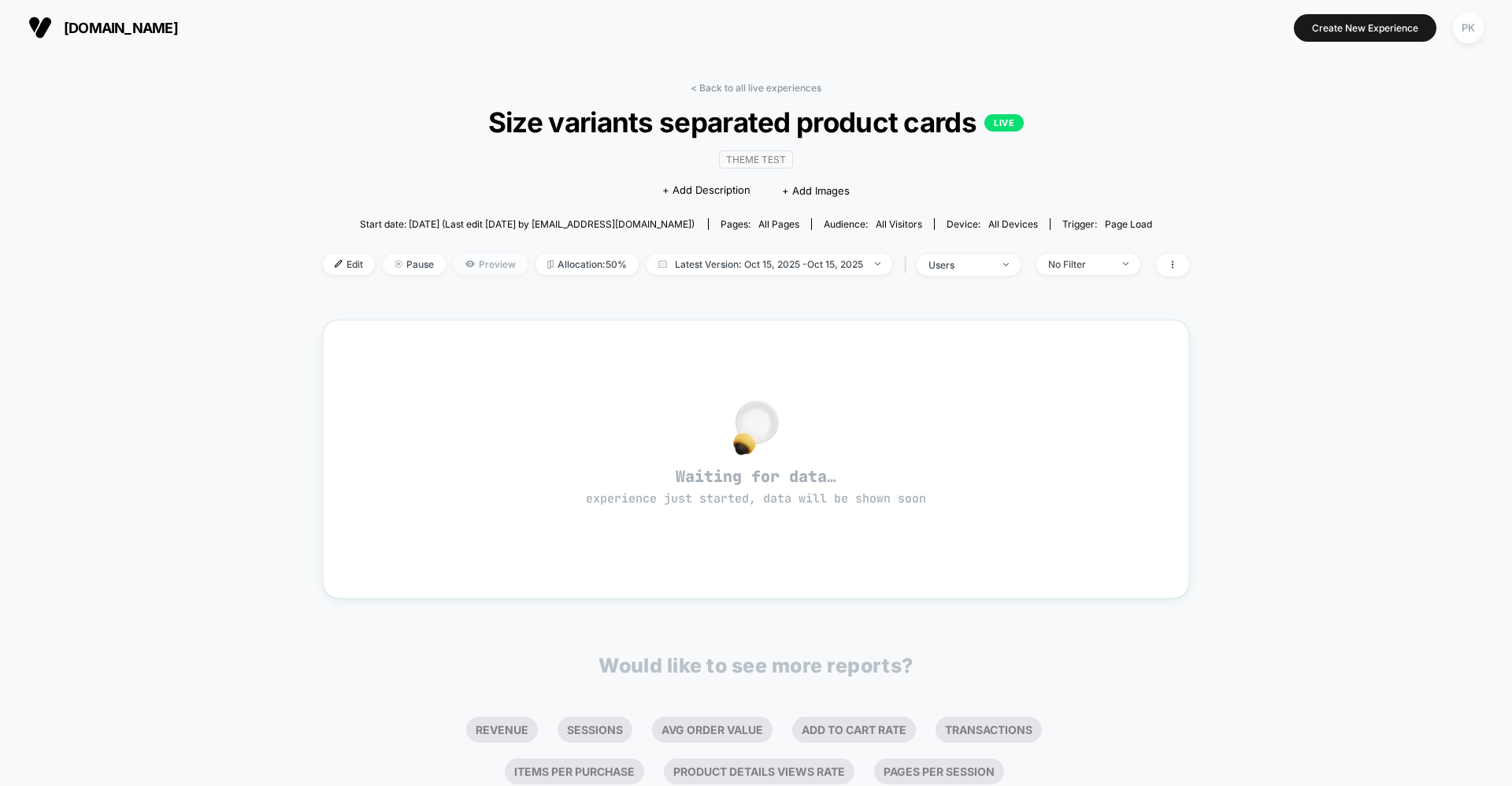
click at [473, 266] on span "Preview" at bounding box center [490, 264] width 74 height 22
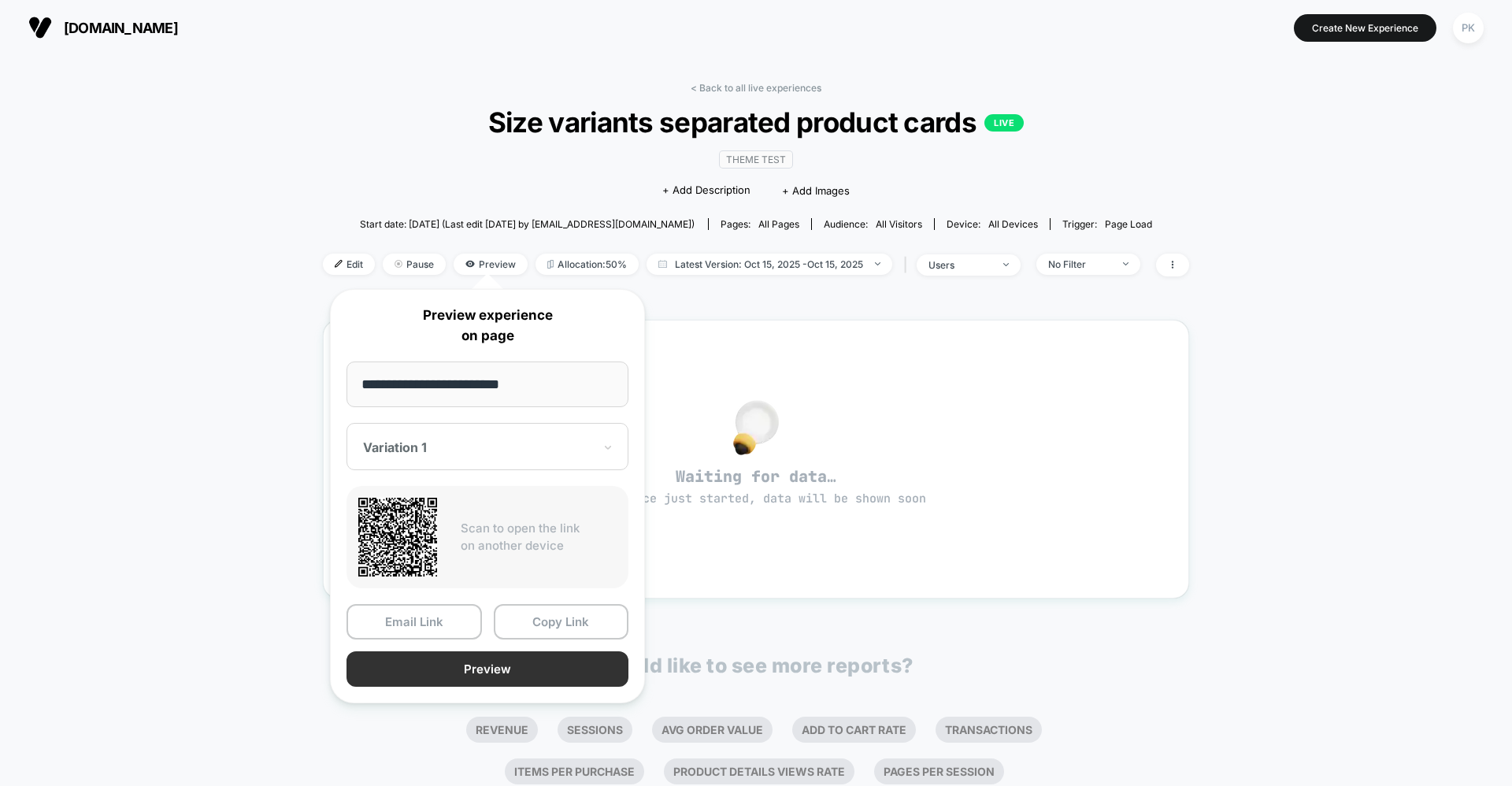
click at [464, 662] on button "Preview" at bounding box center [487, 669] width 282 height 35
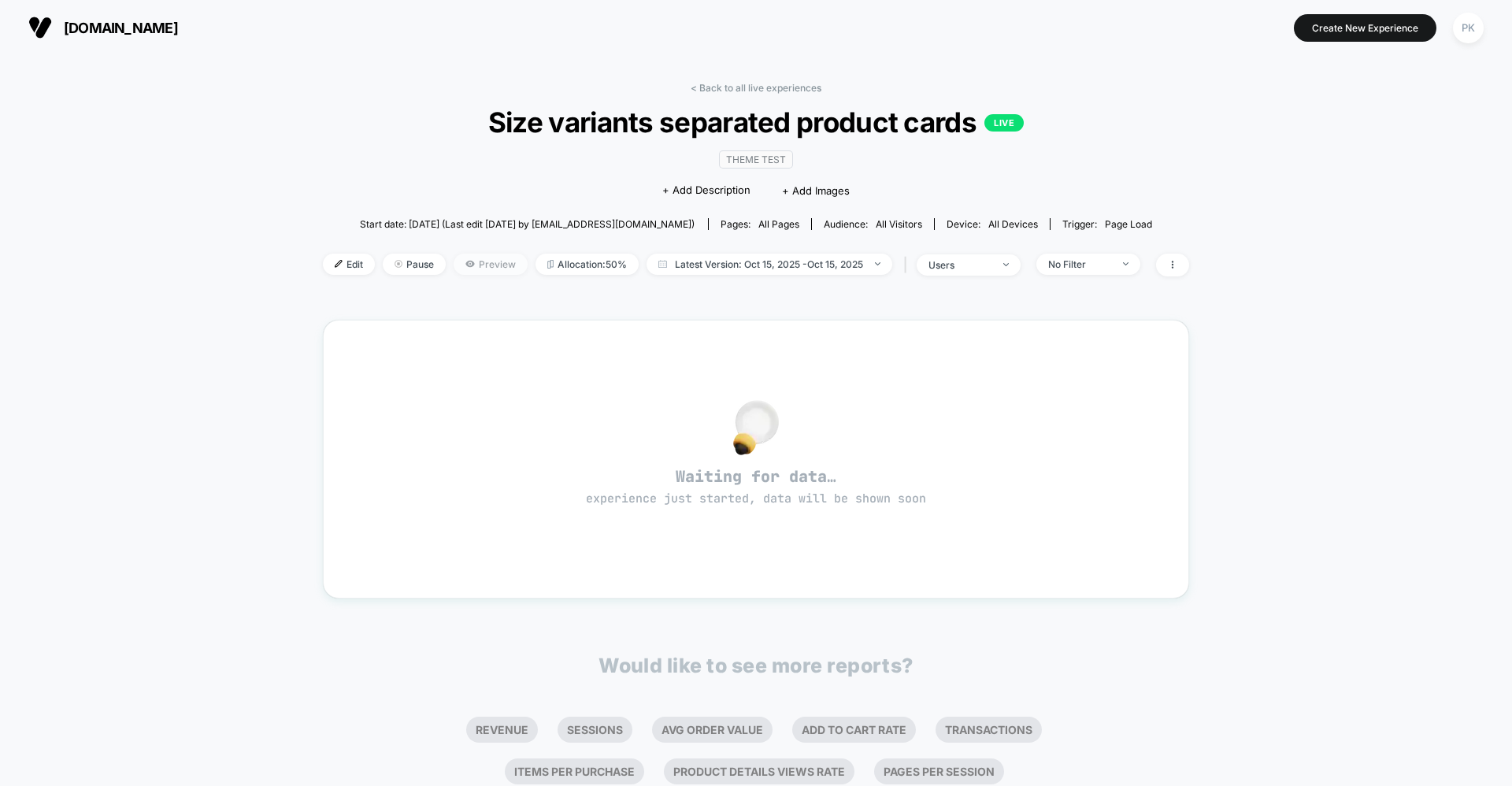
click at [466, 265] on icon at bounding box center [469, 264] width 9 height 6
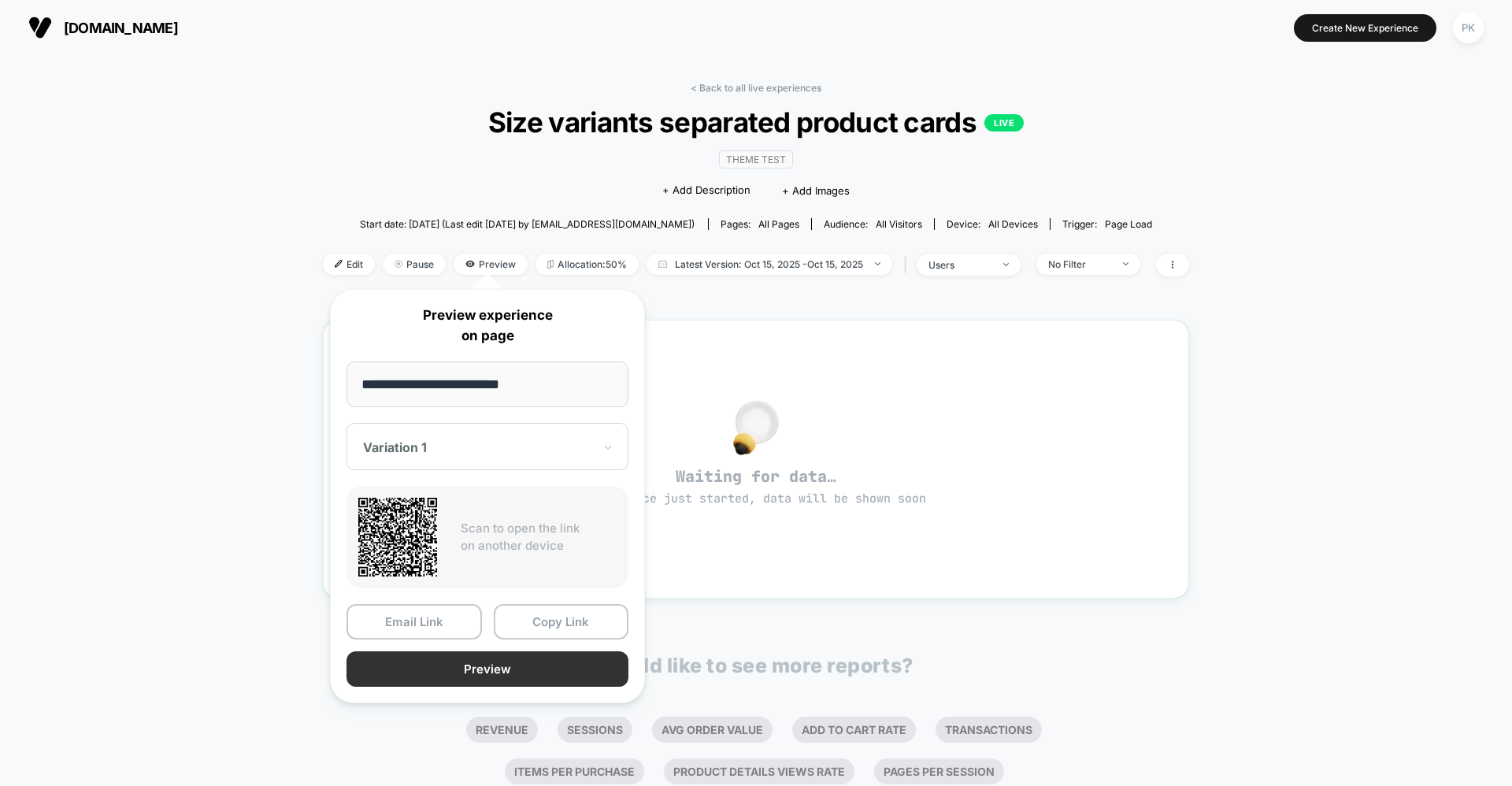
click at [479, 666] on button "Preview" at bounding box center [487, 669] width 282 height 35
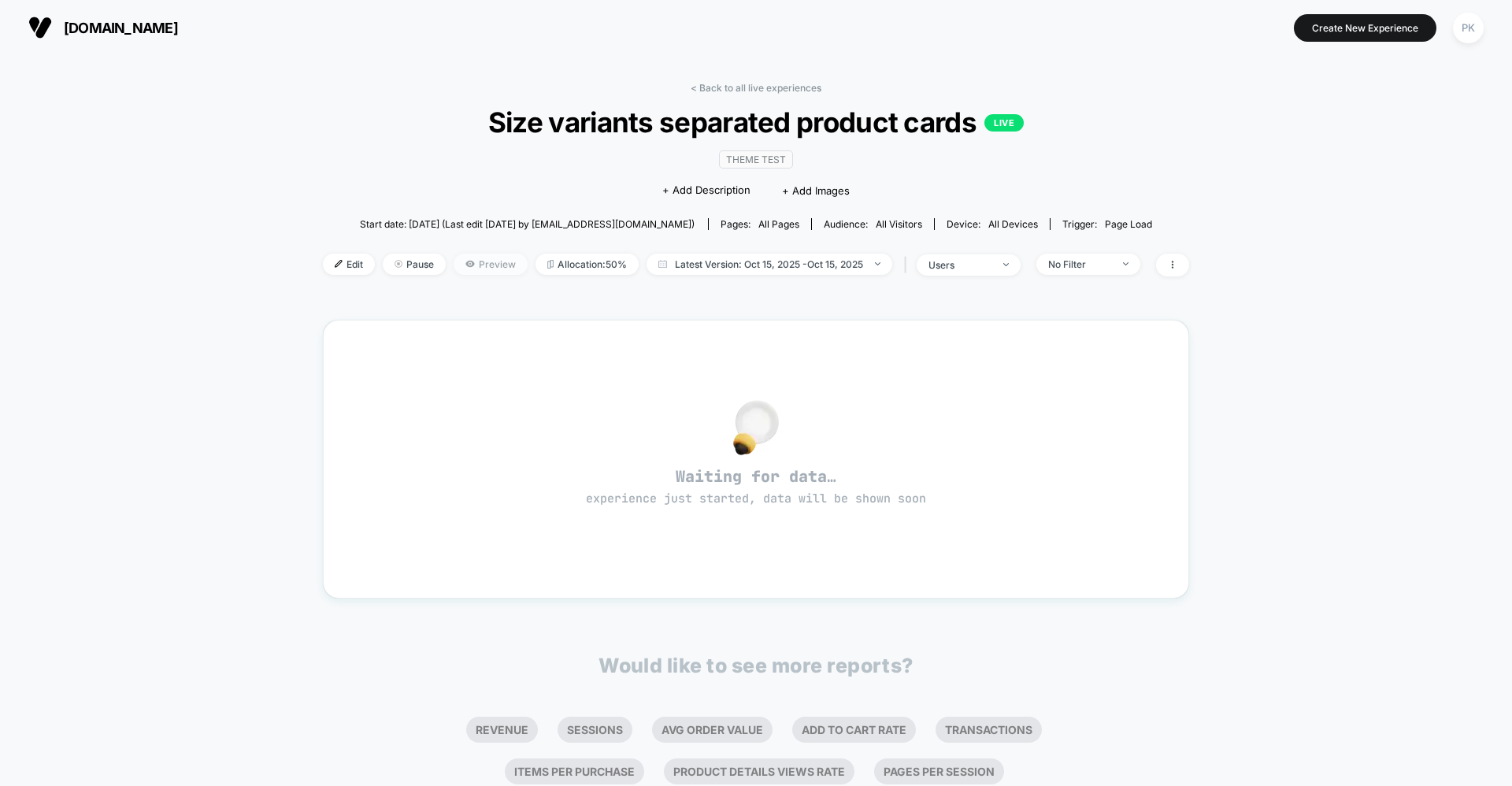
click at [489, 271] on span "Preview" at bounding box center [490, 264] width 74 height 22
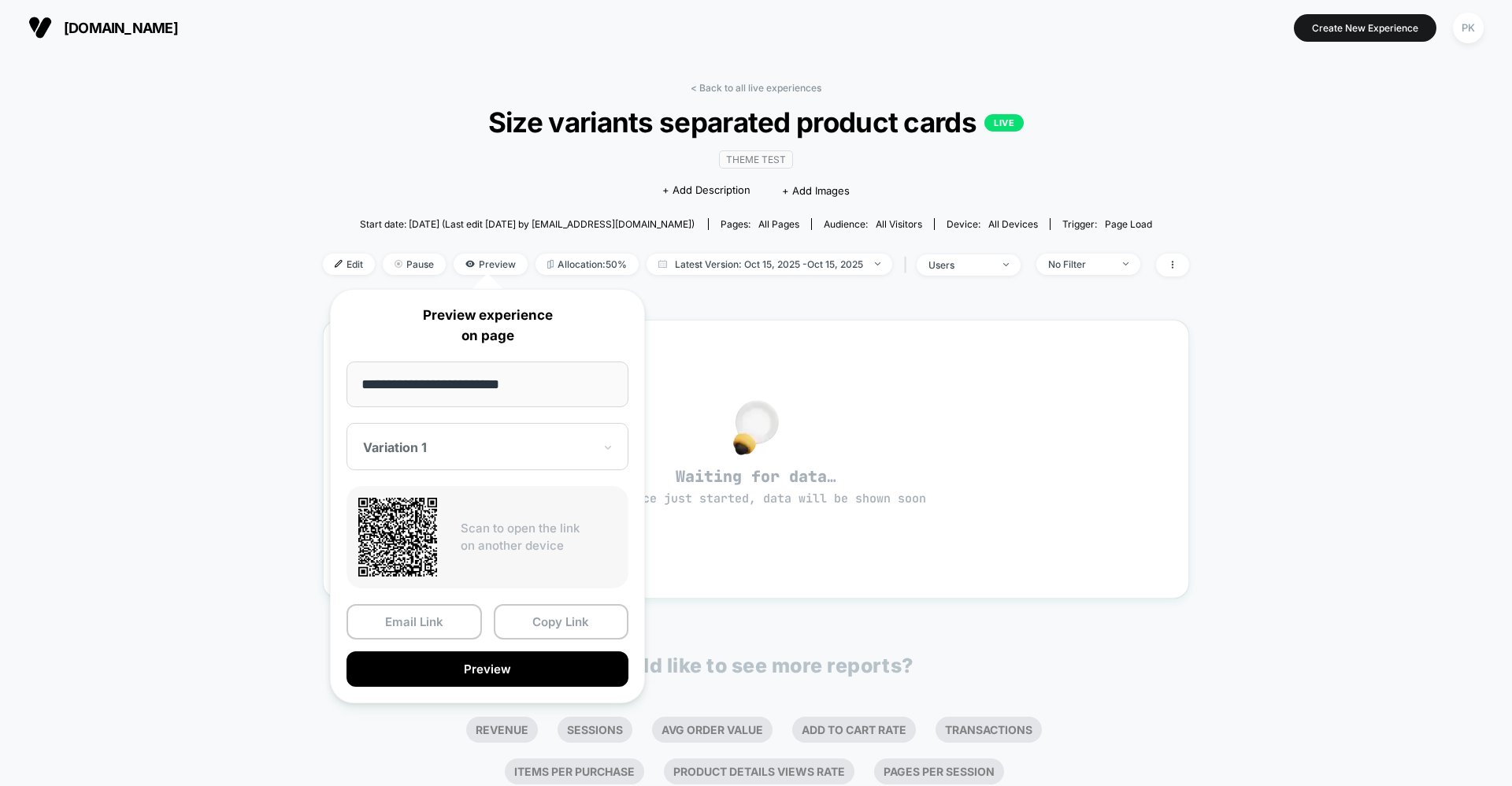
click at [466, 466] on div "Variation 1" at bounding box center [487, 446] width 282 height 47
click at [425, 544] on div "CONTROL" at bounding box center [487, 530] width 266 height 28
click at [454, 681] on button "Preview" at bounding box center [487, 669] width 282 height 35
